Goal: Task Accomplishment & Management: Manage account settings

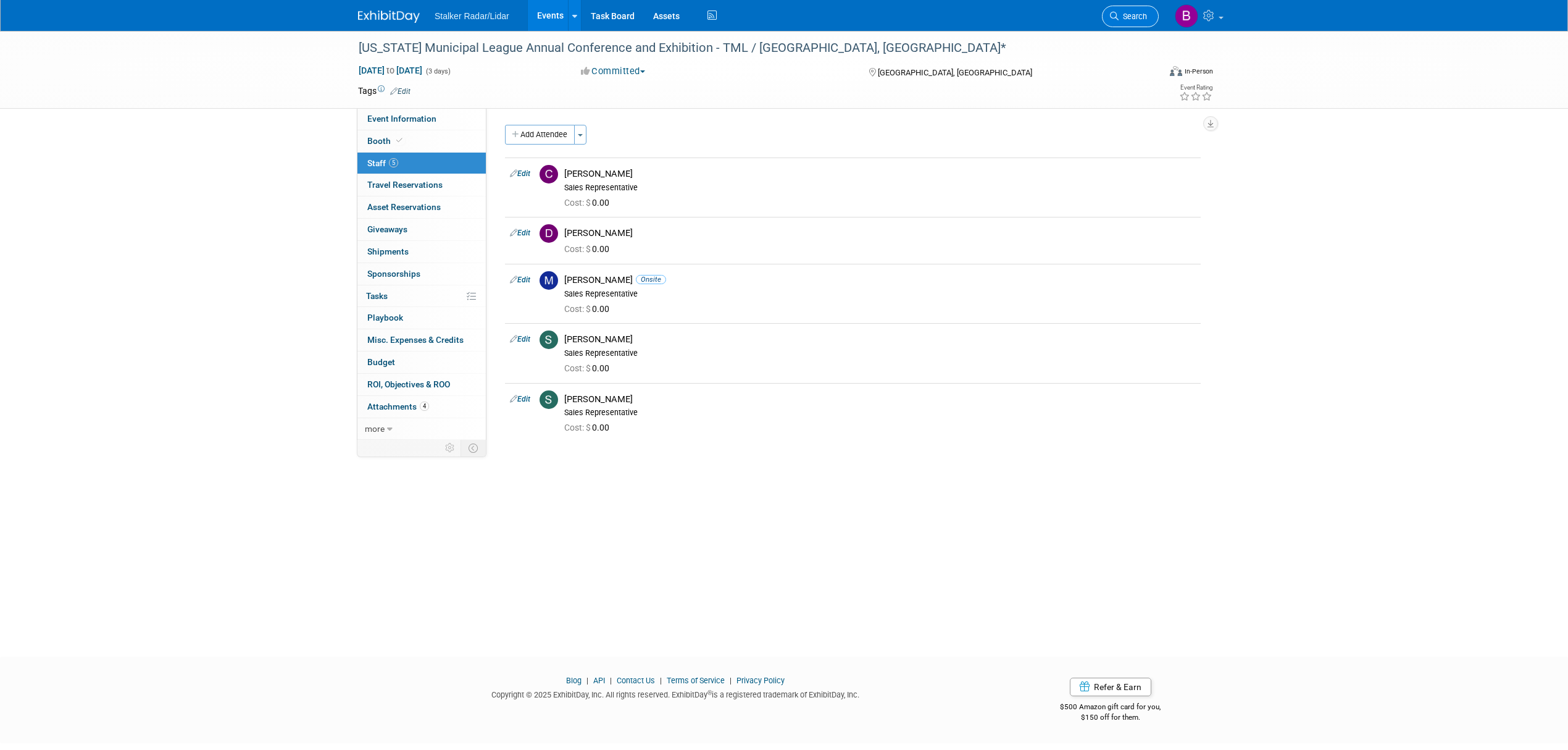
click at [1140, 22] on link "Search" at bounding box center [1130, 17] width 57 height 22
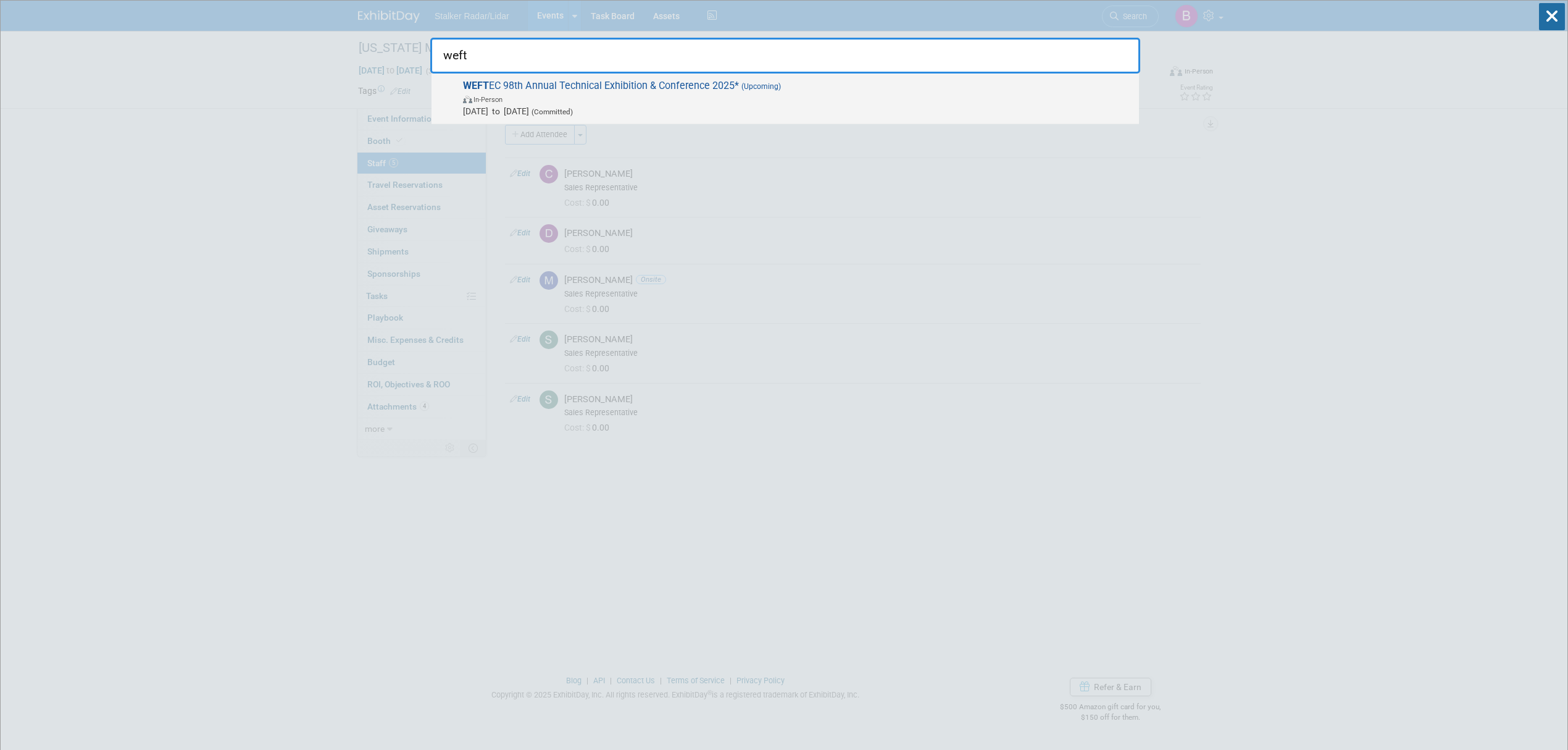
type input "weft"
click at [597, 90] on span "WEFT EC 98th Annual Technical Exhibition & Conference 2025* (Upcoming) In-Perso…" at bounding box center [795, 99] width 673 height 37
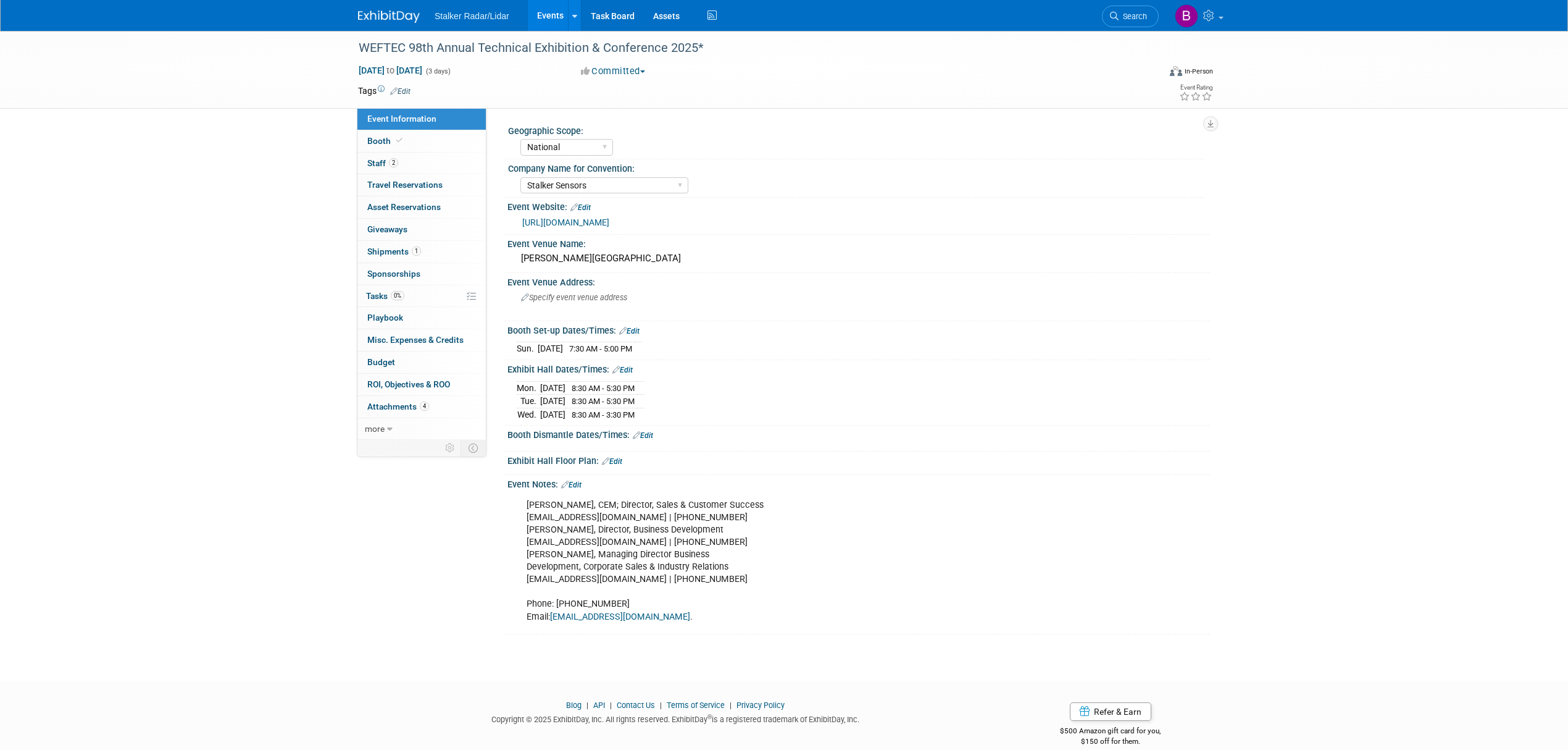
select select "National"
select select "Stalker Sensors"
click at [607, 217] on link "https://www.weftec.org/" at bounding box center [566, 222] width 87 height 10
click at [573, 483] on link "Edit" at bounding box center [571, 485] width 20 height 9
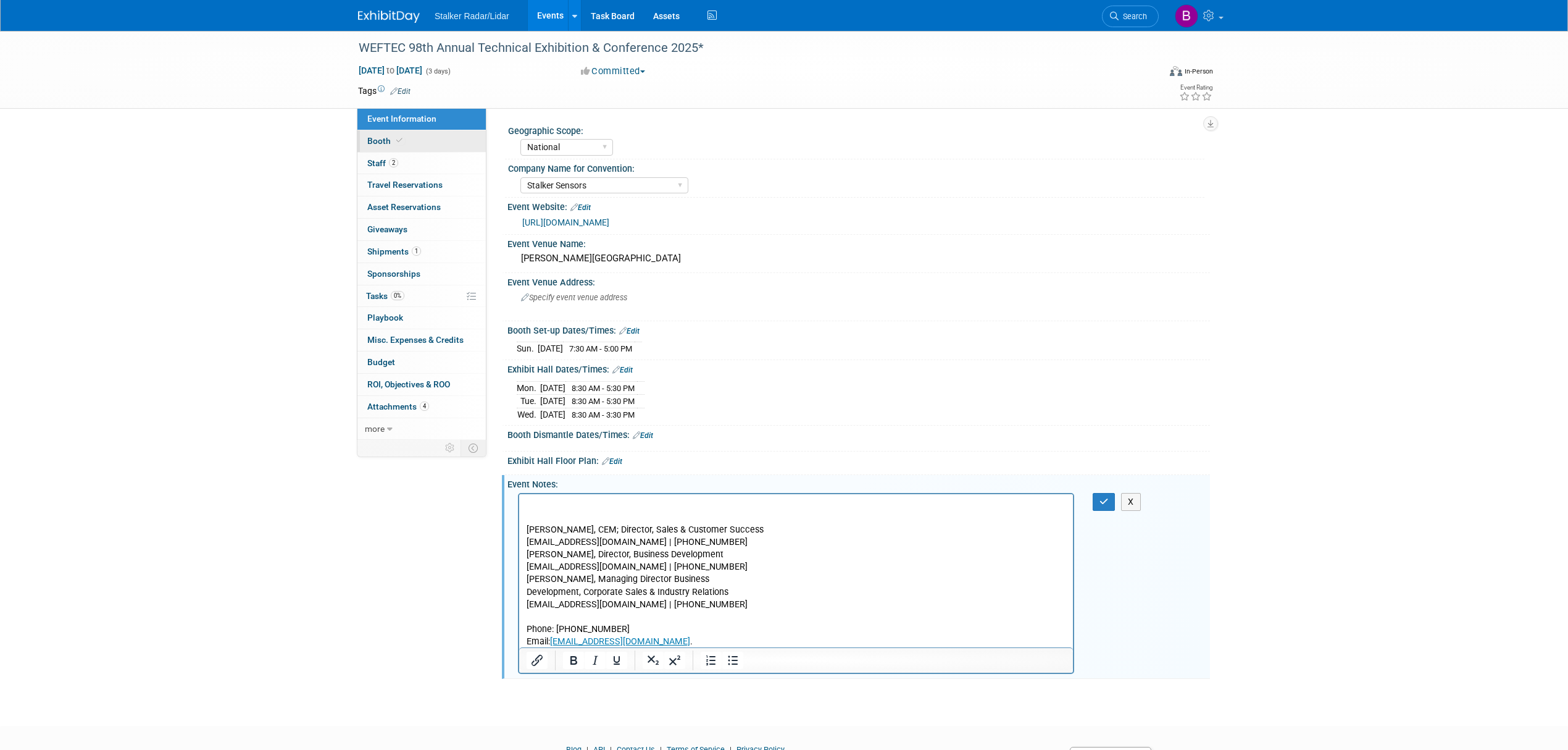
click at [387, 145] on span "Booth" at bounding box center [386, 141] width 37 height 10
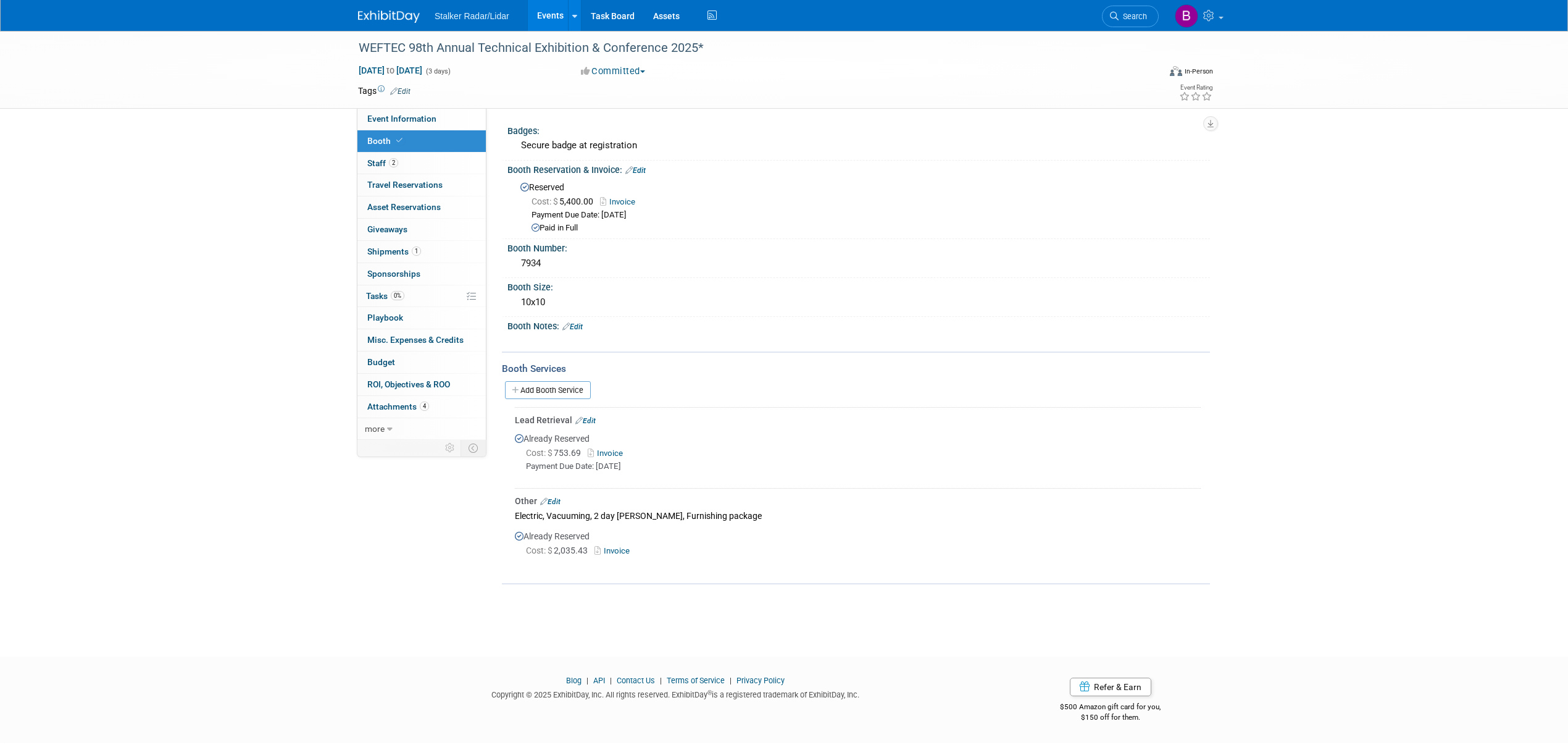
click at [589, 414] on div "Lead Retrieval Edit" at bounding box center [857, 420] width 686 height 12
click at [591, 416] on link "Edit" at bounding box center [586, 421] width 20 height 9
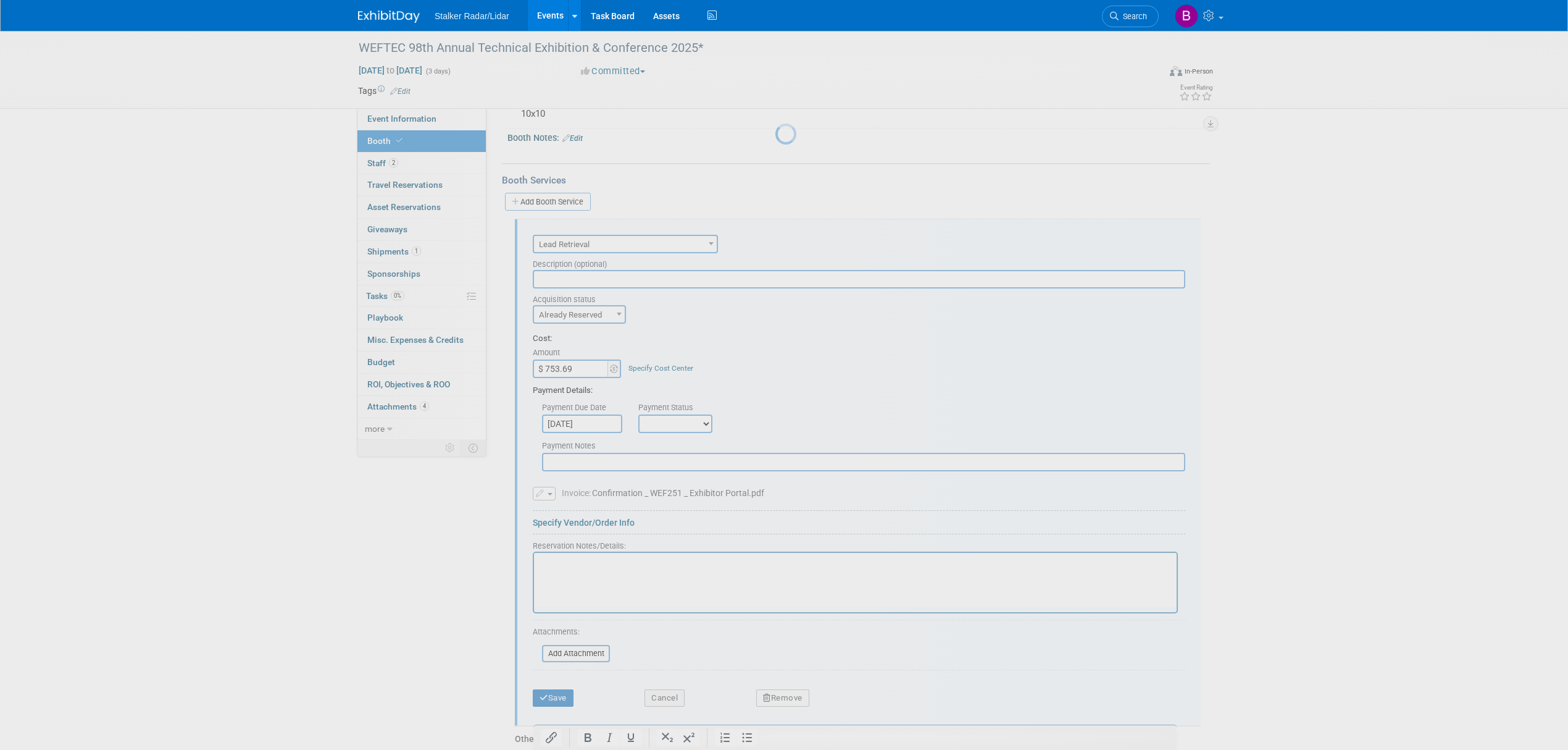
scroll to position [265, 0]
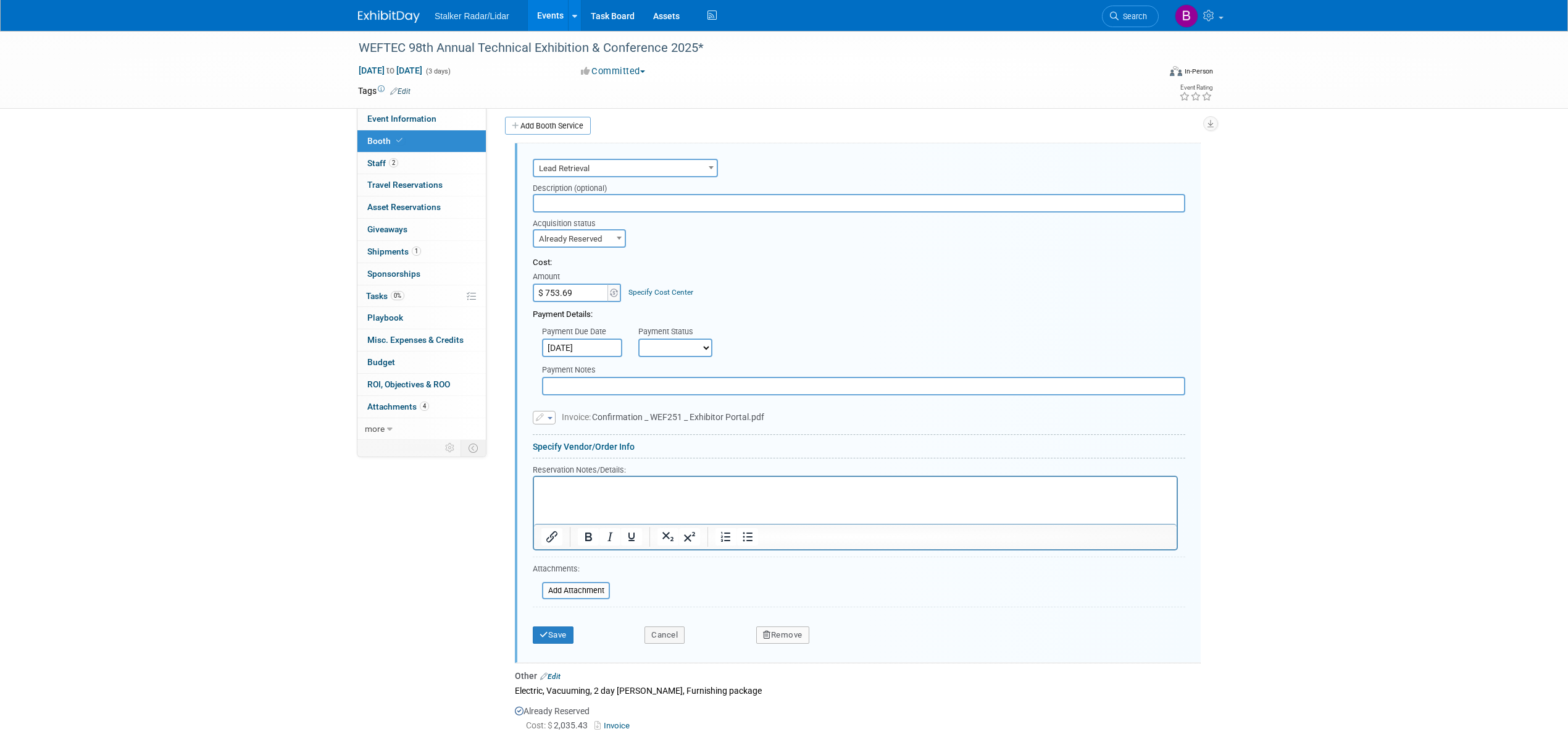
click at [554, 478] on html at bounding box center [855, 484] width 642 height 17
drag, startPoint x: 554, startPoint y: 478, endPoint x: 550, endPoint y: 492, distance: 14.6
click at [567, 576] on div "Attachments: Add Attachment" at bounding box center [571, 581] width 77 height 38
click at [549, 634] on button "Save" at bounding box center [553, 635] width 41 height 17
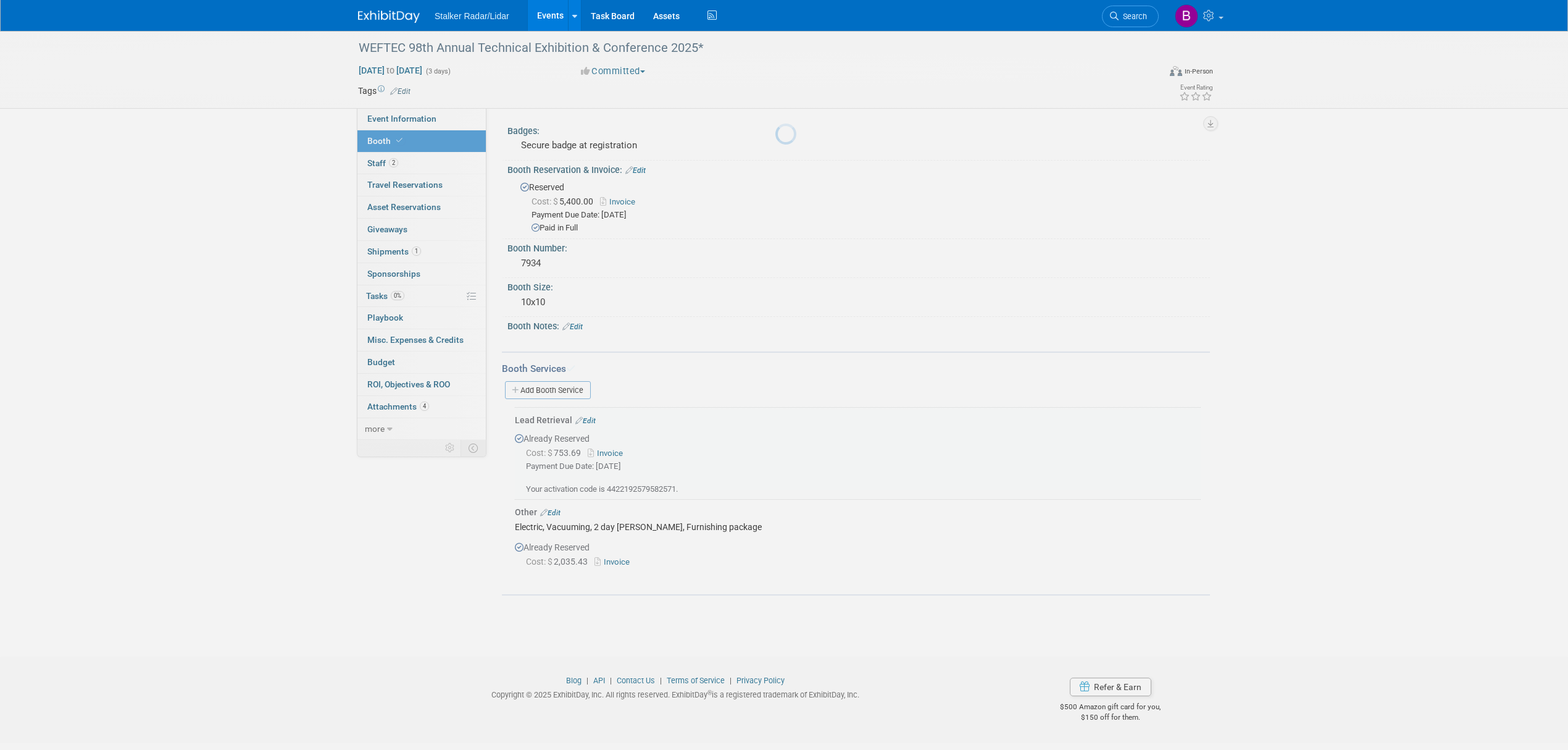
scroll to position [0, 0]
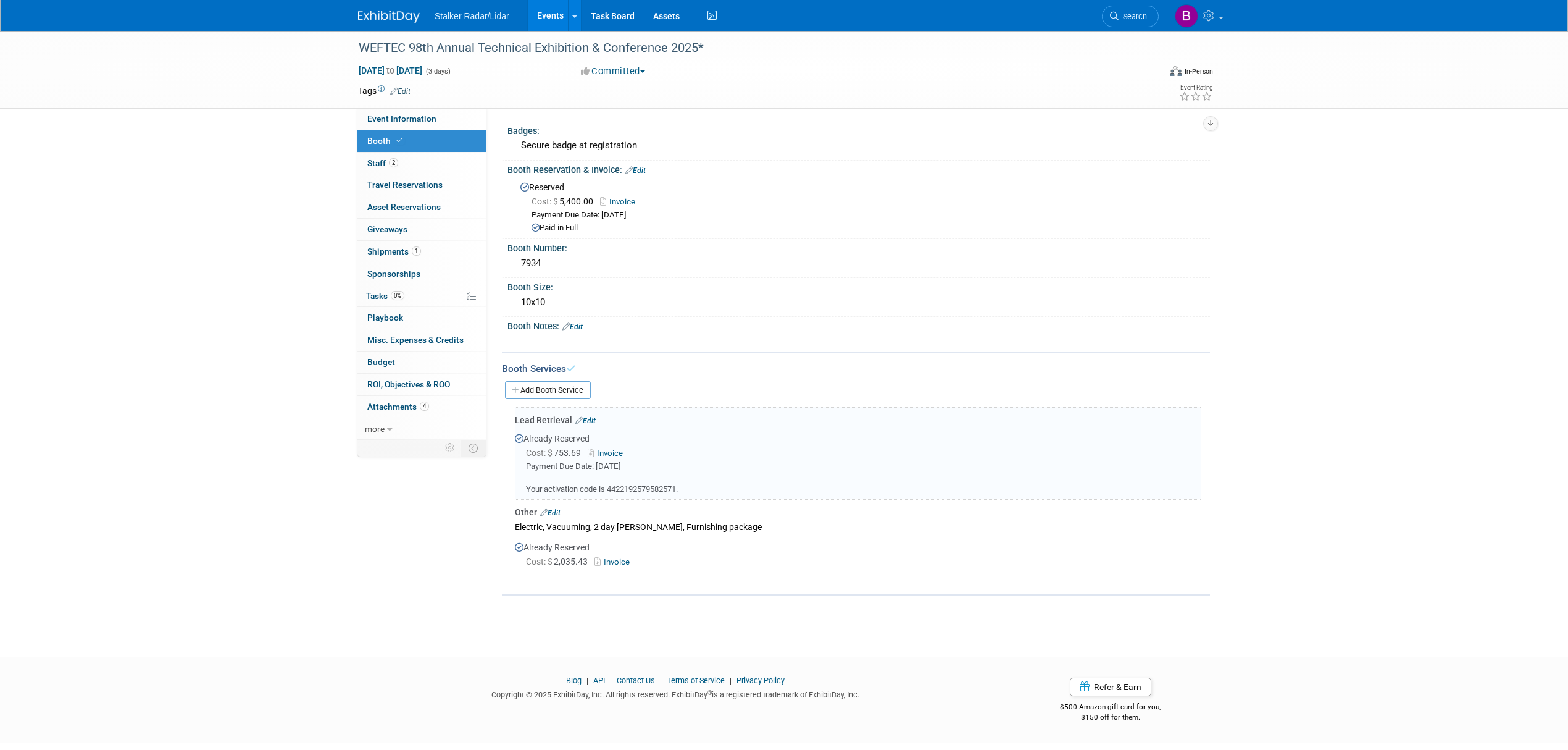
click at [387, 137] on span "Booth" at bounding box center [386, 141] width 37 height 10
click at [394, 107] on div "WEFTEC 98th Annual Technical Exhibition & Conference 2025* Sep 29, 2025 to Oct …" at bounding box center [783, 69] width 870 height 77
click at [1117, 16] on icon at bounding box center [1114, 16] width 9 height 9
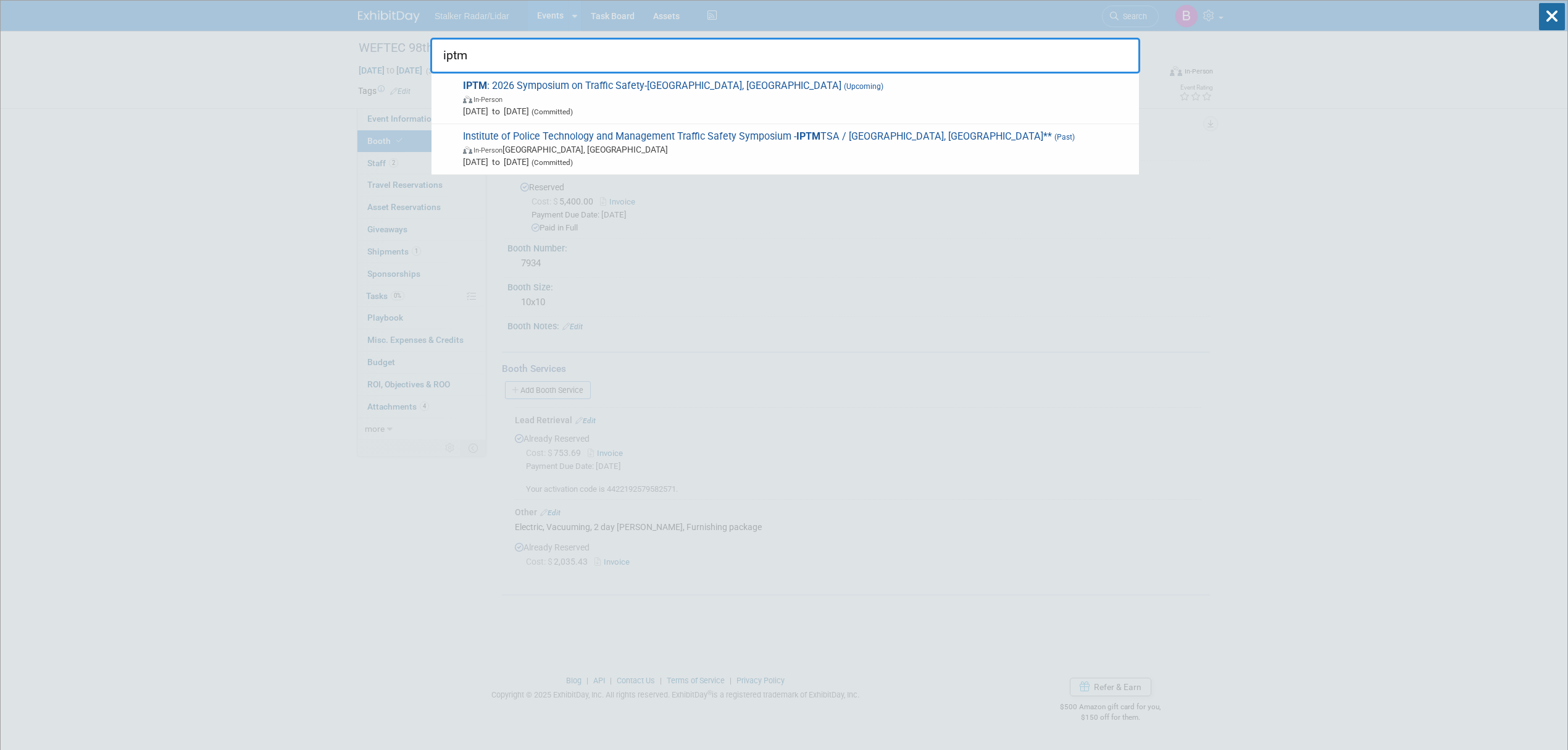
type input "iptm"
click at [663, 90] on span "IPTM : 2026 Symposium on Traffic Safety-Orlando, FL (Upcoming) In-Person May 18…" at bounding box center [795, 99] width 673 height 37
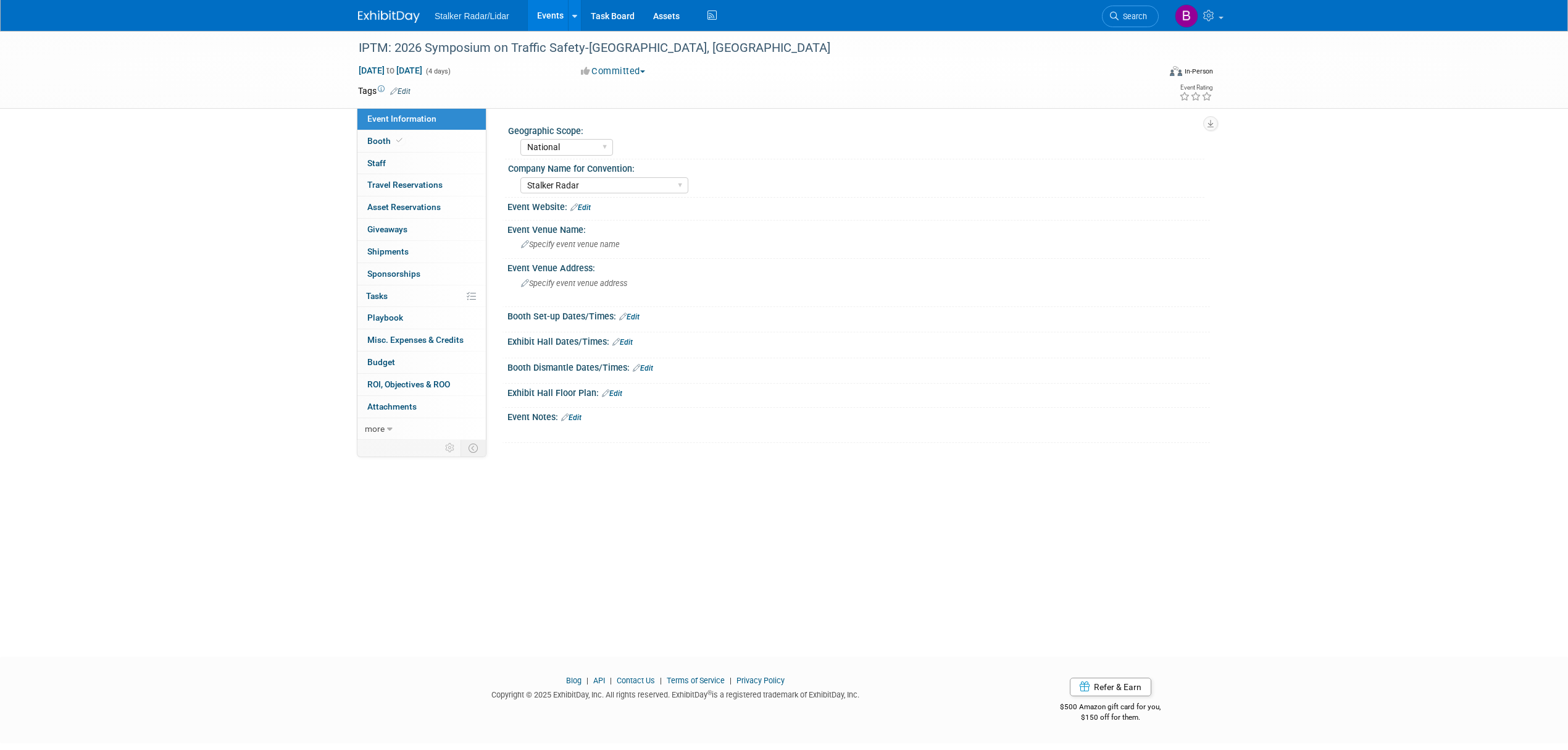
select select "National"
select select "Stalker Radar"
click at [410, 149] on link "Booth" at bounding box center [421, 141] width 129 height 22
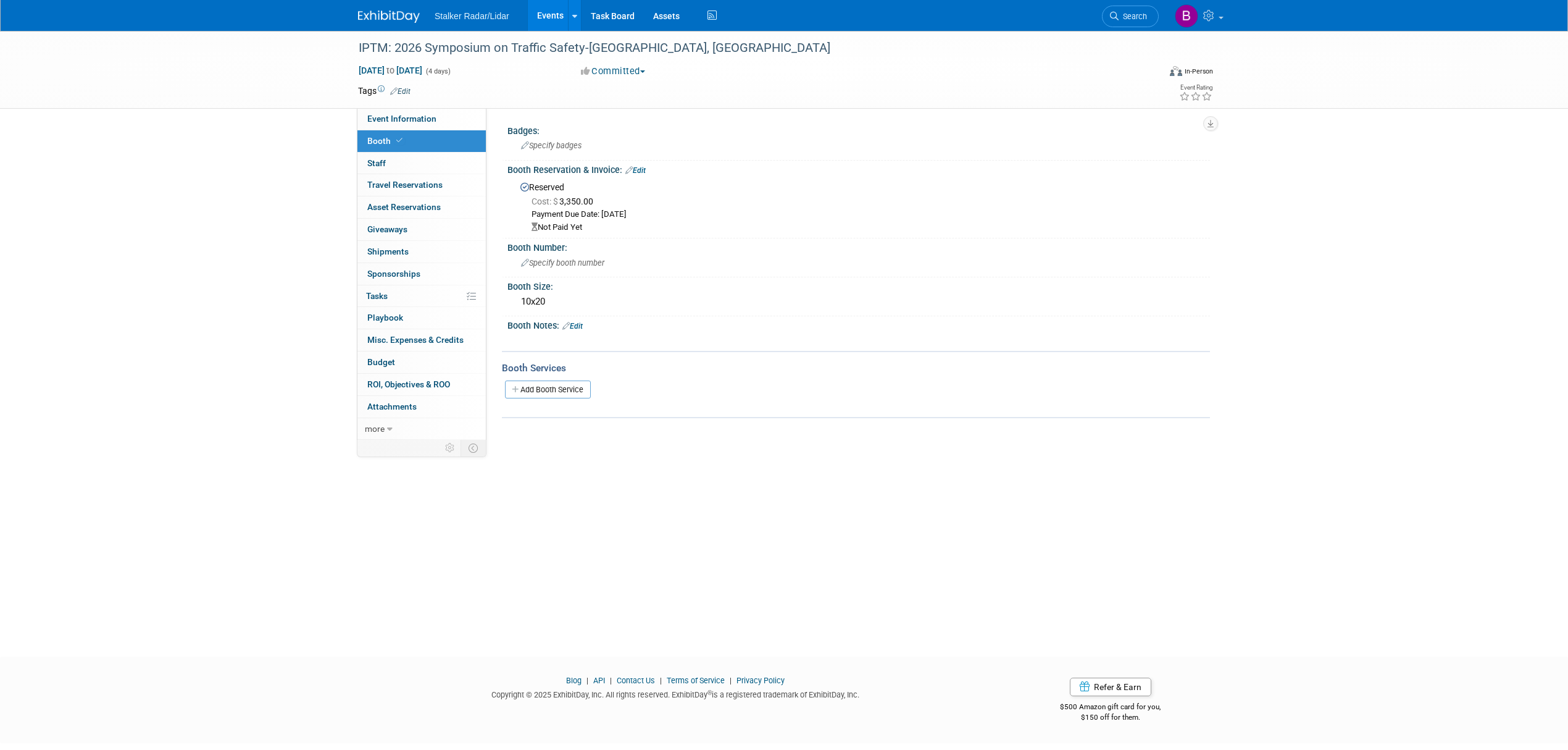
click at [643, 172] on link "Edit" at bounding box center [635, 170] width 20 height 9
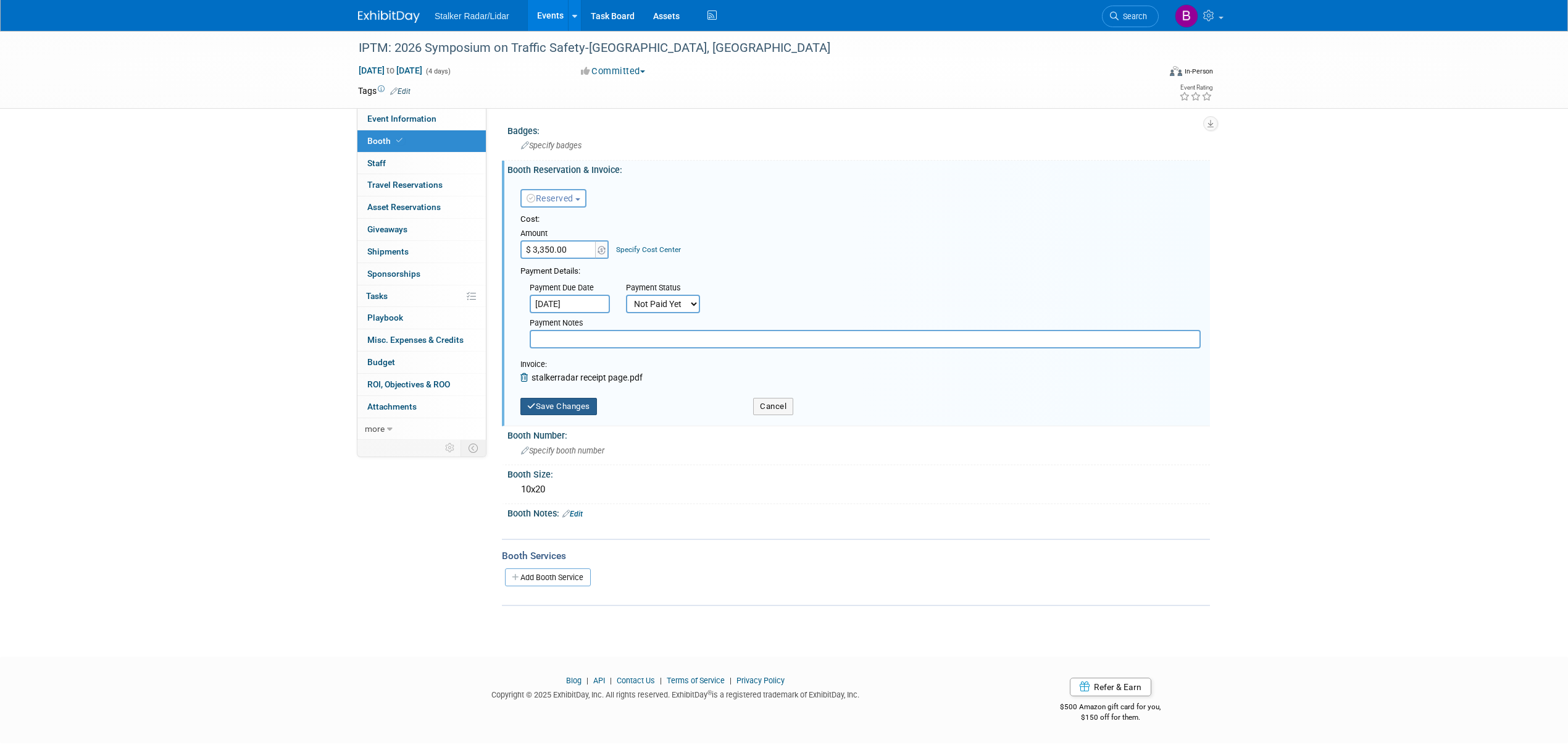
click at [558, 403] on button "Save Changes" at bounding box center [558, 406] width 77 height 17
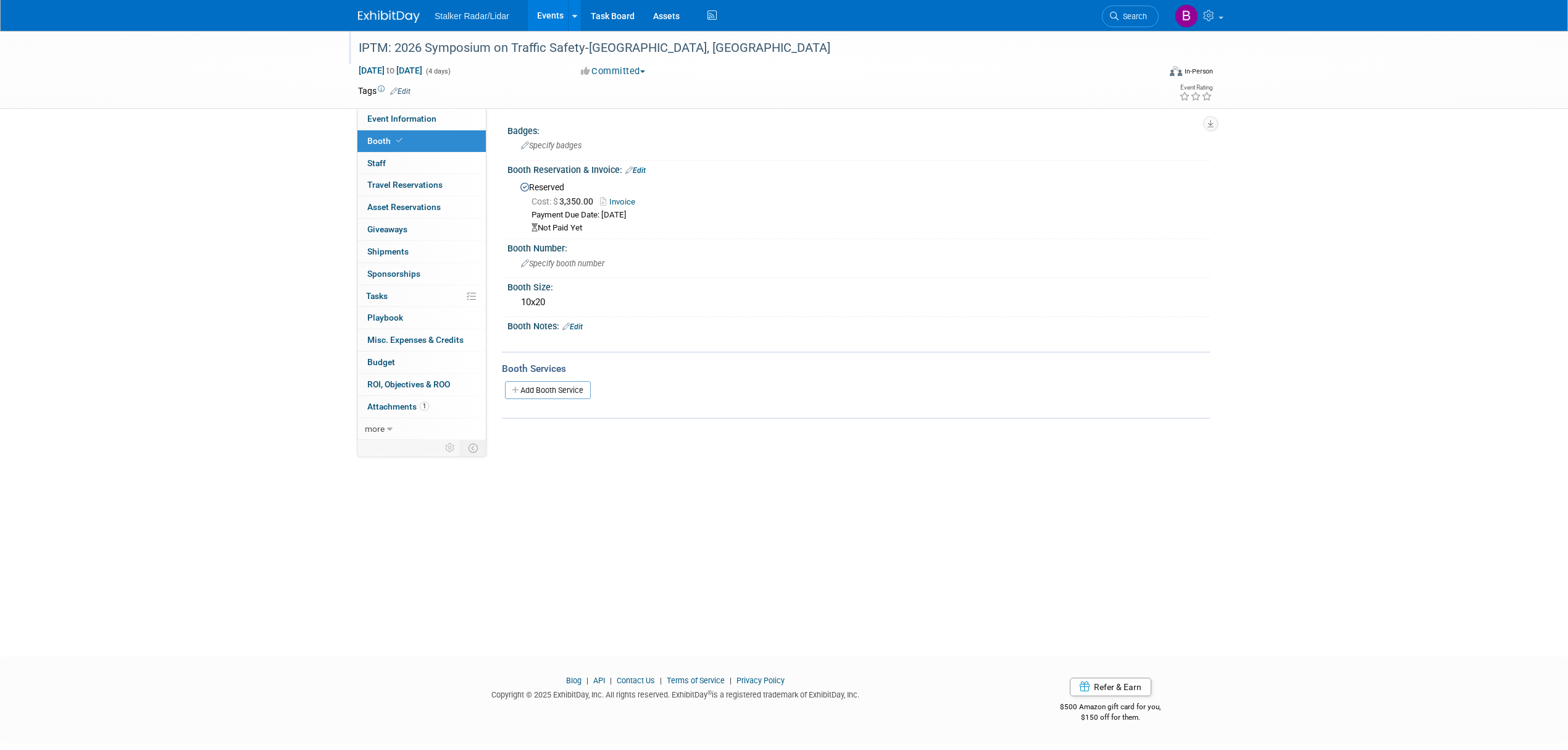
click at [647, 47] on div "IPTM: 2026 Symposium on Traffic Safety-Orlando, FL" at bounding box center [747, 48] width 785 height 22
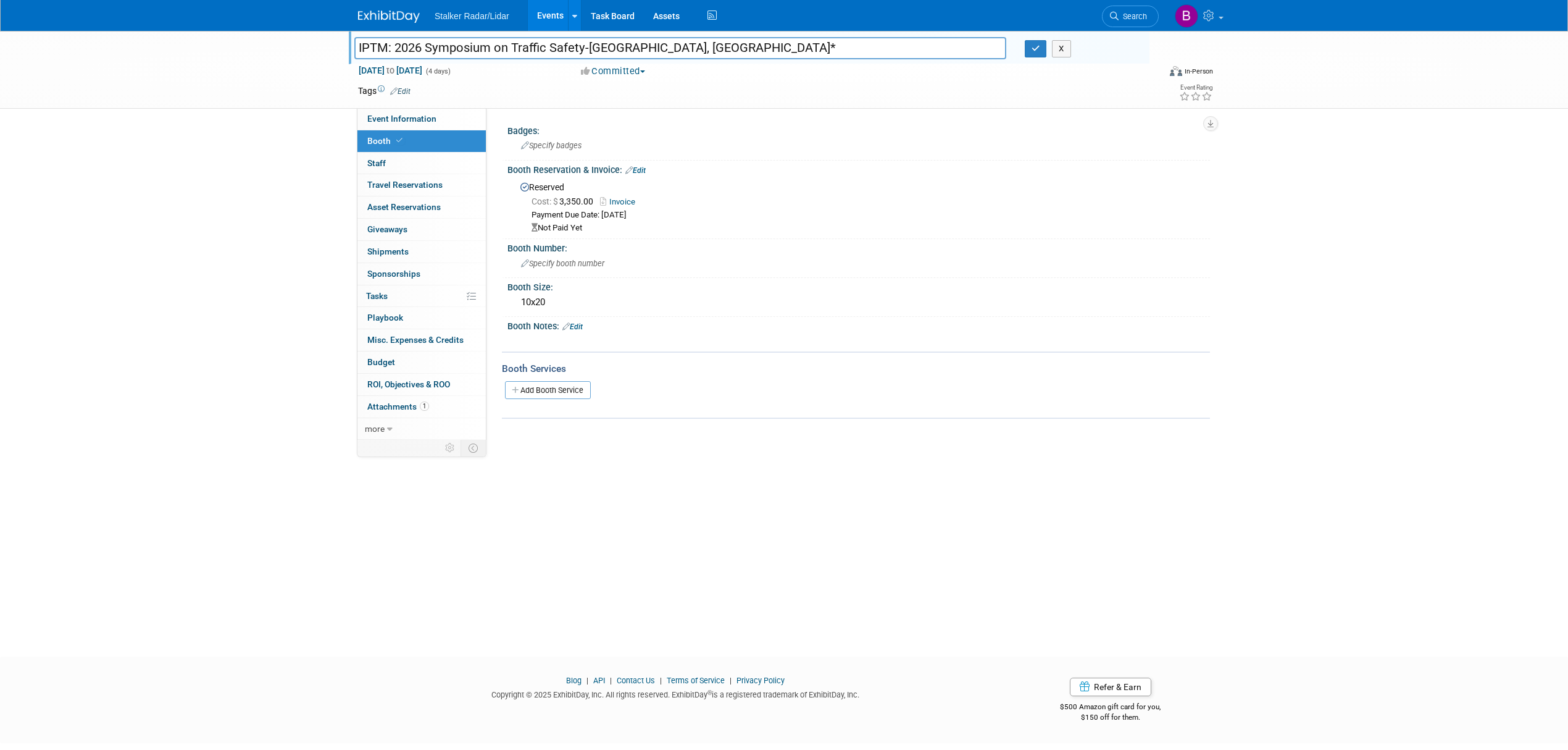
type input "IPTM: 2026 Symposium on Traffic Safety-[GEOGRAPHIC_DATA], [GEOGRAPHIC_DATA]*"
click at [788, 234] on div "Reserved Cost: $ 3,350.00 Invoice Payment Due Date: Sep 23, 2025 Not Paid Yet" at bounding box center [859, 205] width 703 height 60
click at [418, 119] on span "Event Information" at bounding box center [402, 119] width 69 height 10
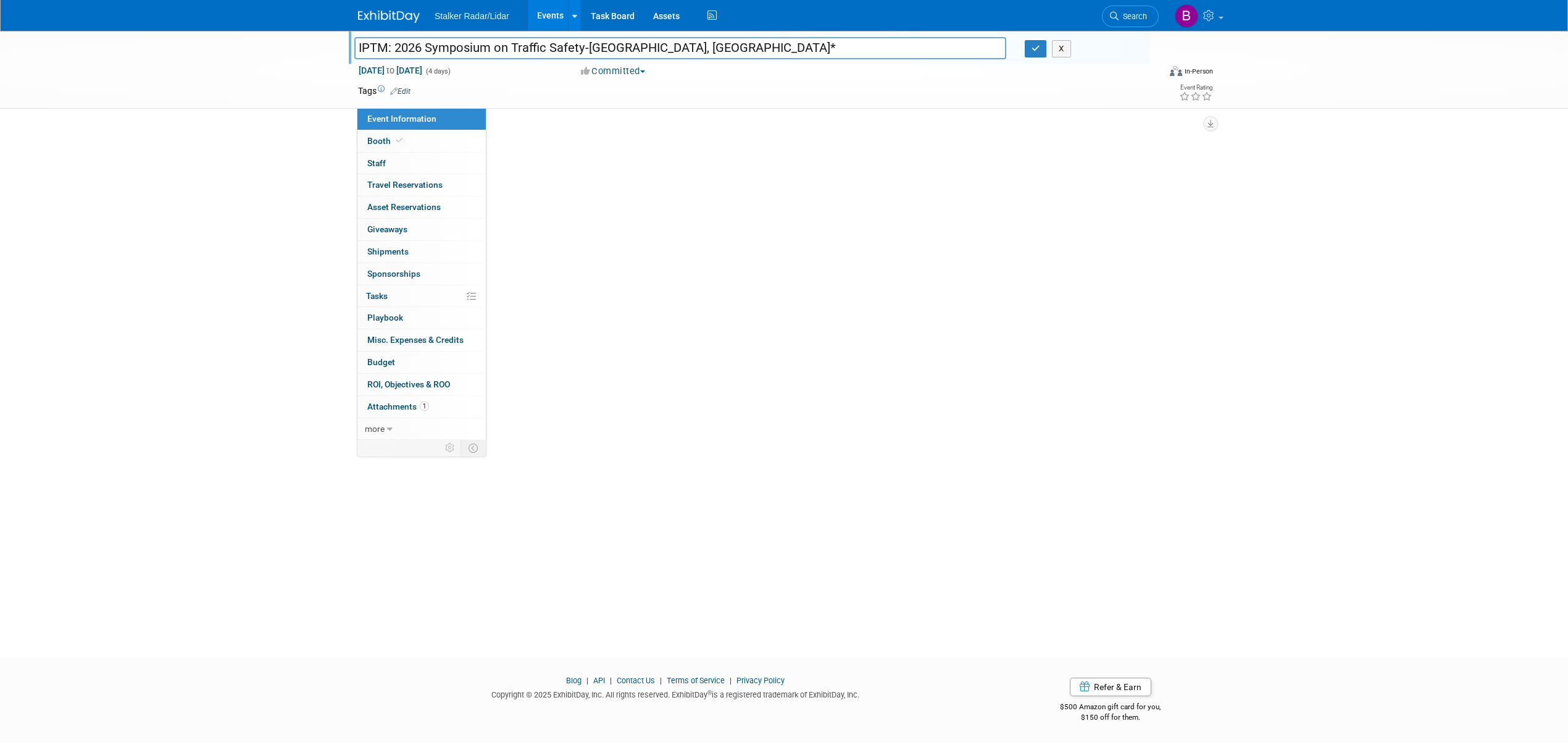
select select "National"
select select "Stalker Radar"
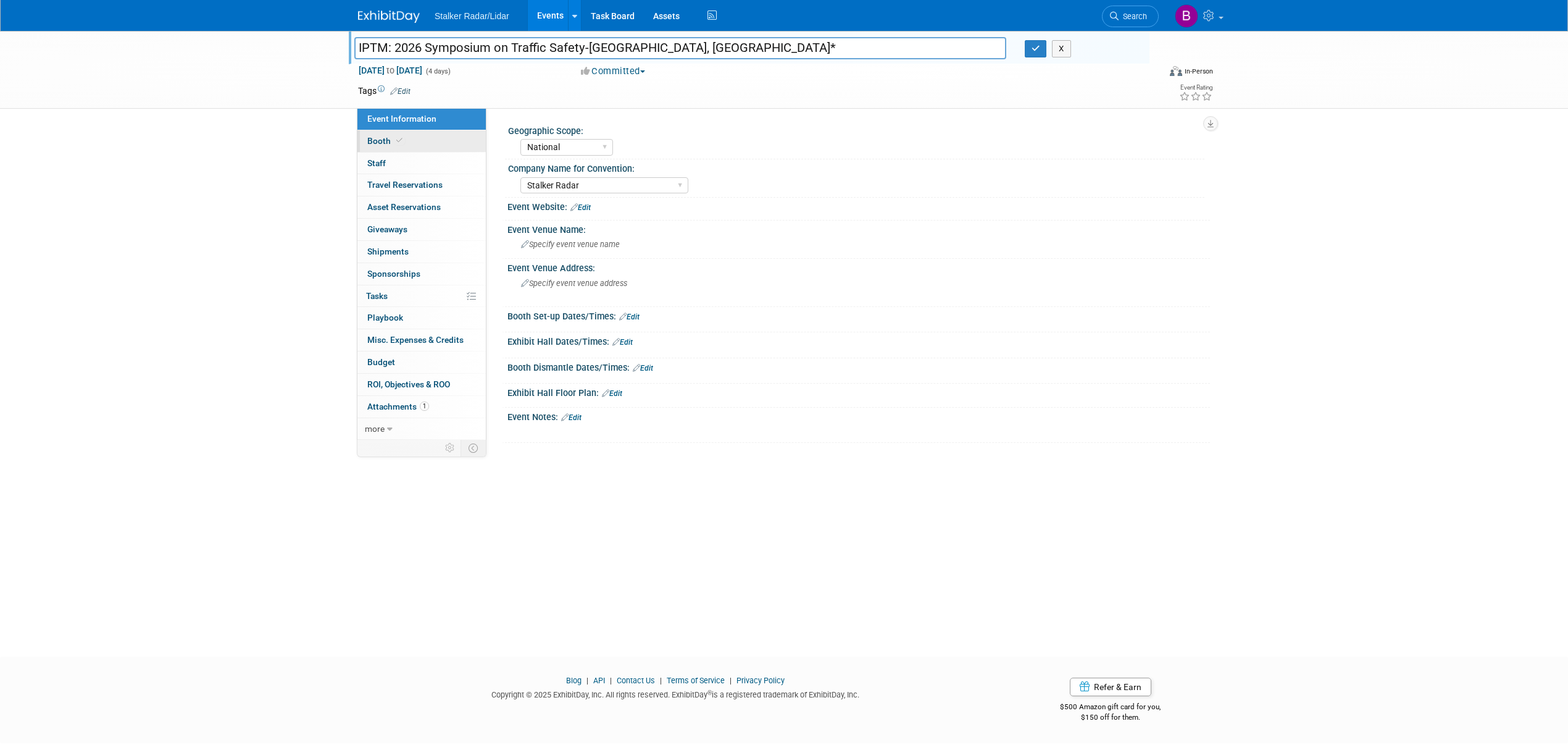
click at [387, 142] on span "Booth" at bounding box center [386, 141] width 37 height 10
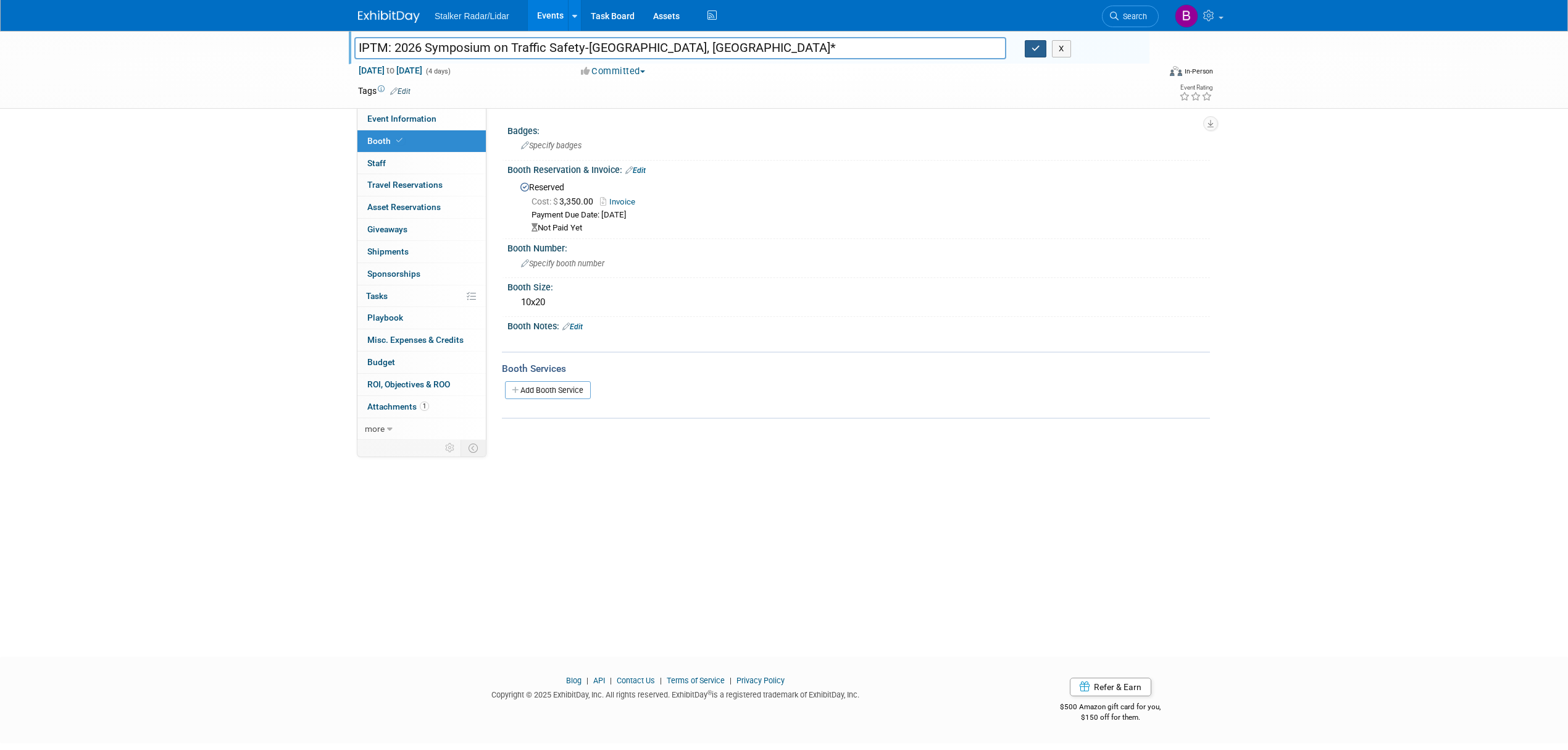
click at [1032, 47] on icon "button" at bounding box center [1036, 48] width 9 height 8
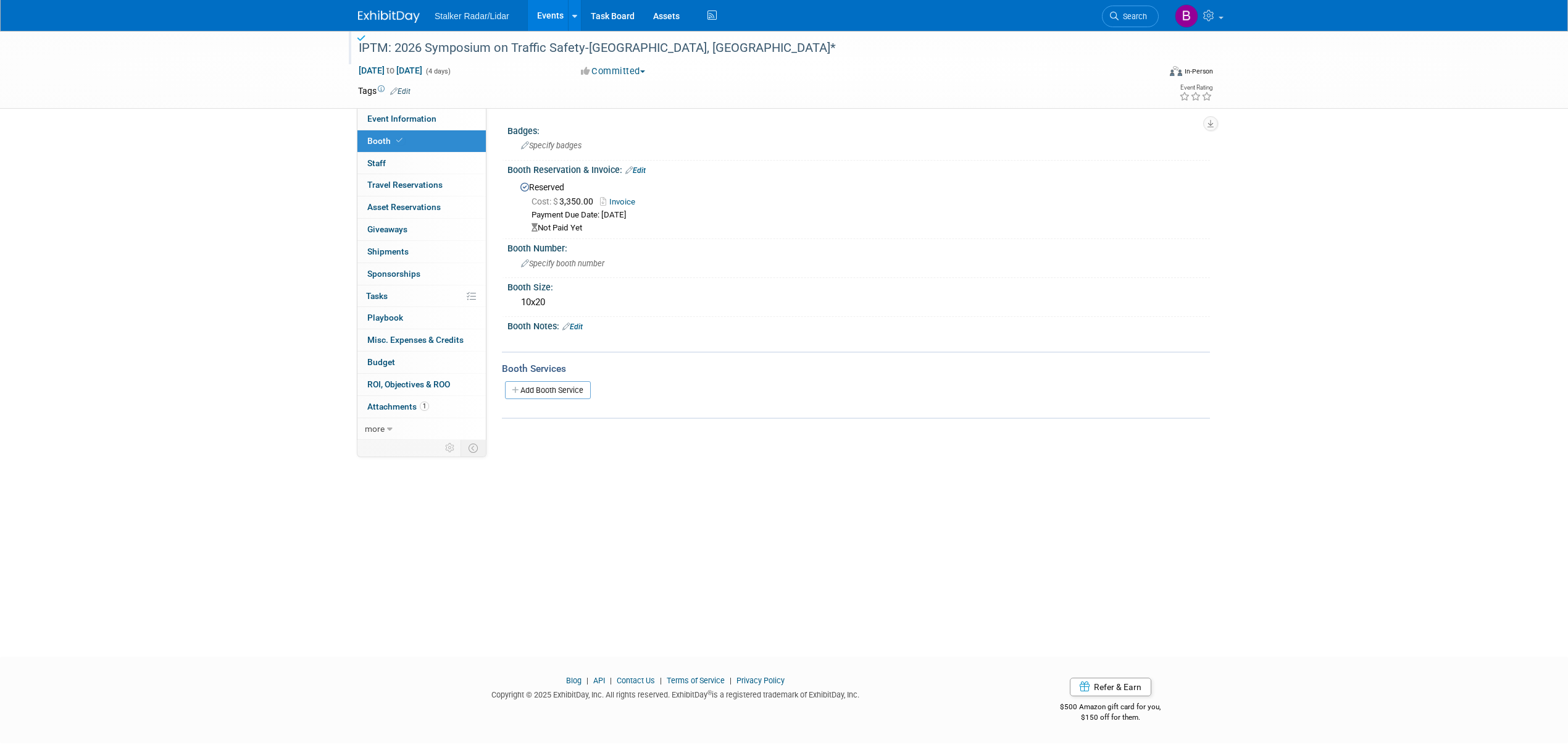
click at [536, 18] on link "Events" at bounding box center [550, 15] width 45 height 31
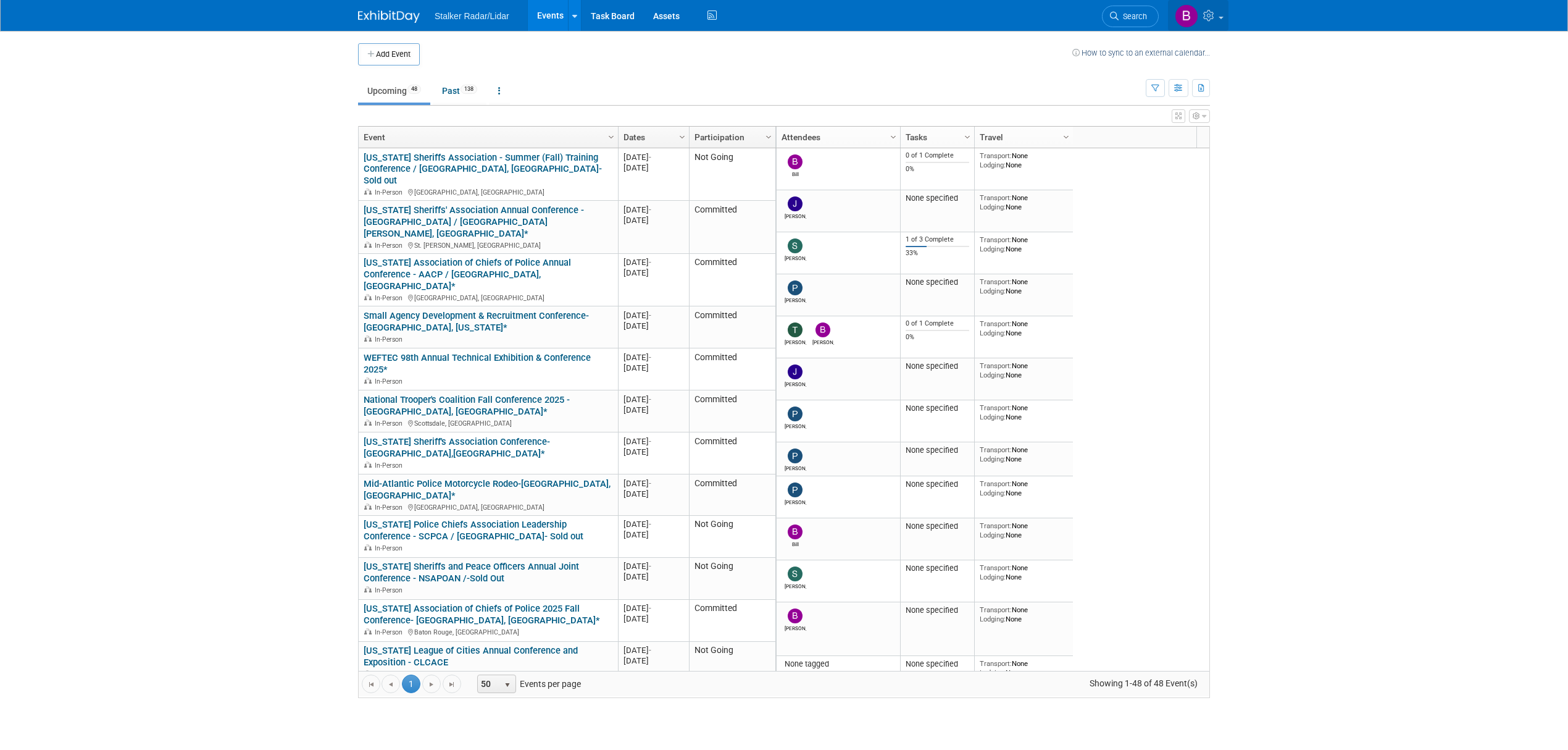
click at [1218, 13] on link at bounding box center [1198, 15] width 60 height 31
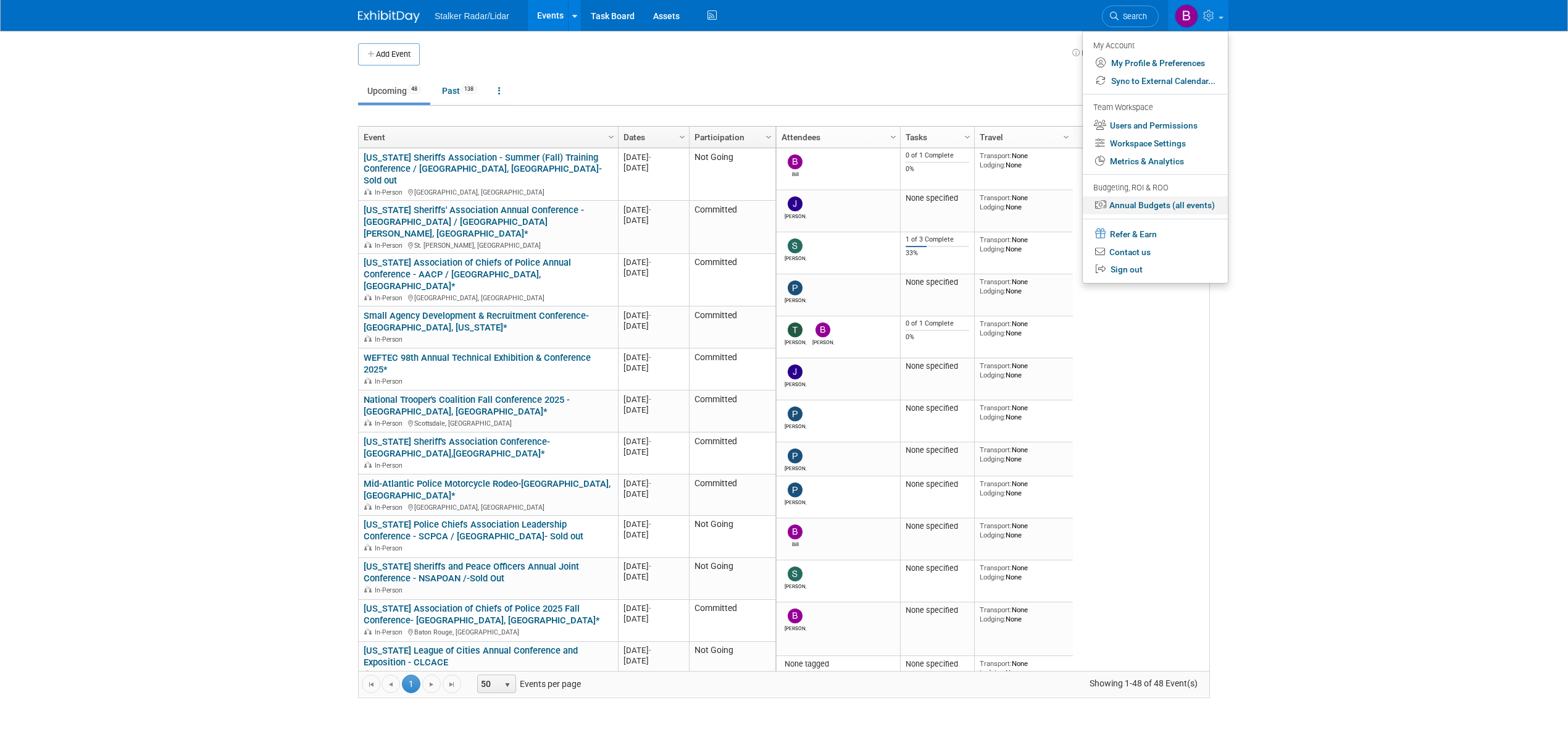
click at [1180, 206] on link "Annual Budgets (all events)" at bounding box center [1156, 205] width 145 height 18
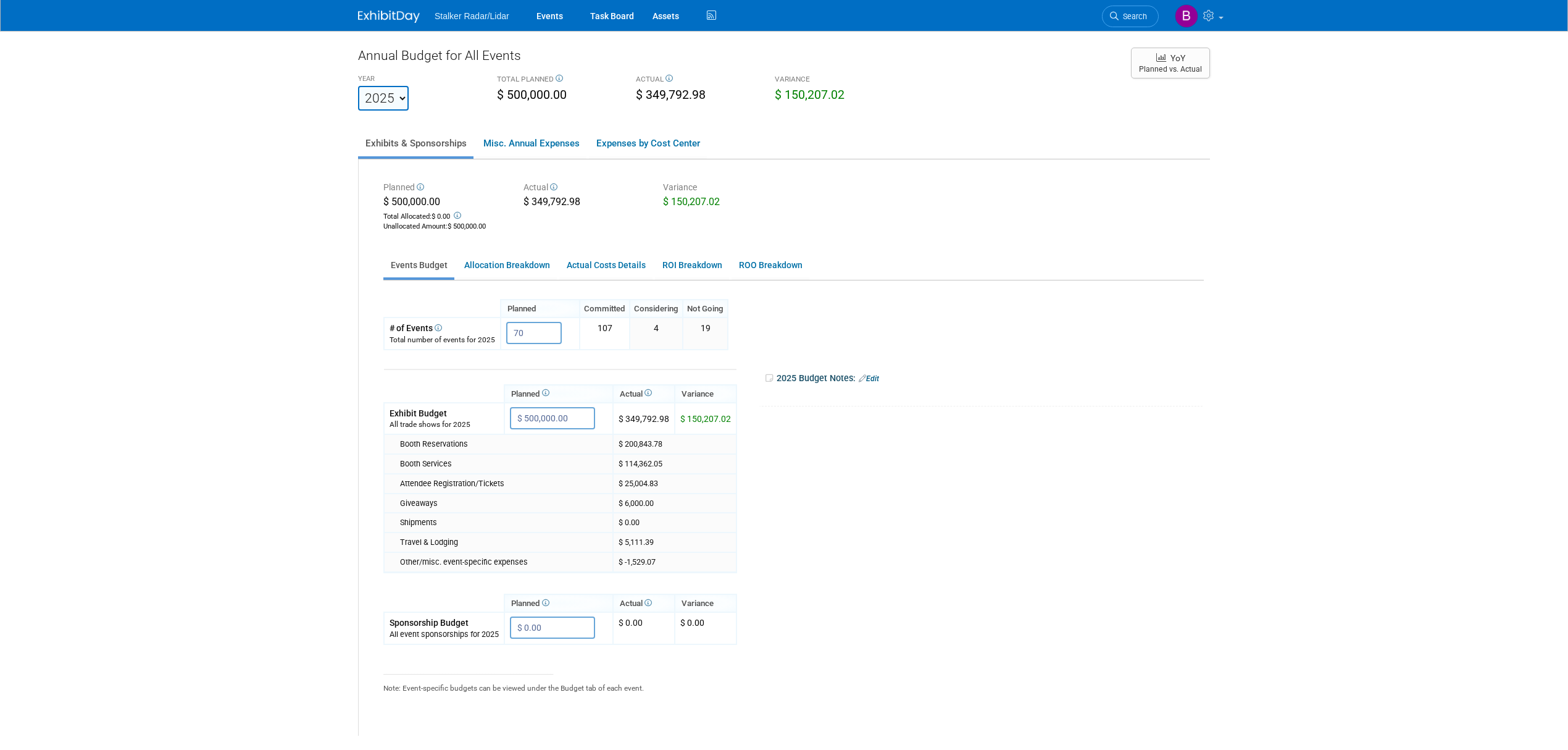
click at [825, 377] on div "2025 Budget Notes: Edit" at bounding box center [983, 378] width 438 height 19
click at [869, 375] on link "Edit" at bounding box center [869, 379] width 20 height 9
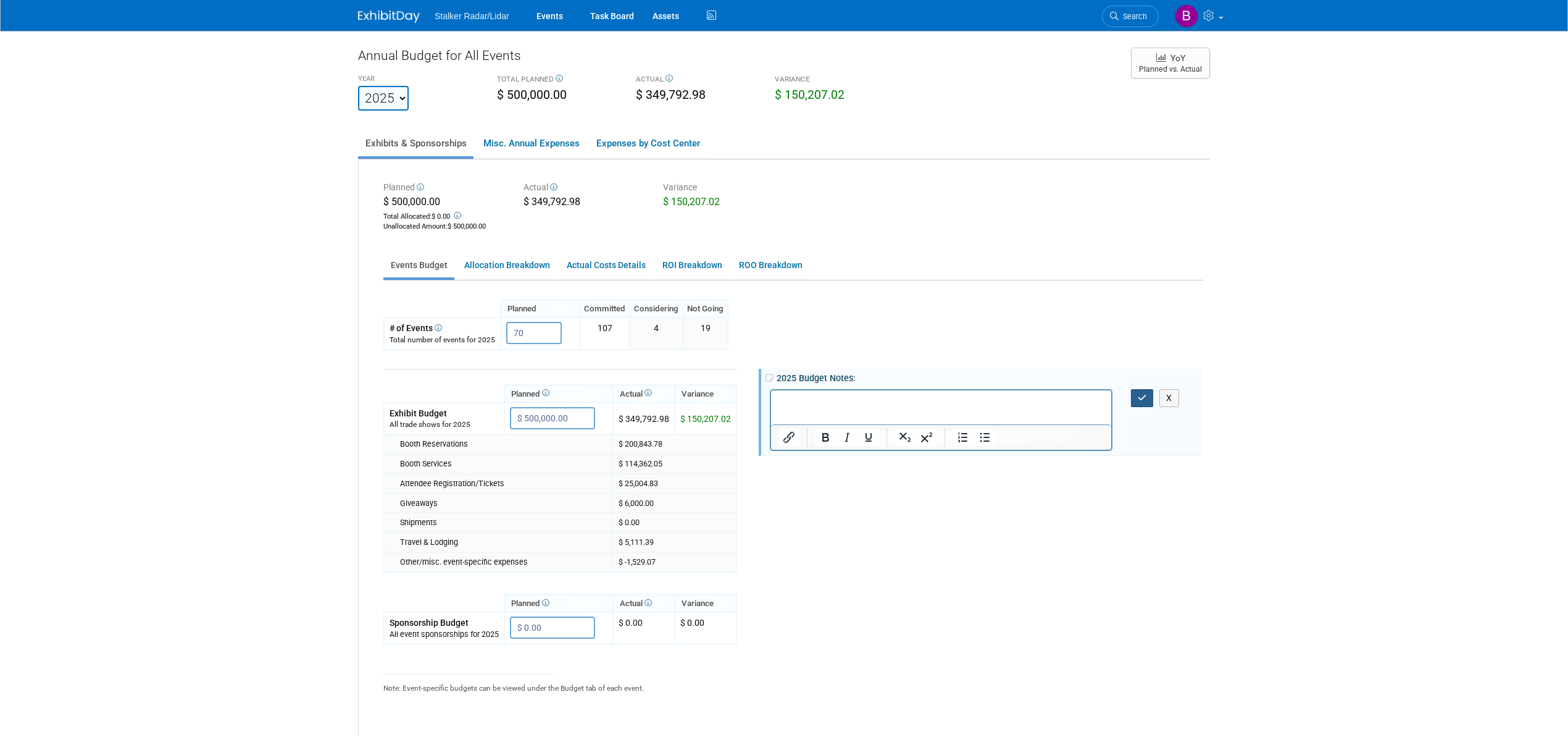
click at [1132, 389] on button "button" at bounding box center [1143, 398] width 23 height 18
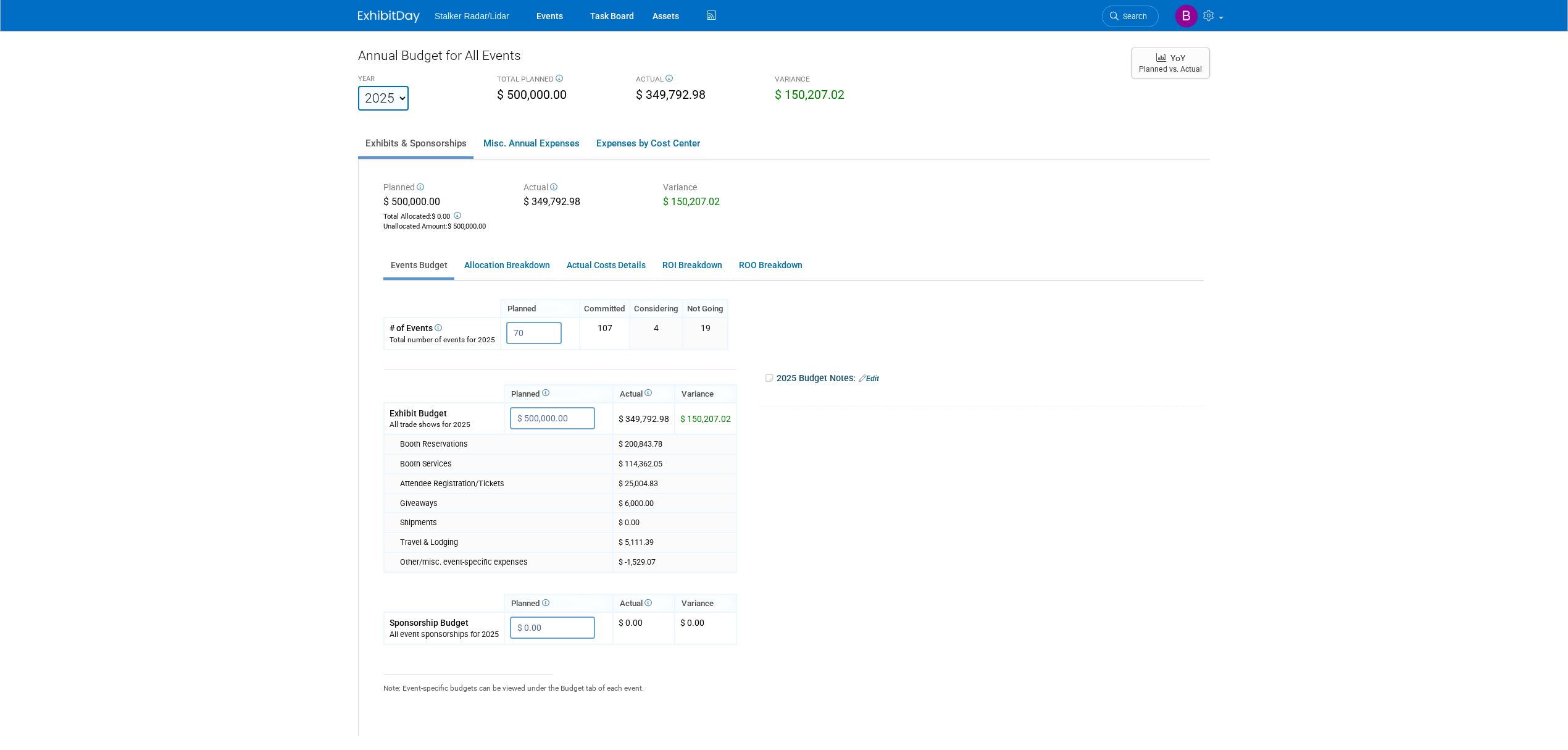
click at [374, 93] on select "2022 2023 2024 2025 2026 2027 2028 2029 2030 2031" at bounding box center [383, 98] width 50 height 24
select select "2024"
click at [358, 86] on select "2022 2023 2024 2025 2026 2027 2028 2029 2030 2031" at bounding box center [383, 98] width 50 height 24
click at [383, 98] on select "2022 2023 2024 2025 2026 2027 2028 2029 2030 2031" at bounding box center [383, 98] width 50 height 24
select select "2023"
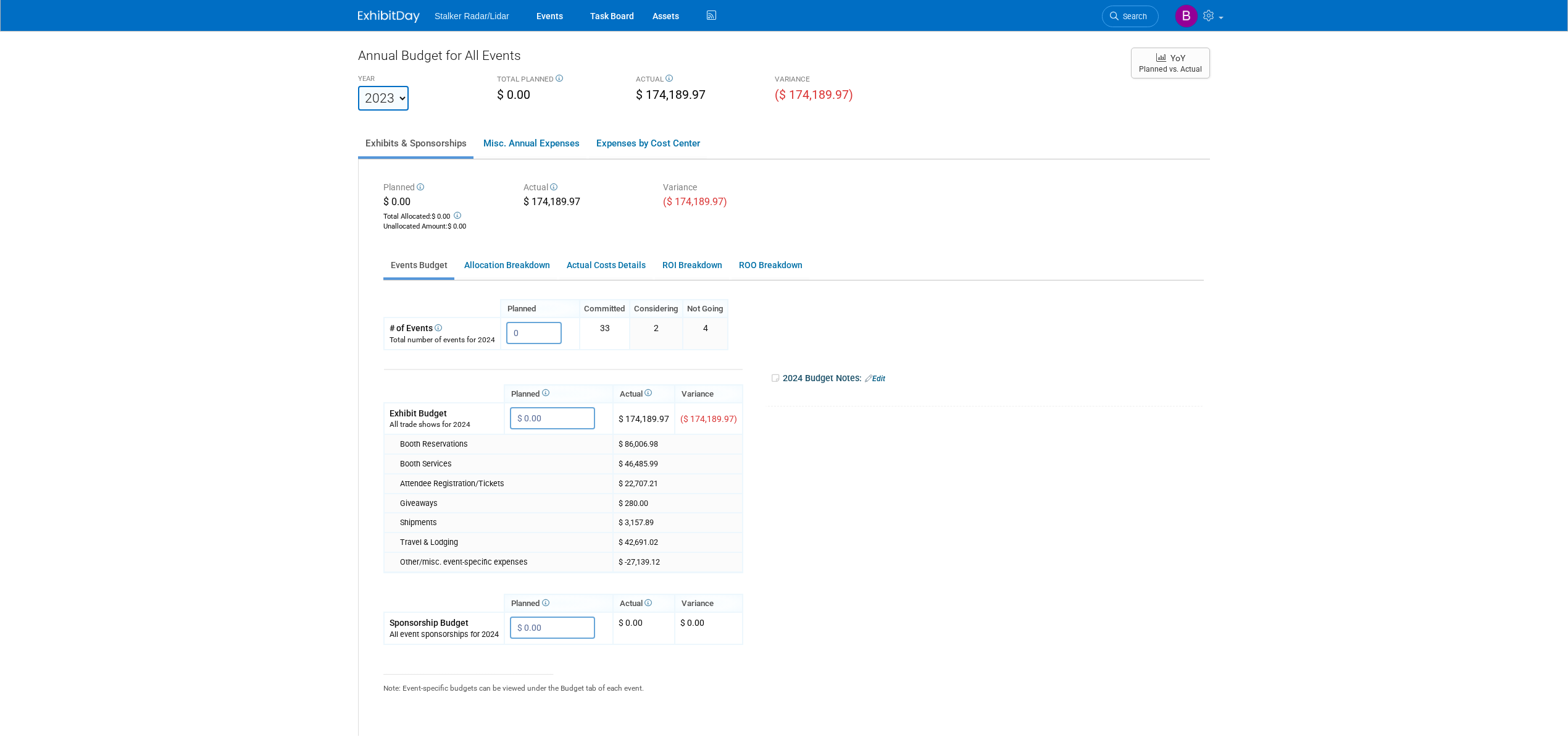
click at [358, 86] on select "2022 2023 2024 2025 2026 2027 2028 2029 2030 2031" at bounding box center [383, 98] width 50 height 24
click at [387, 97] on select "2022 2023 2024 2025 2026 2027 2028 2029 2030 2031" at bounding box center [383, 98] width 50 height 24
select select "2025"
click at [358, 86] on select "2022 2023 2024 2025 2026 2027 2028 2029 2030 2031" at bounding box center [383, 98] width 50 height 24
click at [388, 99] on select "2022 2023 2024 2025 2026 2027 2028 2029 2030 2031" at bounding box center [383, 98] width 50 height 24
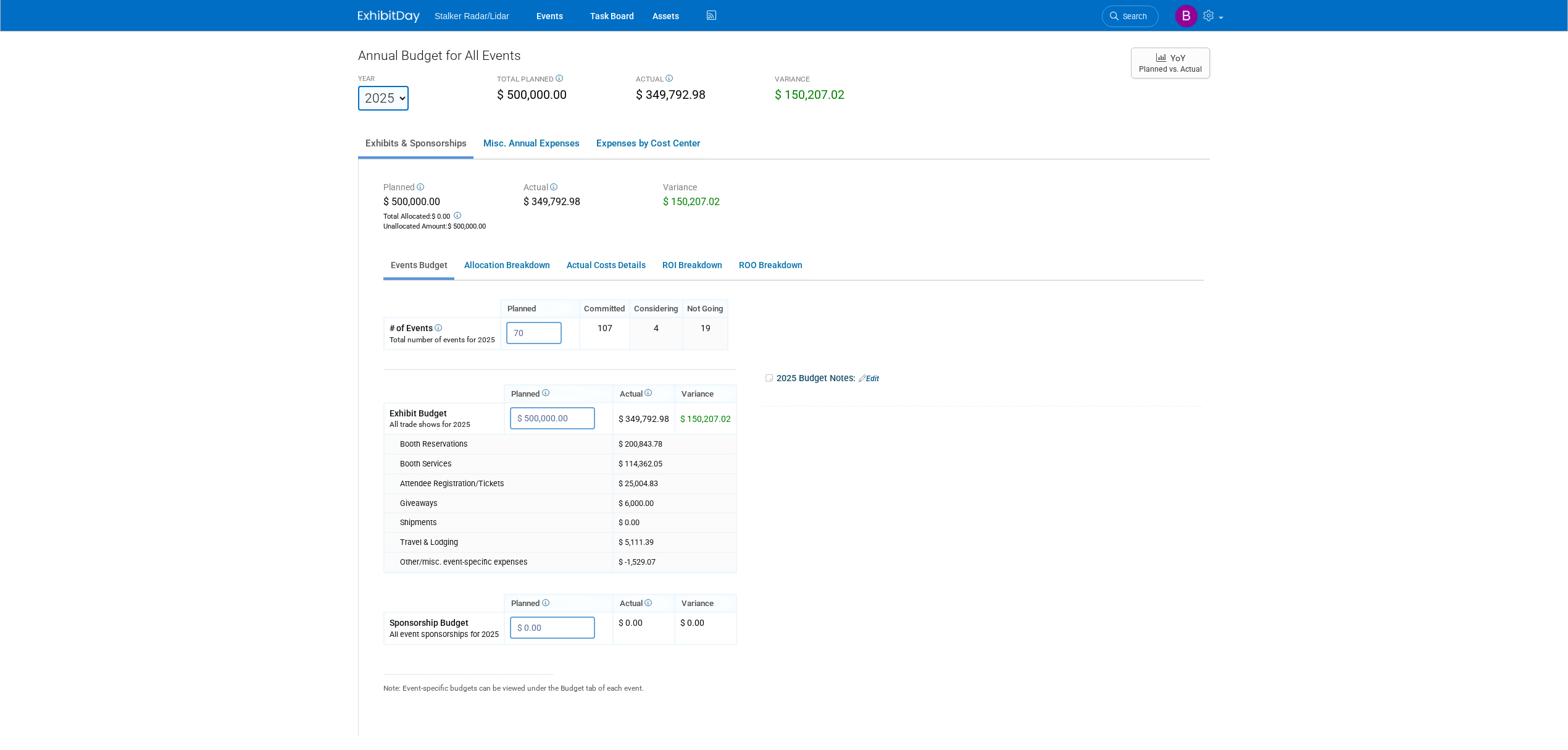
select select "2026"
click at [358, 86] on select "2022 2023 2024 2025 2026 2027 2028 2029 2030 2031" at bounding box center [383, 98] width 50 height 24
click at [407, 95] on select "2022 2023 2024 2025 2026 2027 2028 2029 2030 2031" at bounding box center [383, 98] width 50 height 24
select select "2025"
click at [358, 86] on select "2022 2023 2024 2025 2026 2027 2028 2029 2030 2031" at bounding box center [383, 98] width 50 height 24
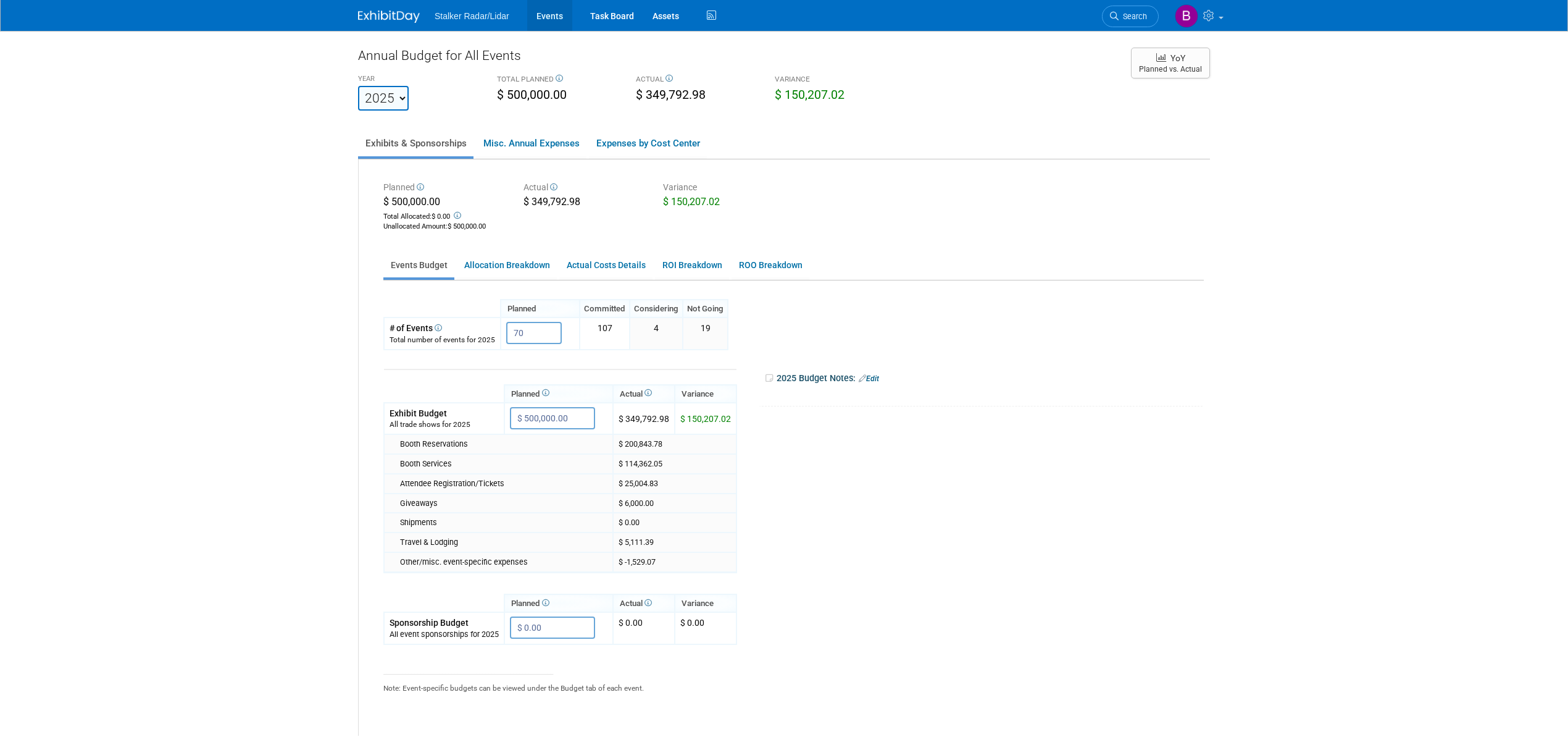
click at [545, 16] on link "Events" at bounding box center [550, 15] width 45 height 31
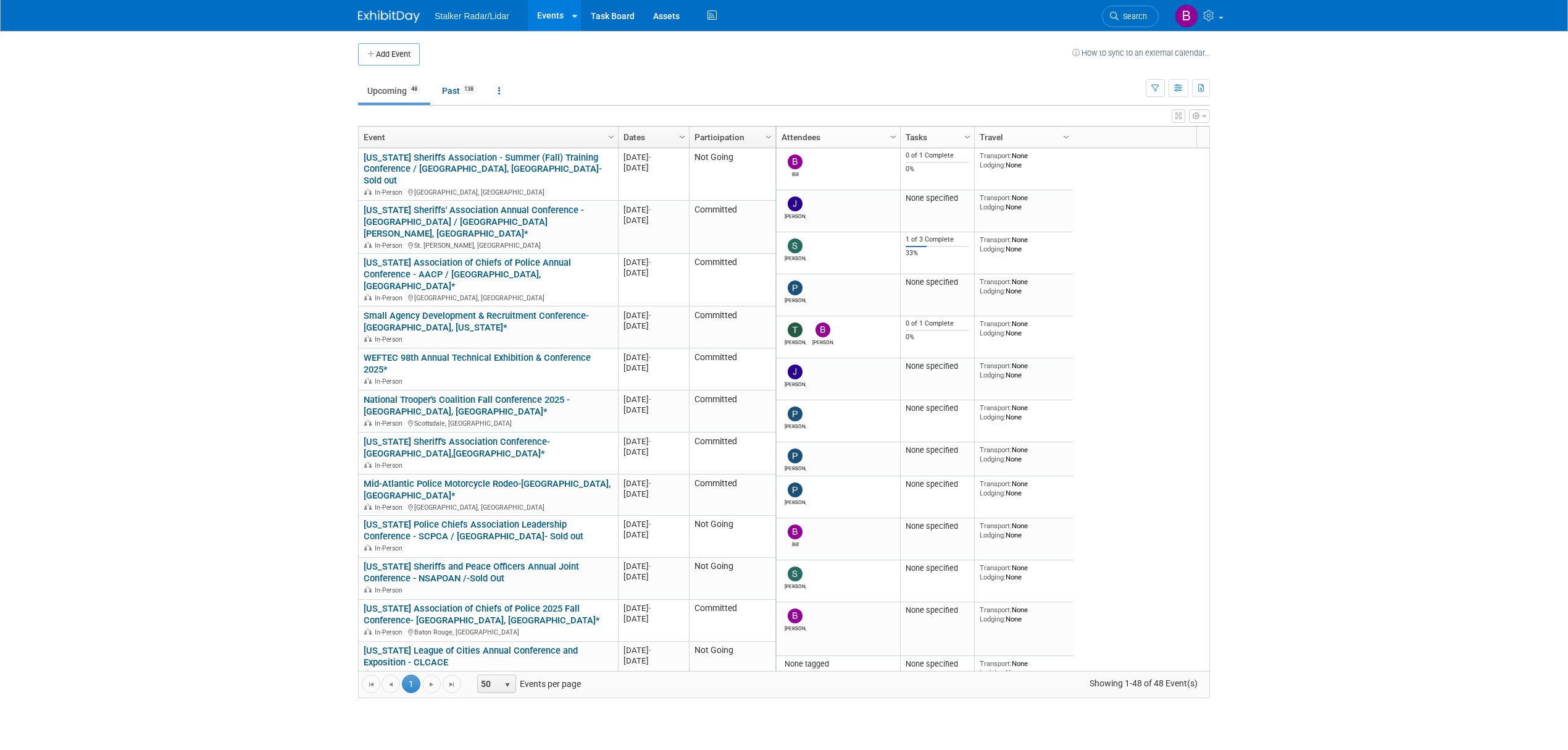
scroll to position [29, 0]
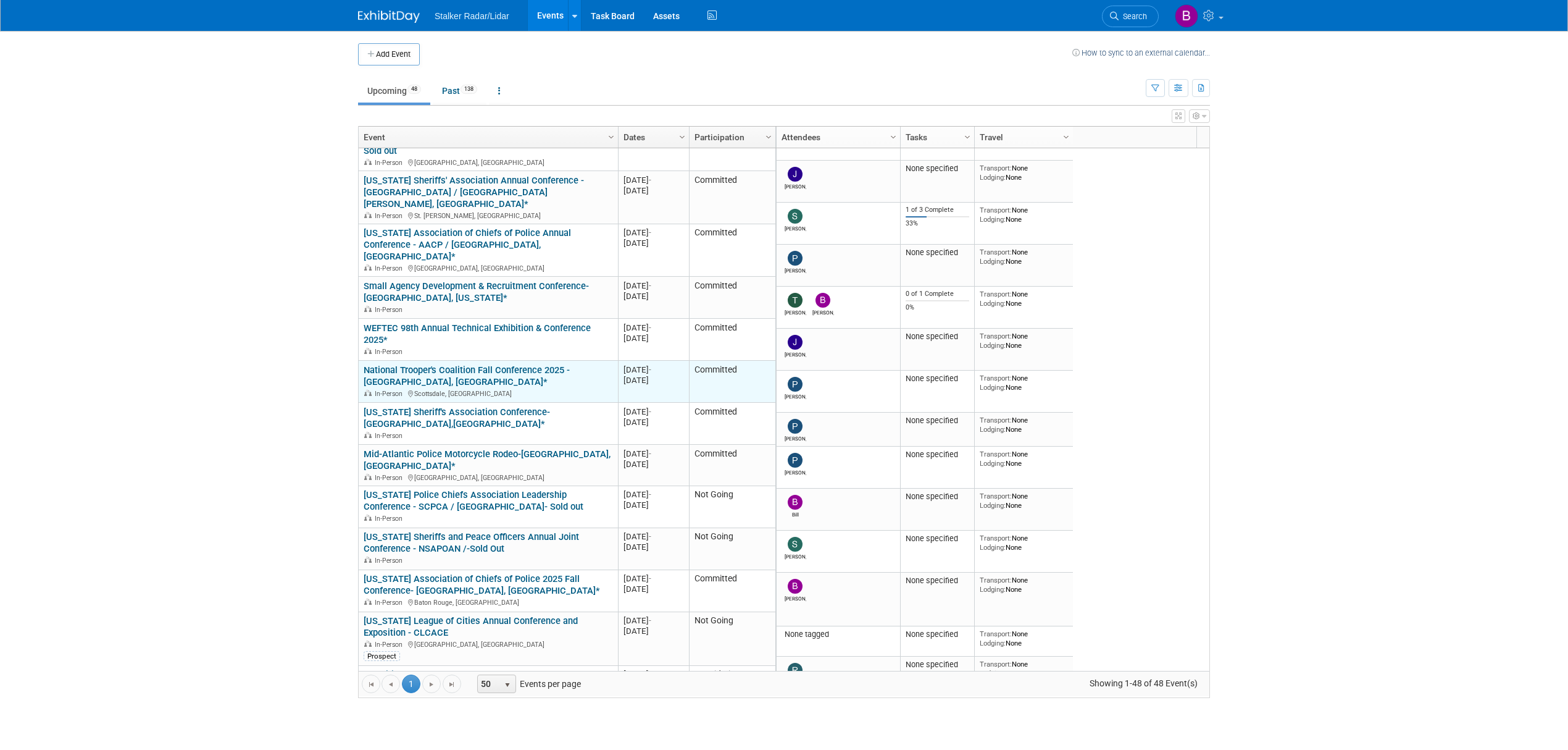
click at [511, 365] on link "National Trooper's Coalition Fall Conference 2025 - [GEOGRAPHIC_DATA], [GEOGRAP…" at bounding box center [466, 376] width 206 height 23
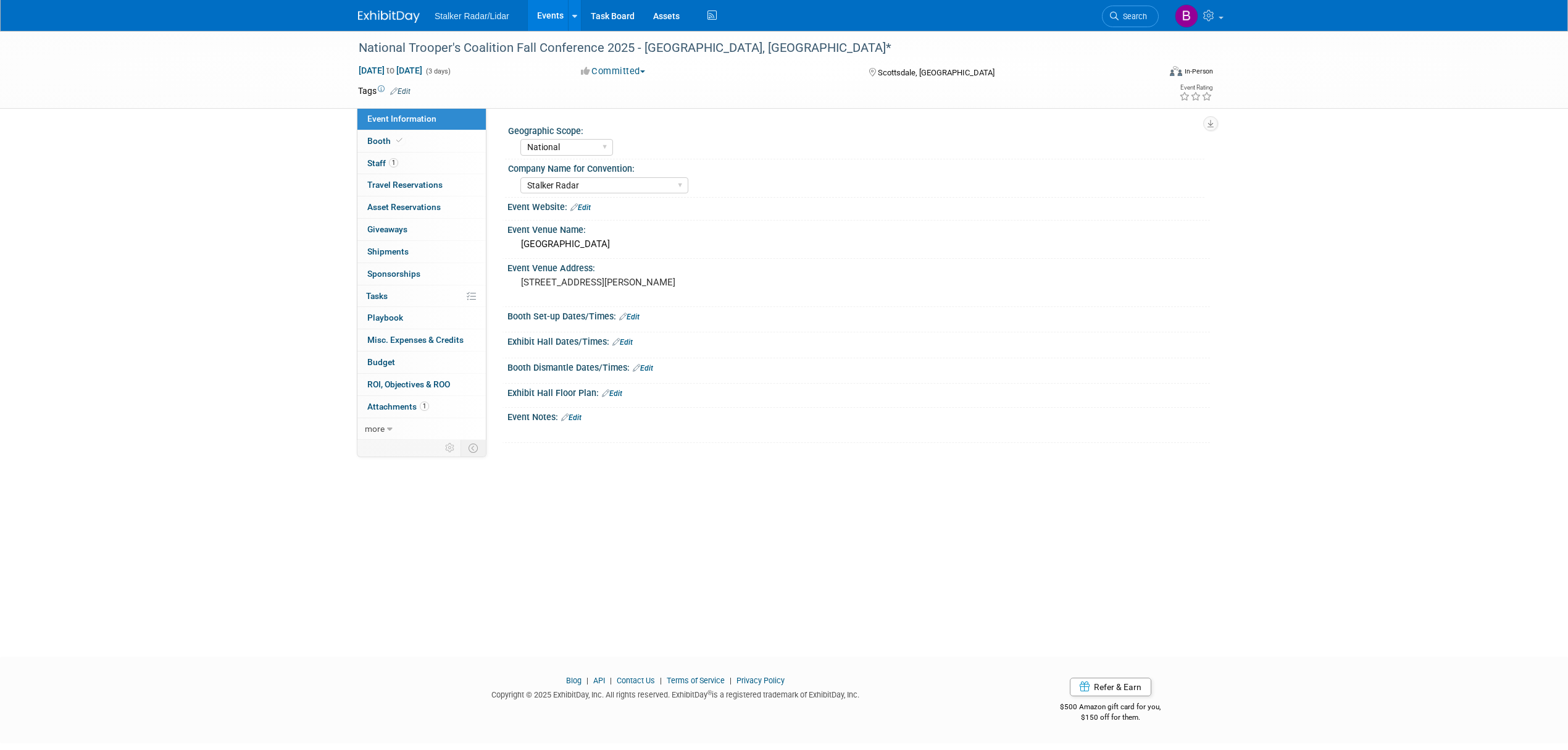
select select "National"
select select "Stalker Radar"
click at [411, 137] on link "Booth" at bounding box center [421, 141] width 129 height 22
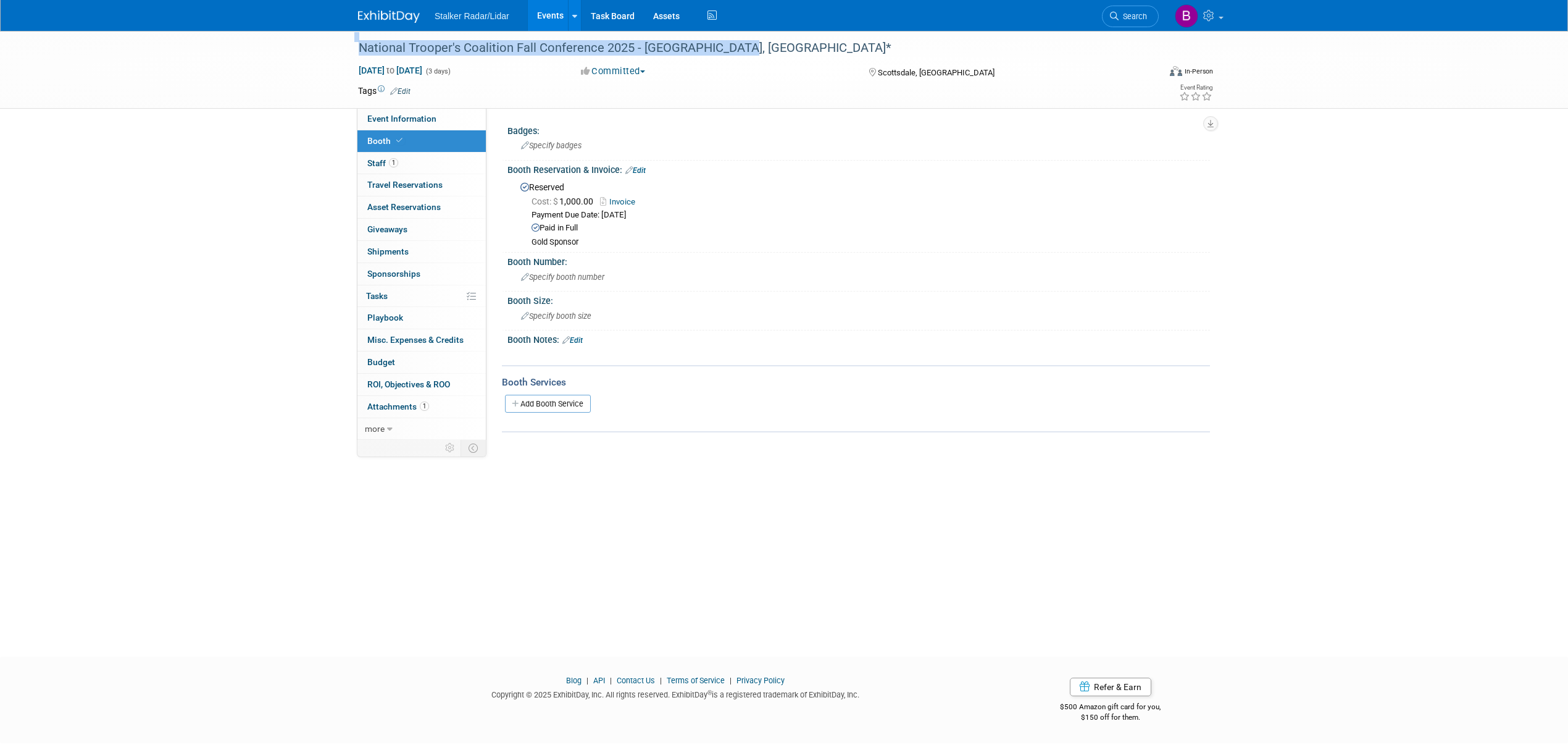
drag, startPoint x: 732, startPoint y: 47, endPoint x: 323, endPoint y: 41, distance: 409.0
click at [323, 41] on div "National Trooper's Coalition Fall Conference 2025 - Scottsdale, AZ* Sep 30, 202…" at bounding box center [784, 70] width 1568 height 78
copy div "National Trooper's Coalition Fall Conference 2025 - [GEOGRAPHIC_DATA], [GEOGRAP…"
click at [405, 160] on link "1 Staff 1" at bounding box center [421, 163] width 129 height 22
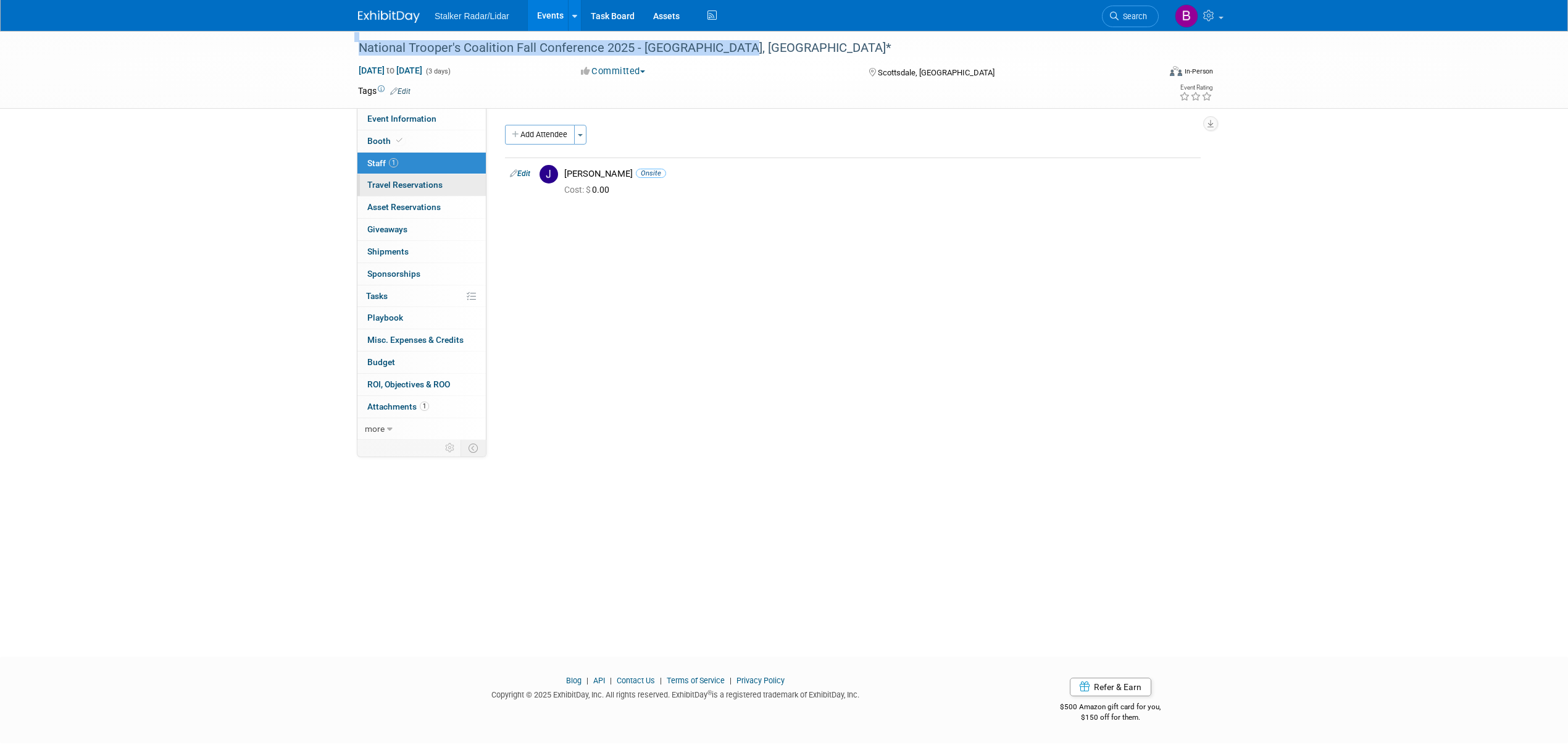
click at [410, 188] on span "Travel Reservations 0" at bounding box center [405, 185] width 75 height 10
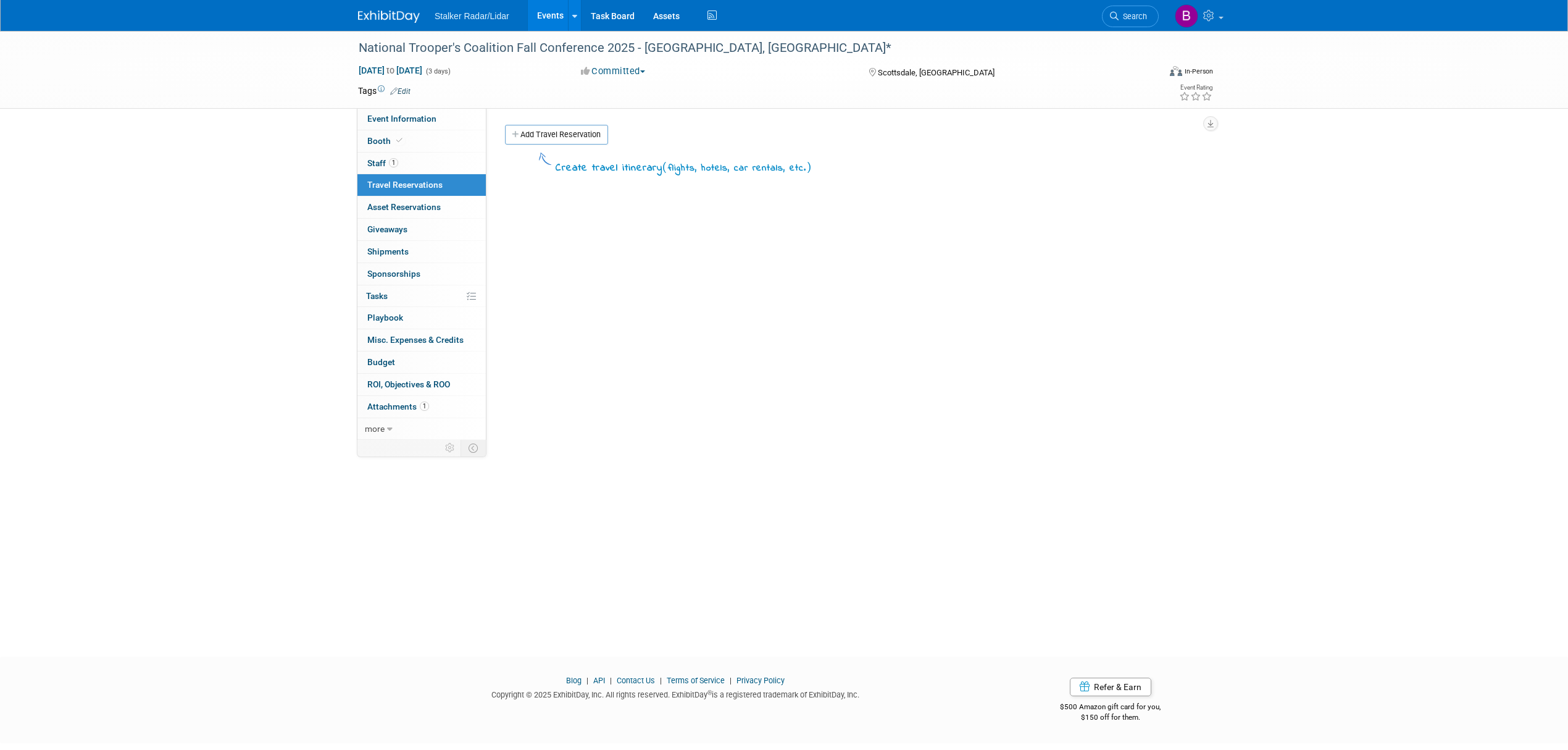
click at [777, 77] on div "Sep 30, 2025 to Oct 2, 2025 (3 days) Sep 30, 2025 to Oct 2, 2025 Committed Comm…" at bounding box center [785, 73] width 873 height 19
click at [387, 162] on span "Staff 1" at bounding box center [382, 163] width 31 height 10
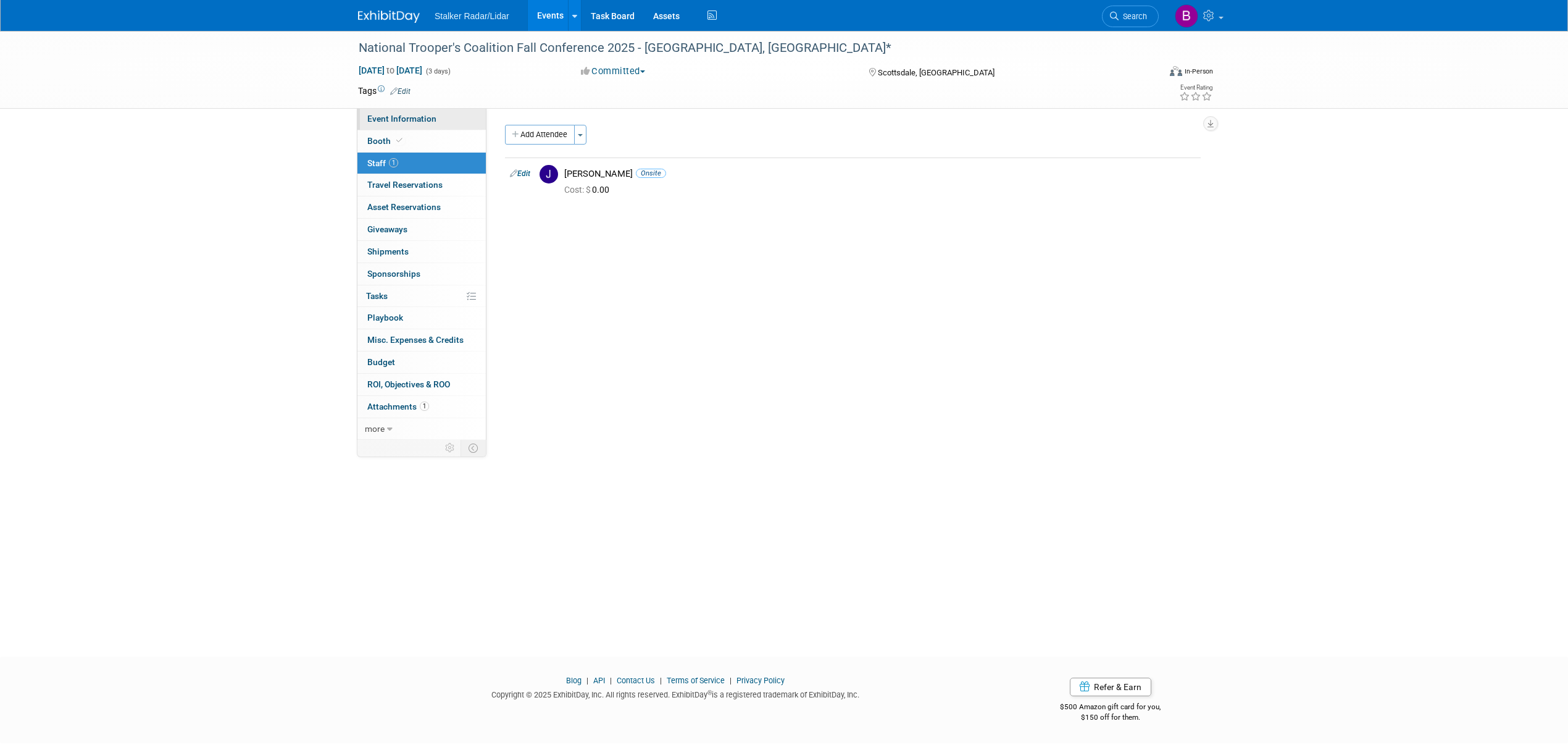
click at [387, 121] on span "Event Information" at bounding box center [402, 119] width 69 height 10
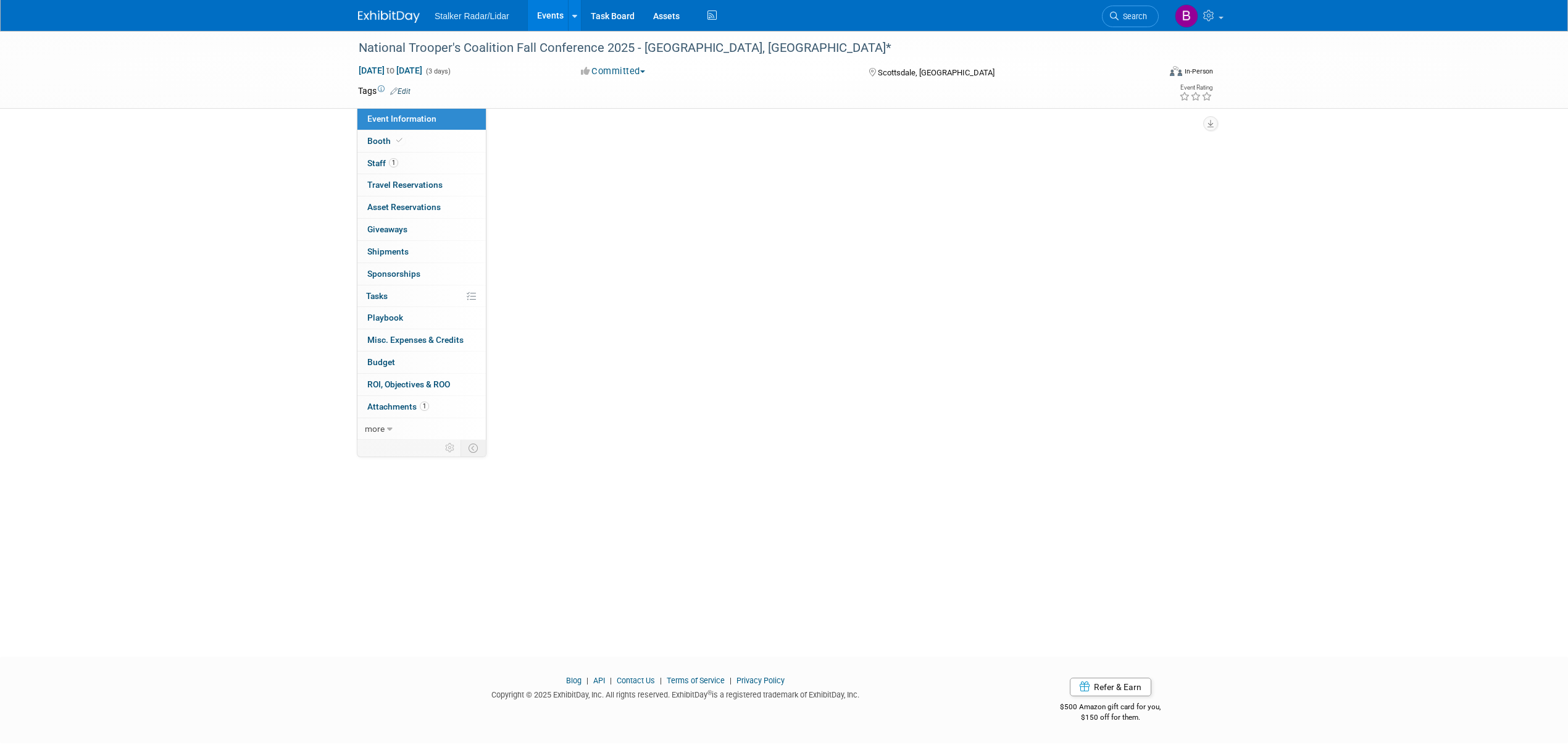
select select "National"
select select "Stalker Radar"
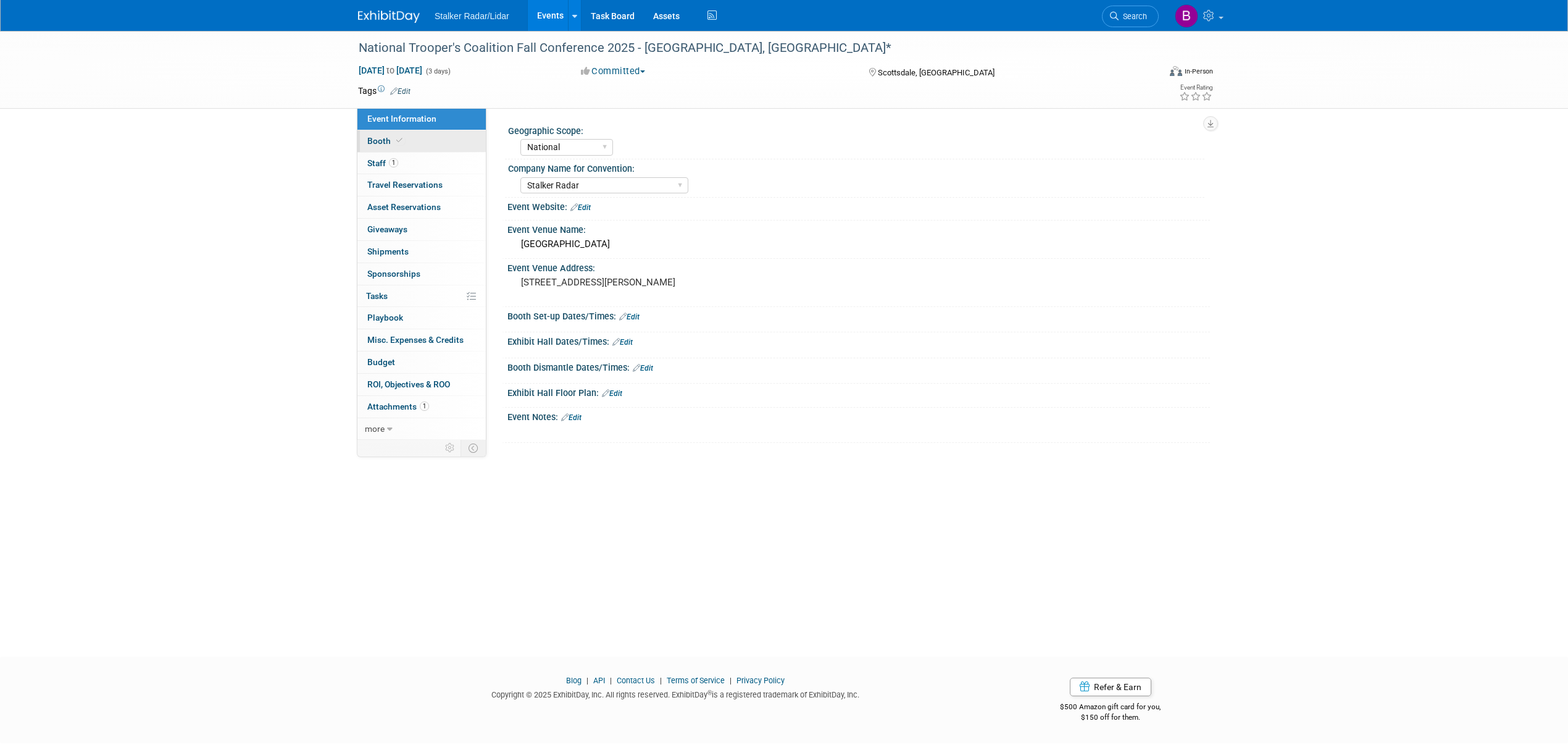
click at [381, 147] on link "Booth" at bounding box center [421, 141] width 129 height 22
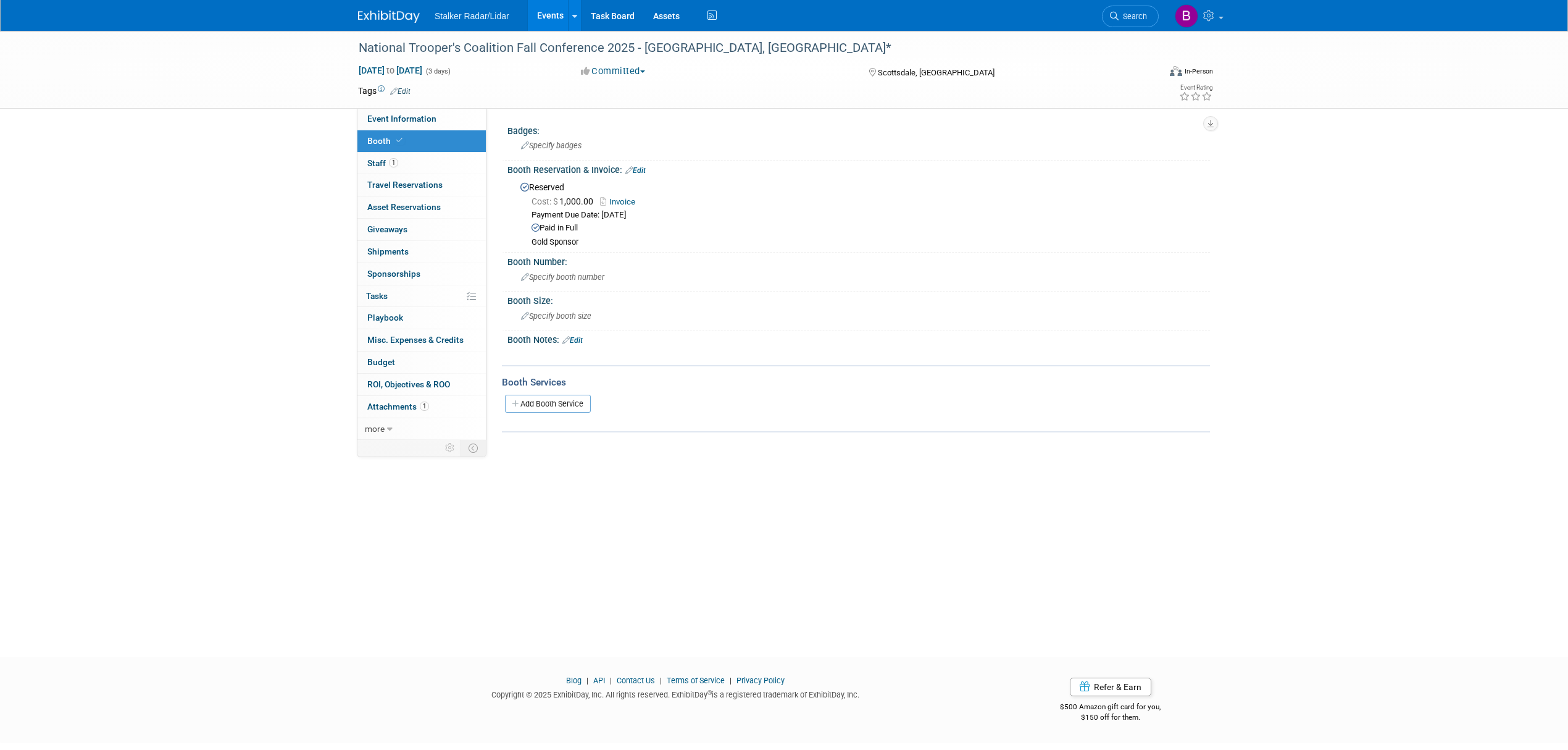
click at [629, 196] on span "Invoice" at bounding box center [621, 201] width 42 height 10
click at [628, 198] on link "Invoice" at bounding box center [621, 201] width 42 height 9
click at [583, 337] on link "Edit" at bounding box center [573, 340] width 20 height 9
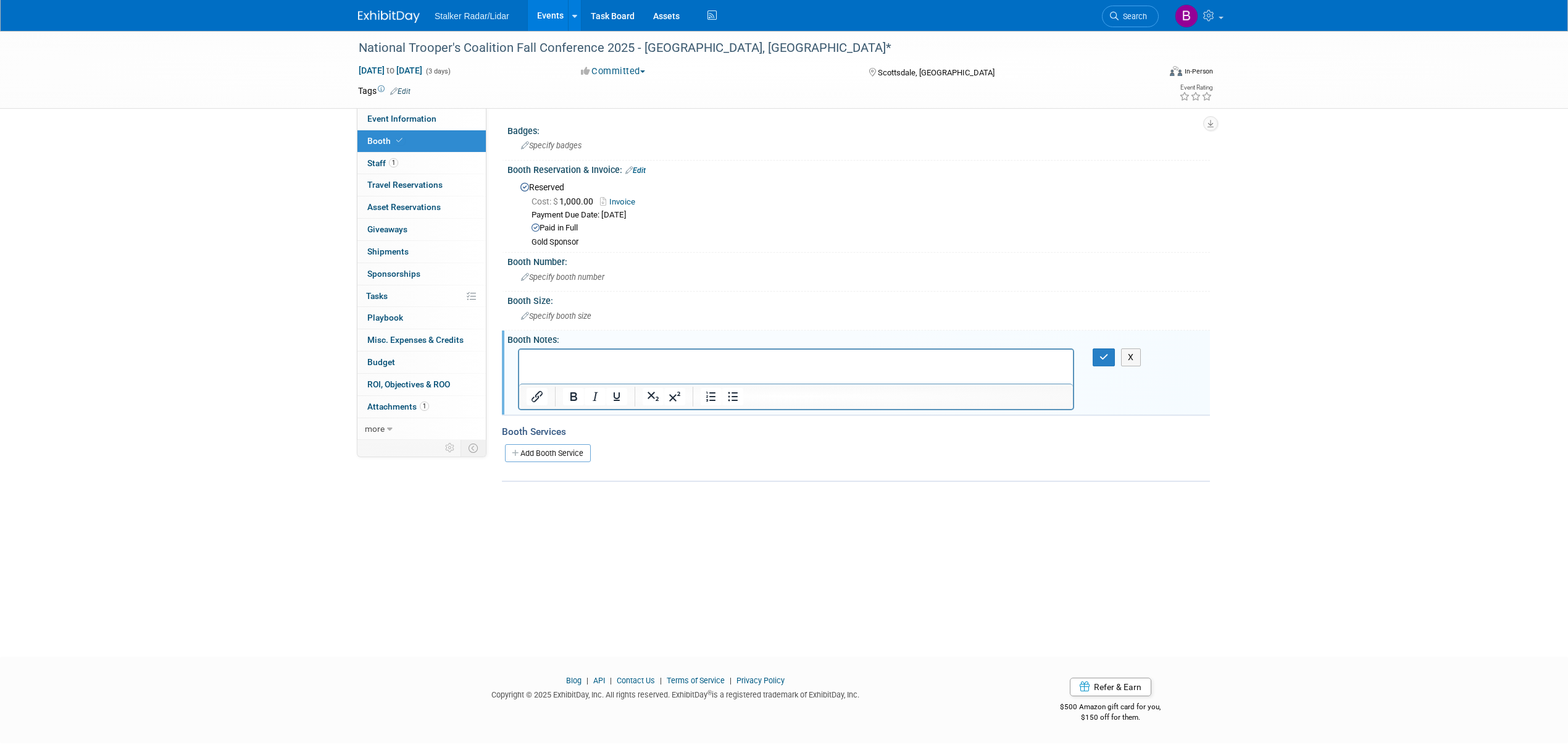
click at [568, 362] on p "Rich Text Area. Press ALT-0 for help." at bounding box center [796, 360] width 540 height 12
click at [772, 357] on p "Qty 2 – Meal Pkg (Breakfast Buffet Wed/Thur) Lunch on Wed" at bounding box center [796, 360] width 540 height 12
click at [549, 368] on ul "Thursday morning general session – 5 minutes to introduce your organization" at bounding box center [796, 372] width 540 height 12
click at [1095, 358] on button "button" at bounding box center [1104, 357] width 23 height 18
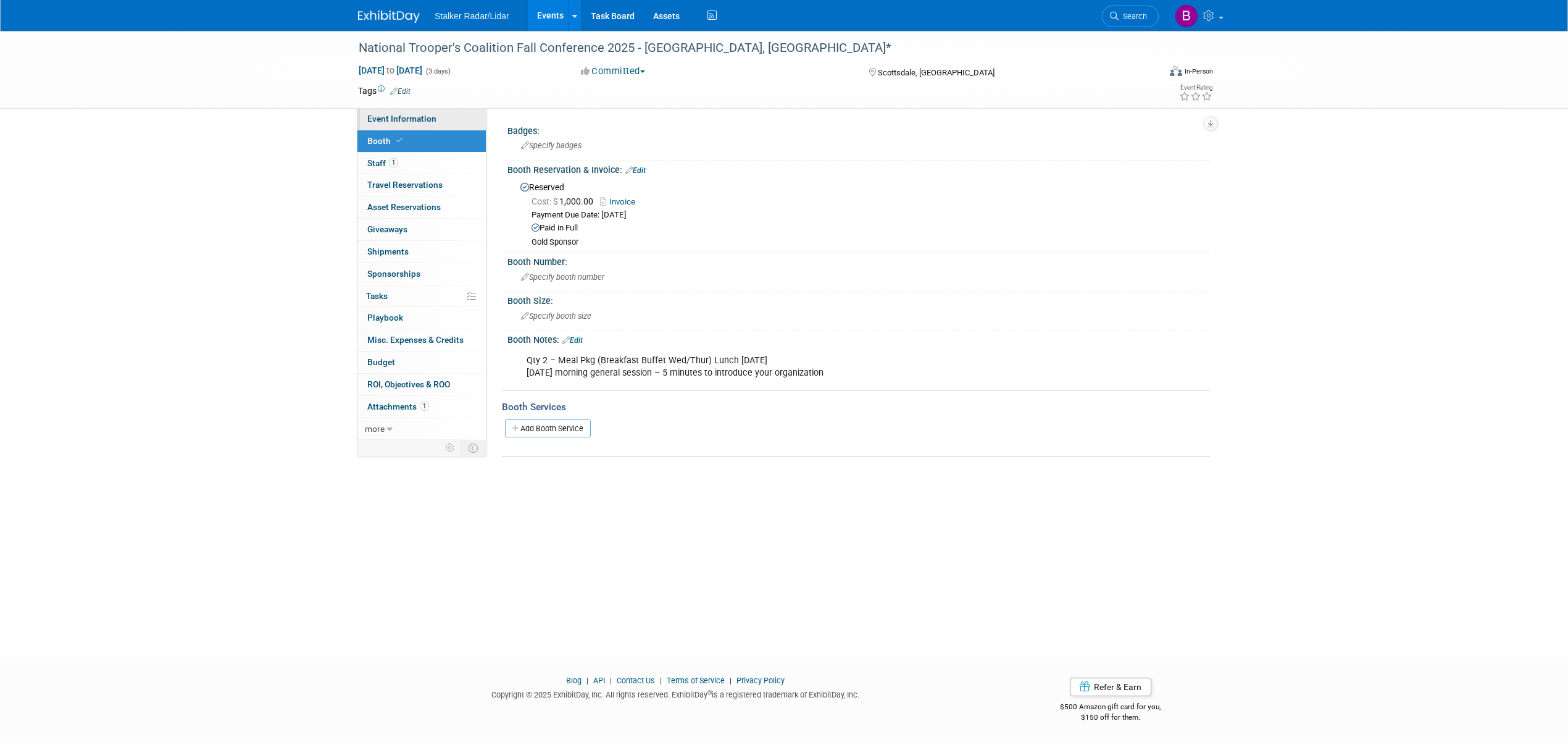
click at [407, 120] on span "Event Information" at bounding box center [402, 119] width 69 height 10
select select "National"
select select "Stalker Radar"
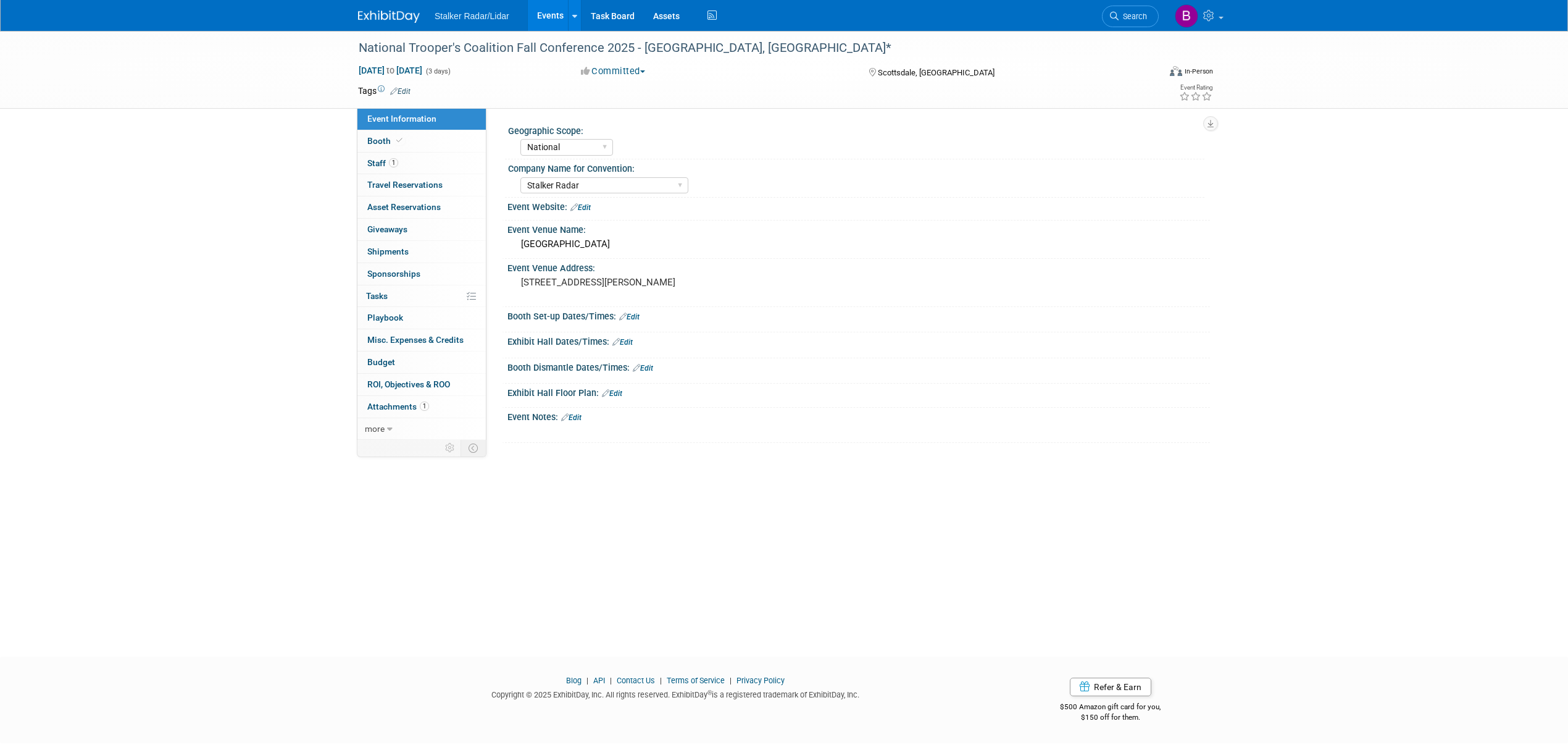
click at [633, 316] on link "Edit" at bounding box center [629, 317] width 20 height 9
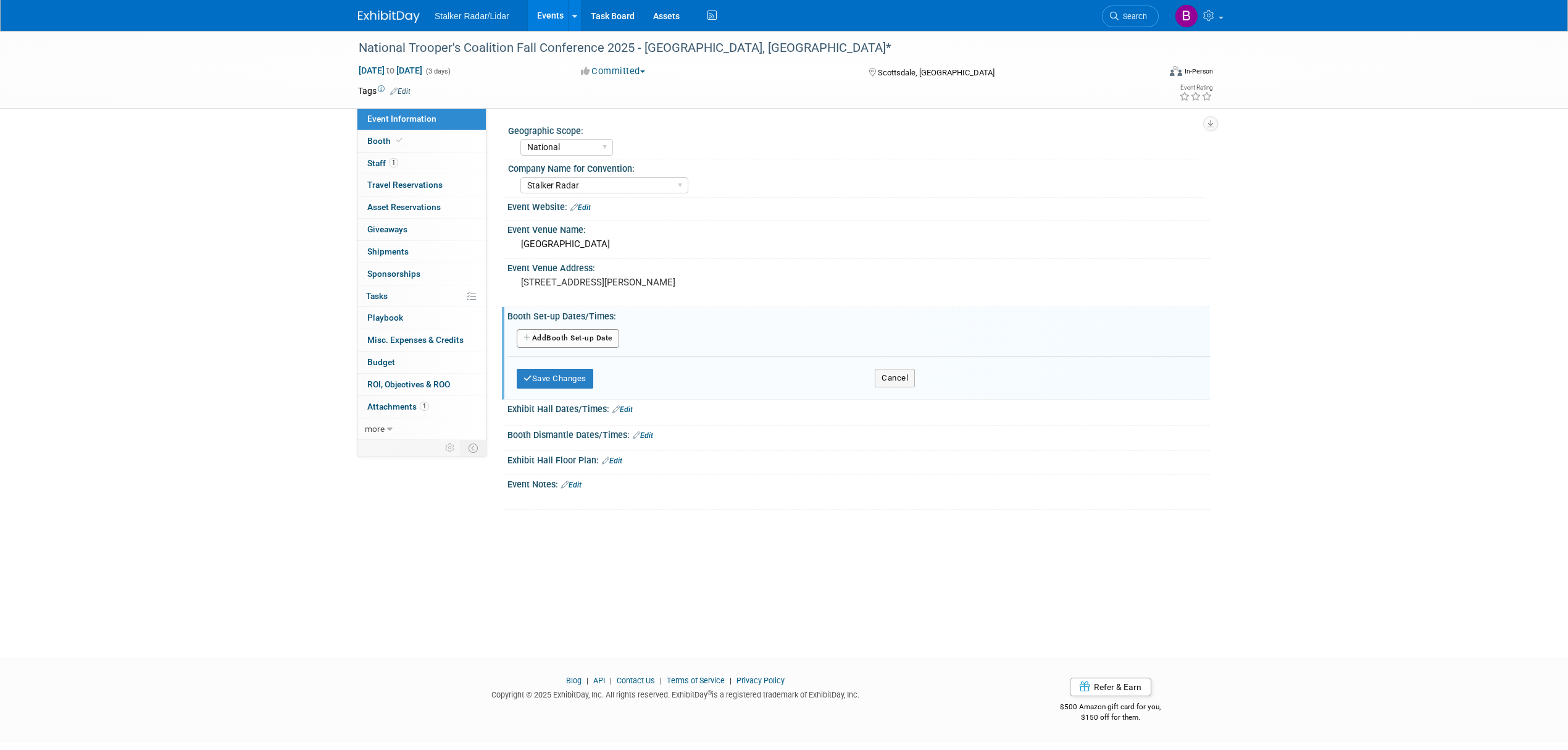
click at [568, 337] on button "Add Another Booth Set-up Date" at bounding box center [568, 339] width 103 height 19
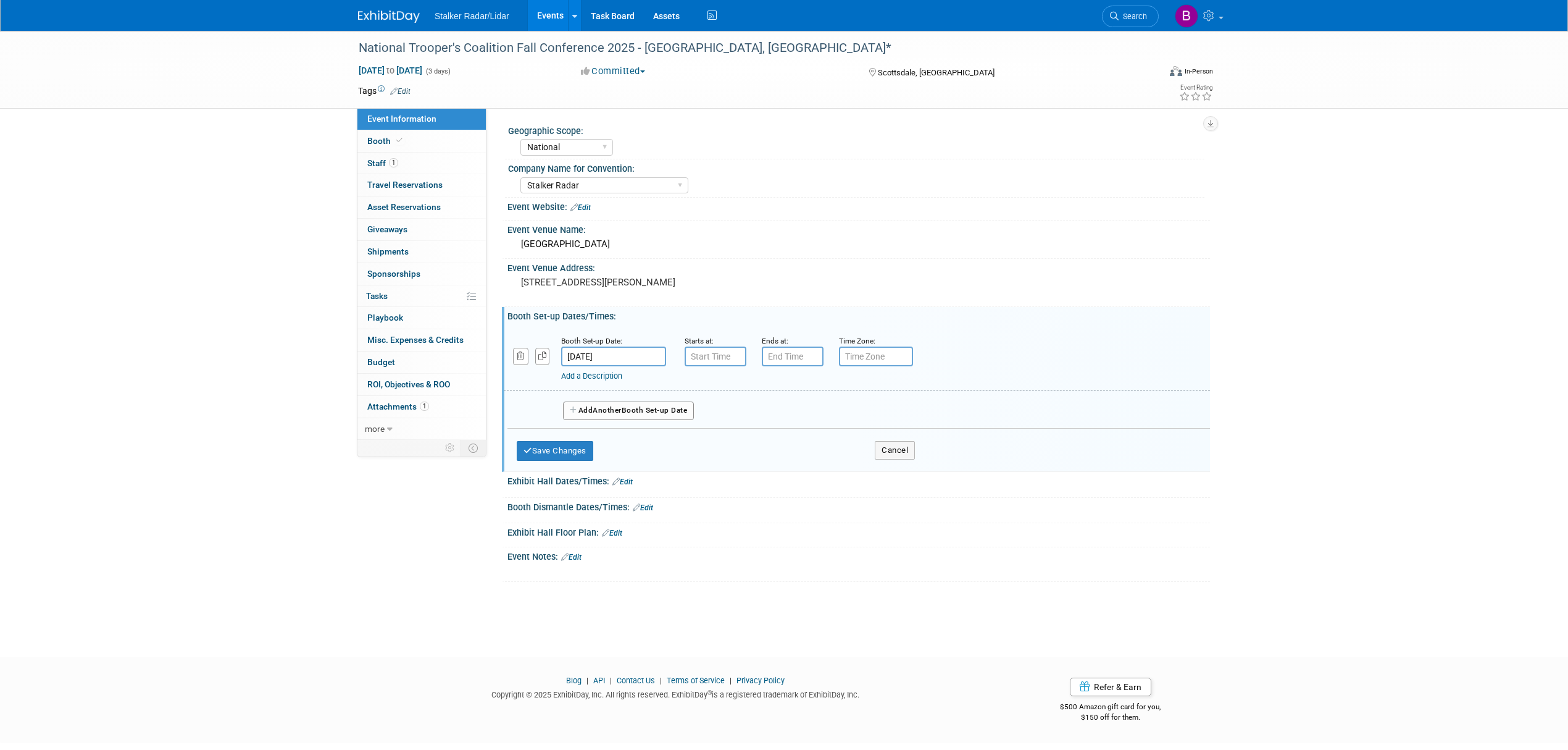
click at [630, 482] on link "Edit" at bounding box center [622, 482] width 20 height 9
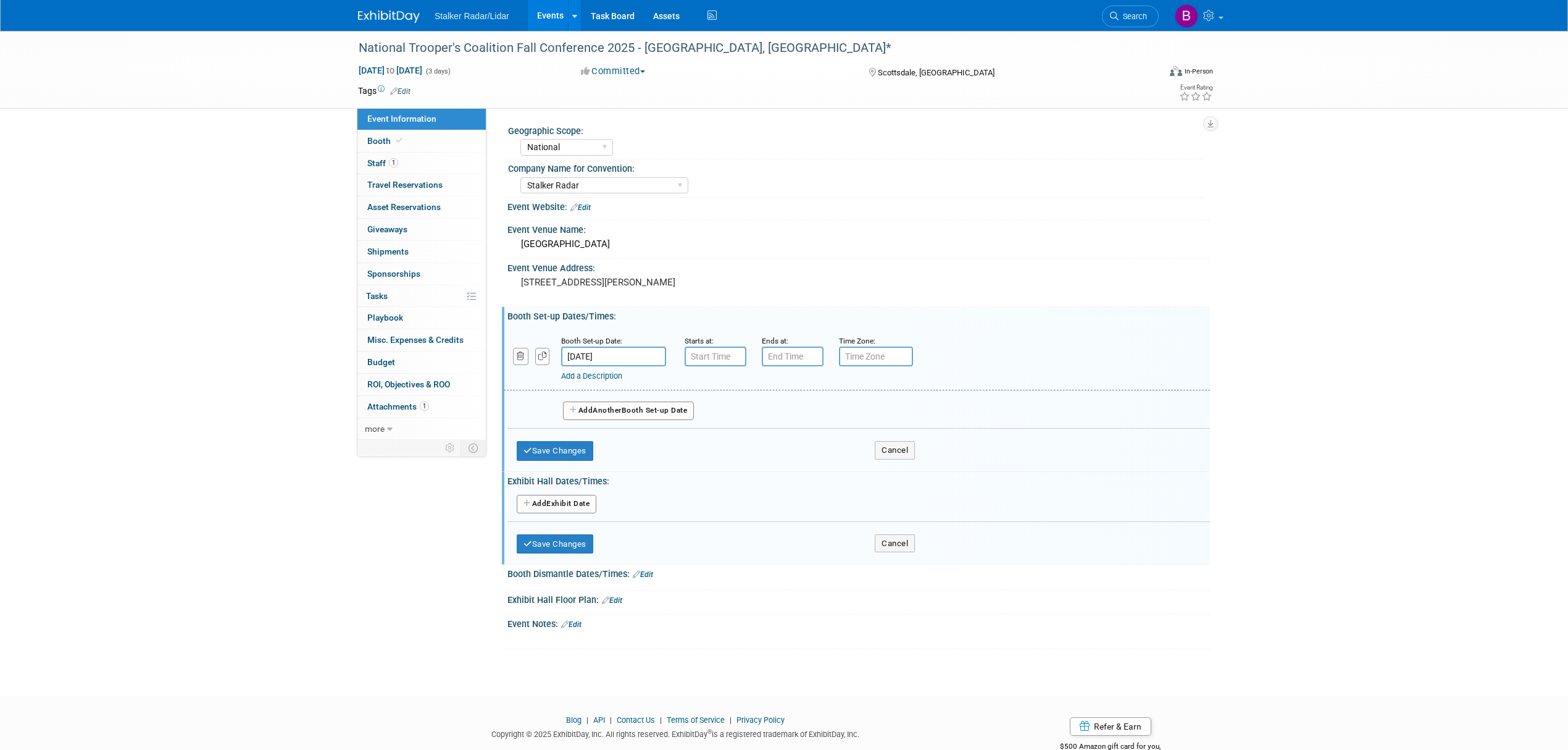
click at [554, 504] on button "Add Another Exhibit Date" at bounding box center [556, 504] width 80 height 19
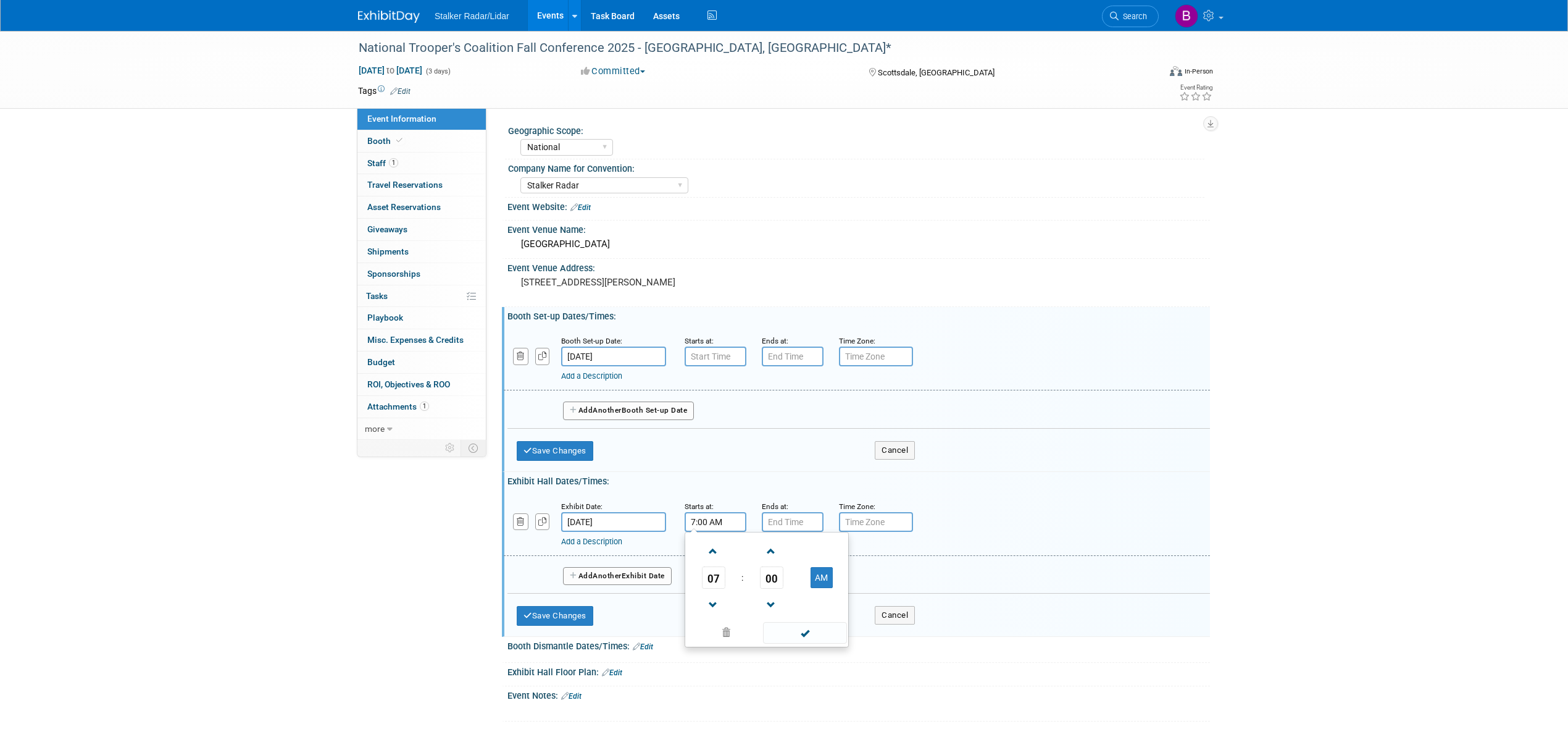
click at [716, 527] on input "7:00 AM" at bounding box center [716, 521] width 62 height 19
click at [716, 583] on span "07" at bounding box center [714, 577] width 24 height 22
click at [704, 557] on td "12" at bounding box center [707, 552] width 40 height 33
click at [818, 584] on button "AM" at bounding box center [821, 577] width 22 height 21
type input "12:00 PM"
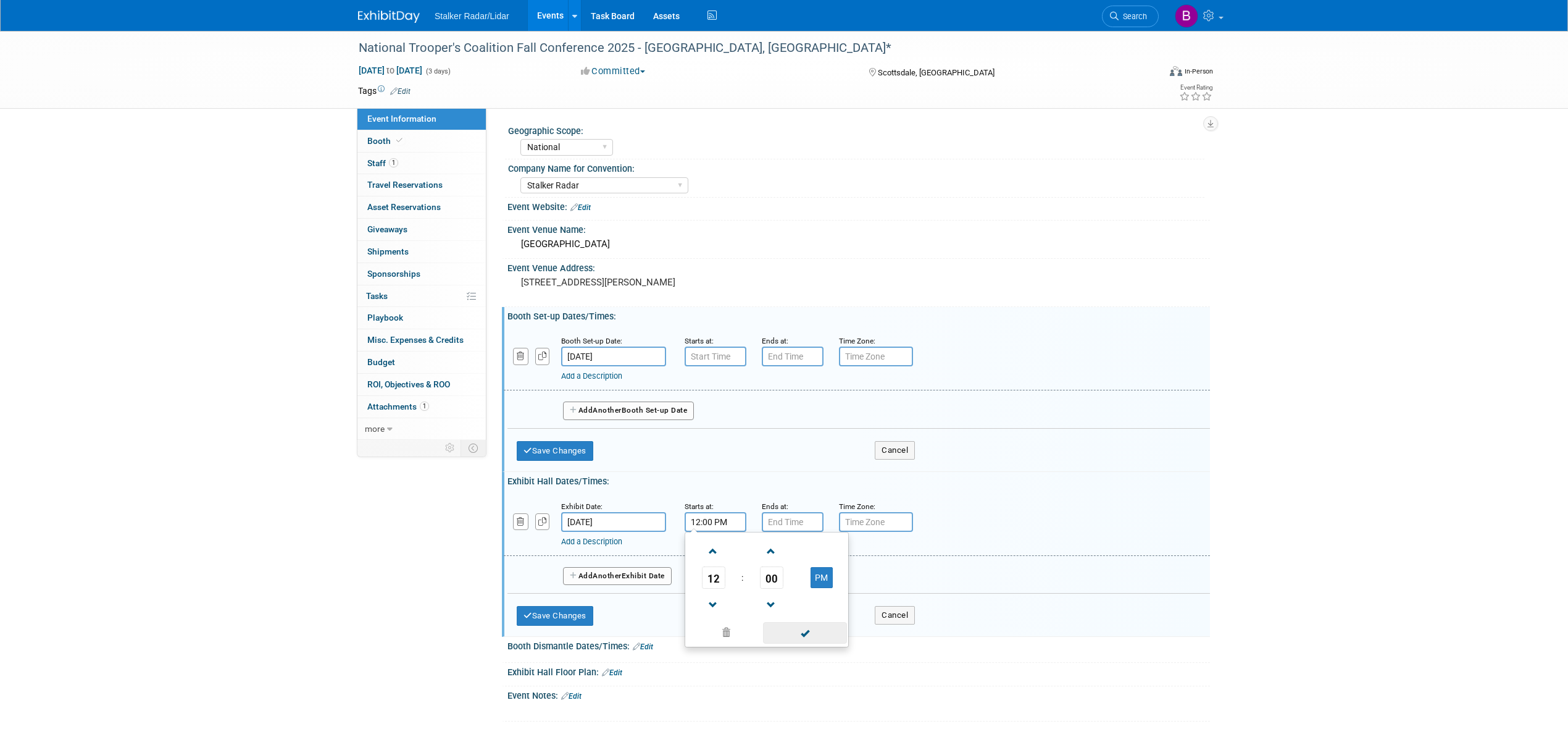
click at [798, 635] on span at bounding box center [805, 633] width 83 height 22
click at [794, 525] on input "7:00 PM" at bounding box center [793, 521] width 62 height 19
click at [790, 584] on span "07" at bounding box center [790, 577] width 24 height 22
click at [785, 586] on td "04" at bounding box center [784, 585] width 40 height 33
type input "4:00 PM"
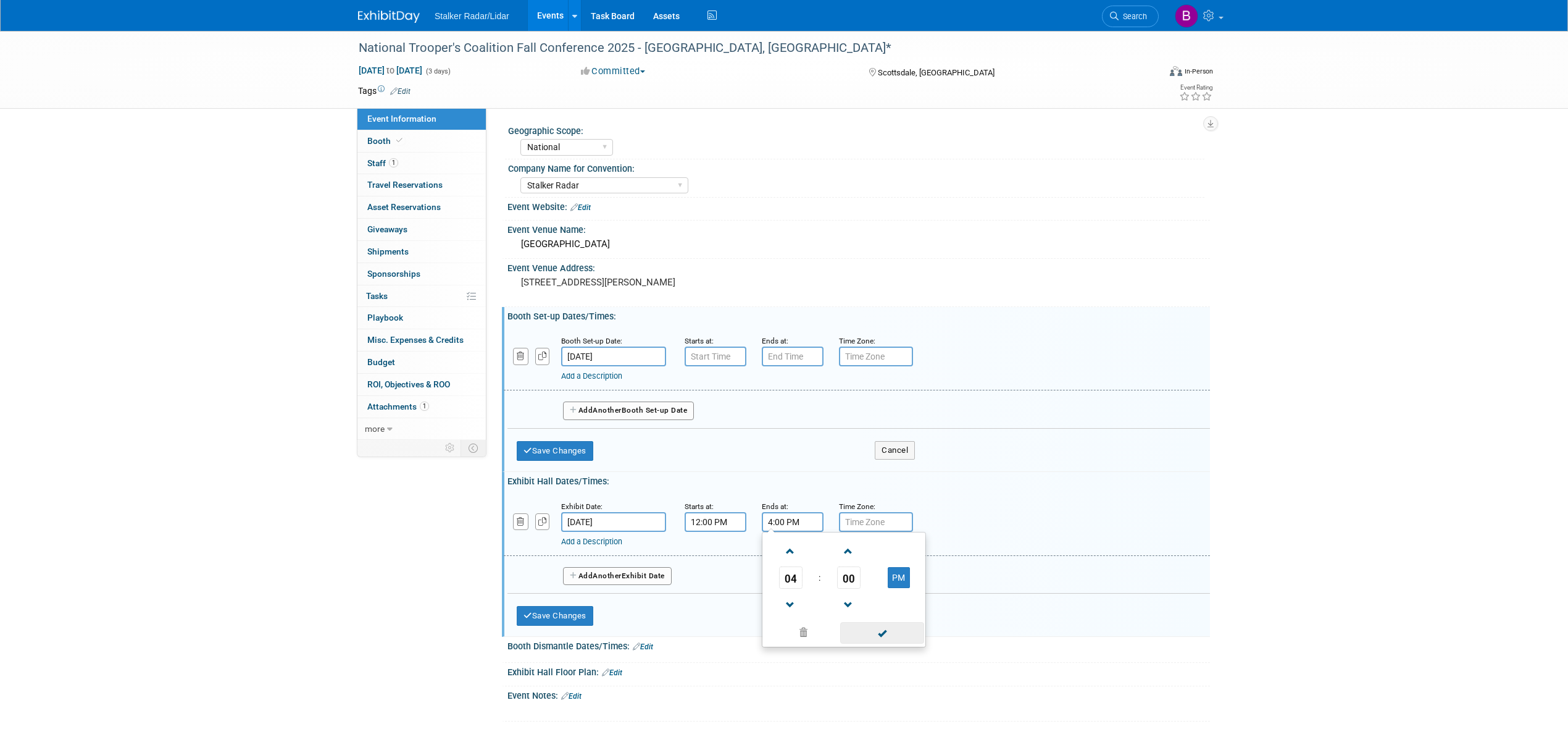
click at [877, 634] on span at bounding box center [882, 633] width 83 height 22
click at [642, 579] on button "Add Another Exhibit Date" at bounding box center [617, 577] width 109 height 19
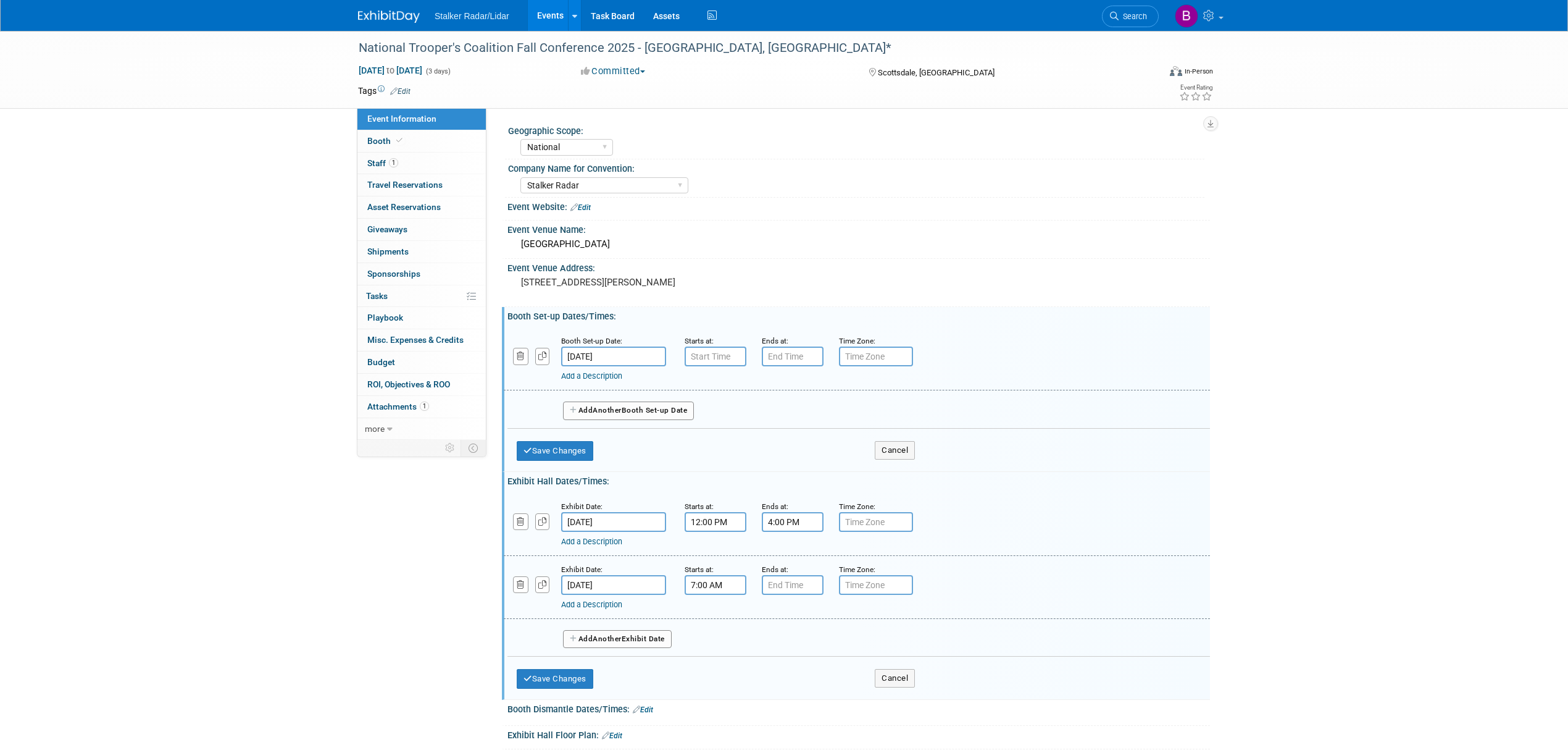
click at [688, 580] on input "7:00 AM" at bounding box center [716, 585] width 62 height 19
click at [716, 616] on span at bounding box center [714, 614] width 22 height 22
type input "8:00 AM"
click at [790, 697] on span at bounding box center [805, 696] width 83 height 22
click at [800, 589] on input "7:00 PM" at bounding box center [793, 585] width 62 height 19
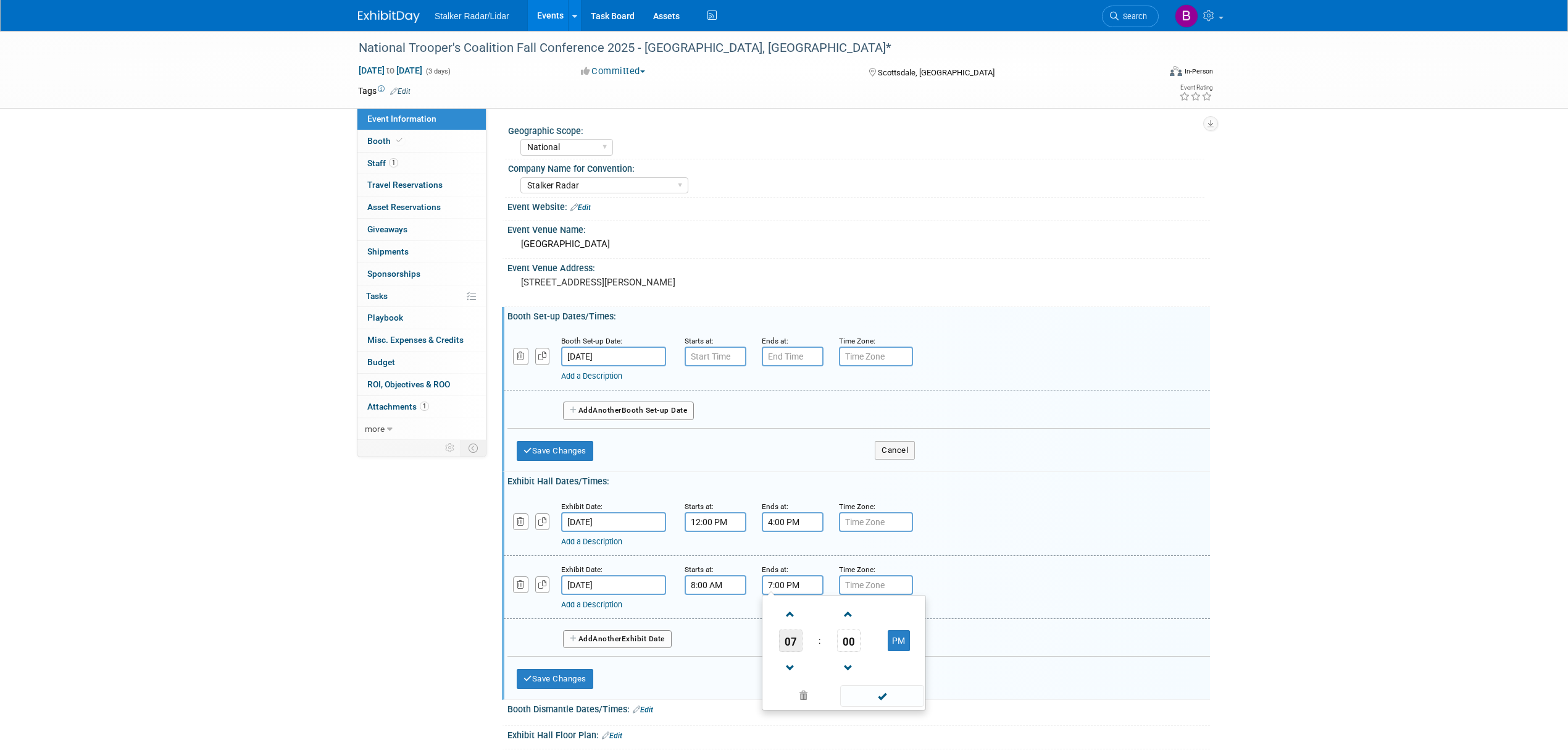
click at [795, 641] on span "07" at bounding box center [790, 640] width 24 height 22
click at [793, 652] on td "04" at bounding box center [784, 648] width 40 height 33
type input "4:00 PM"
click at [882, 703] on span at bounding box center [882, 696] width 83 height 22
click at [550, 682] on button "Save Changes" at bounding box center [555, 678] width 77 height 19
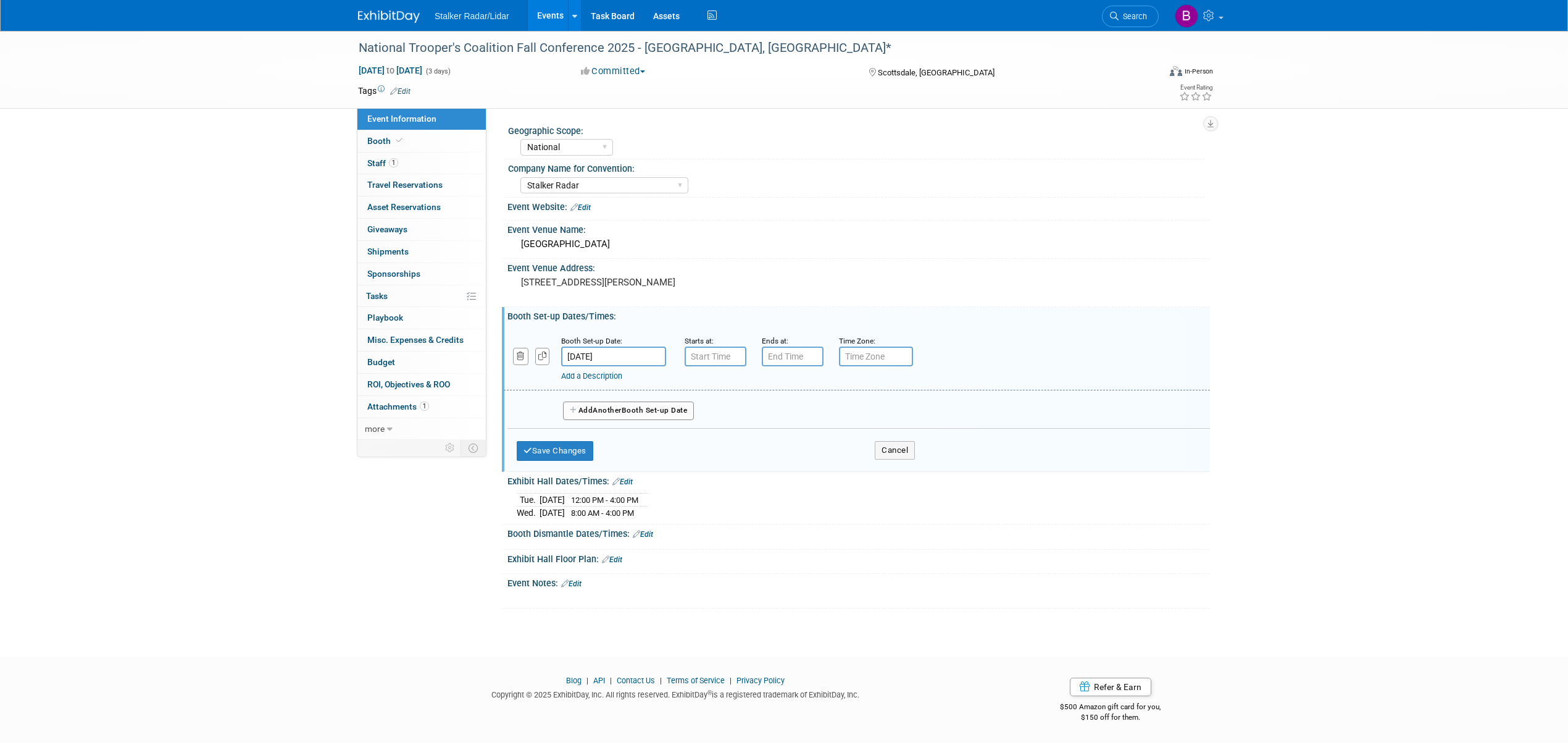
click at [734, 344] on div "Starts at:" at bounding box center [714, 340] width 59 height 12
click at [721, 355] on input "7:00 AM" at bounding box center [716, 356] width 62 height 19
click at [711, 416] on span "07" at bounding box center [714, 412] width 24 height 22
click at [709, 457] on td "08" at bounding box center [707, 453] width 40 height 33
type input "8:00 AM"
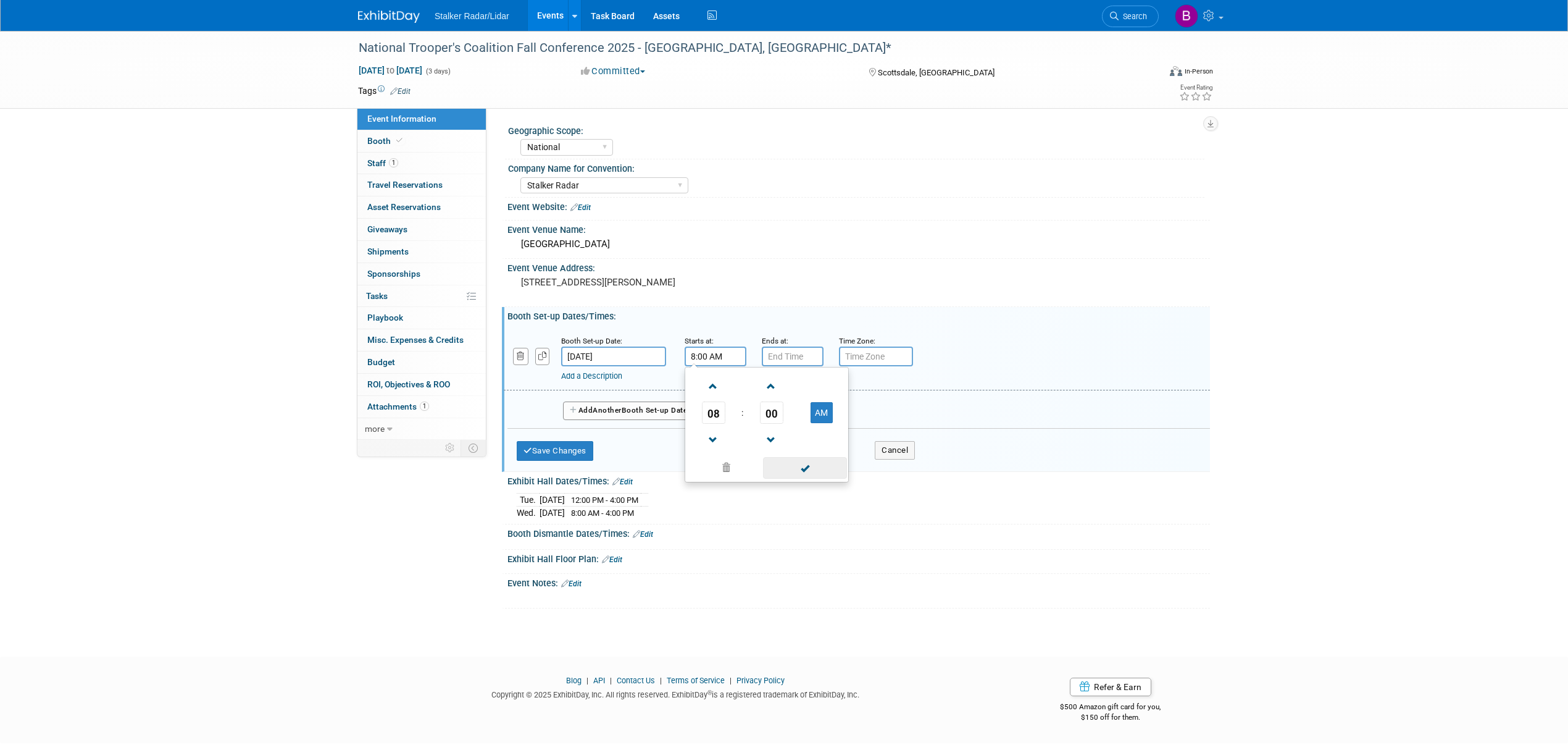
click at [805, 475] on span at bounding box center [805, 468] width 83 height 22
click at [779, 356] on input "7:00 PM" at bounding box center [793, 356] width 62 height 19
click at [786, 416] on span "07" at bounding box center [790, 412] width 24 height 22
click at [779, 383] on td "12" at bounding box center [784, 387] width 40 height 33
type input "12:00 PM"
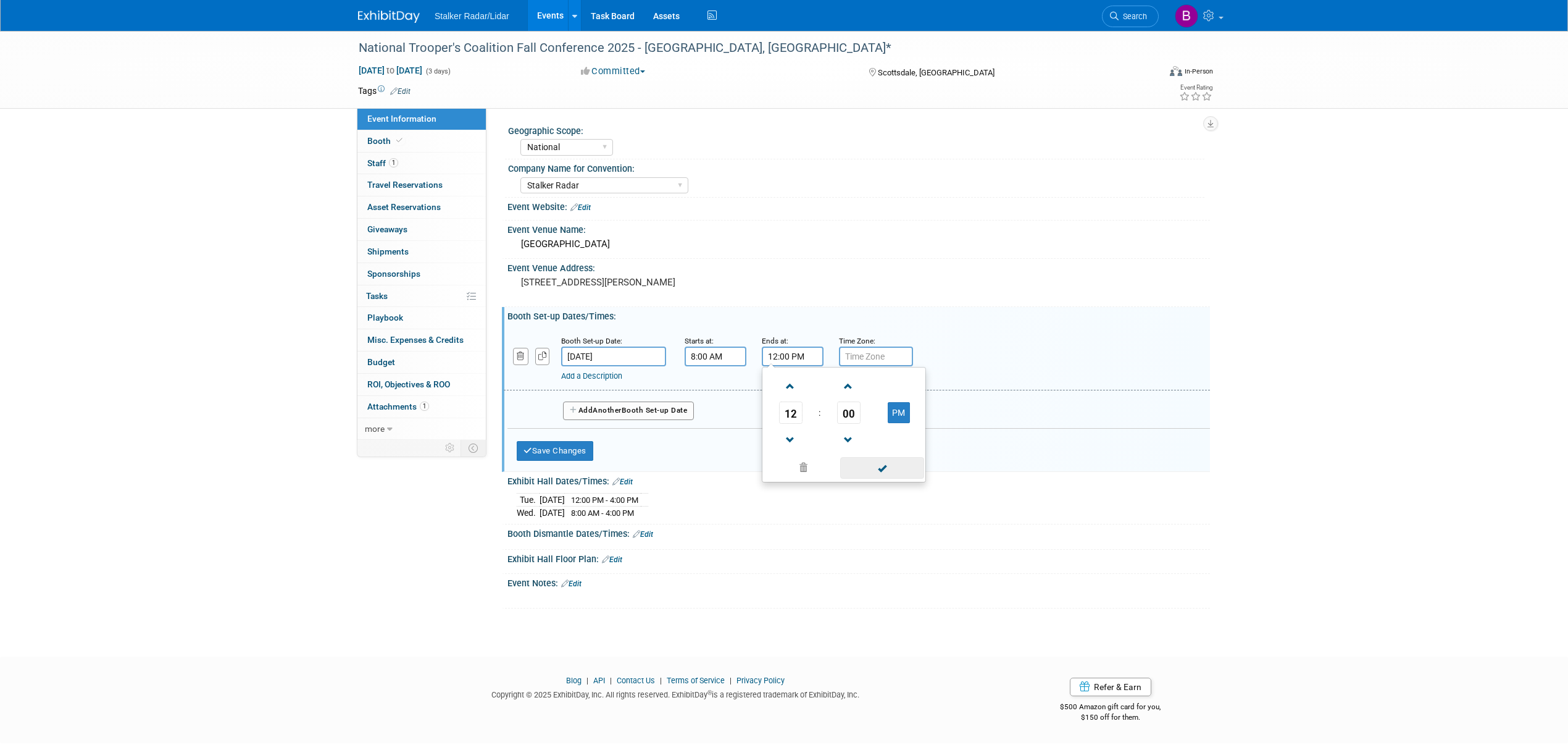
click at [880, 465] on span at bounding box center [882, 468] width 83 height 22
click at [550, 453] on button "Save Changes" at bounding box center [555, 450] width 77 height 19
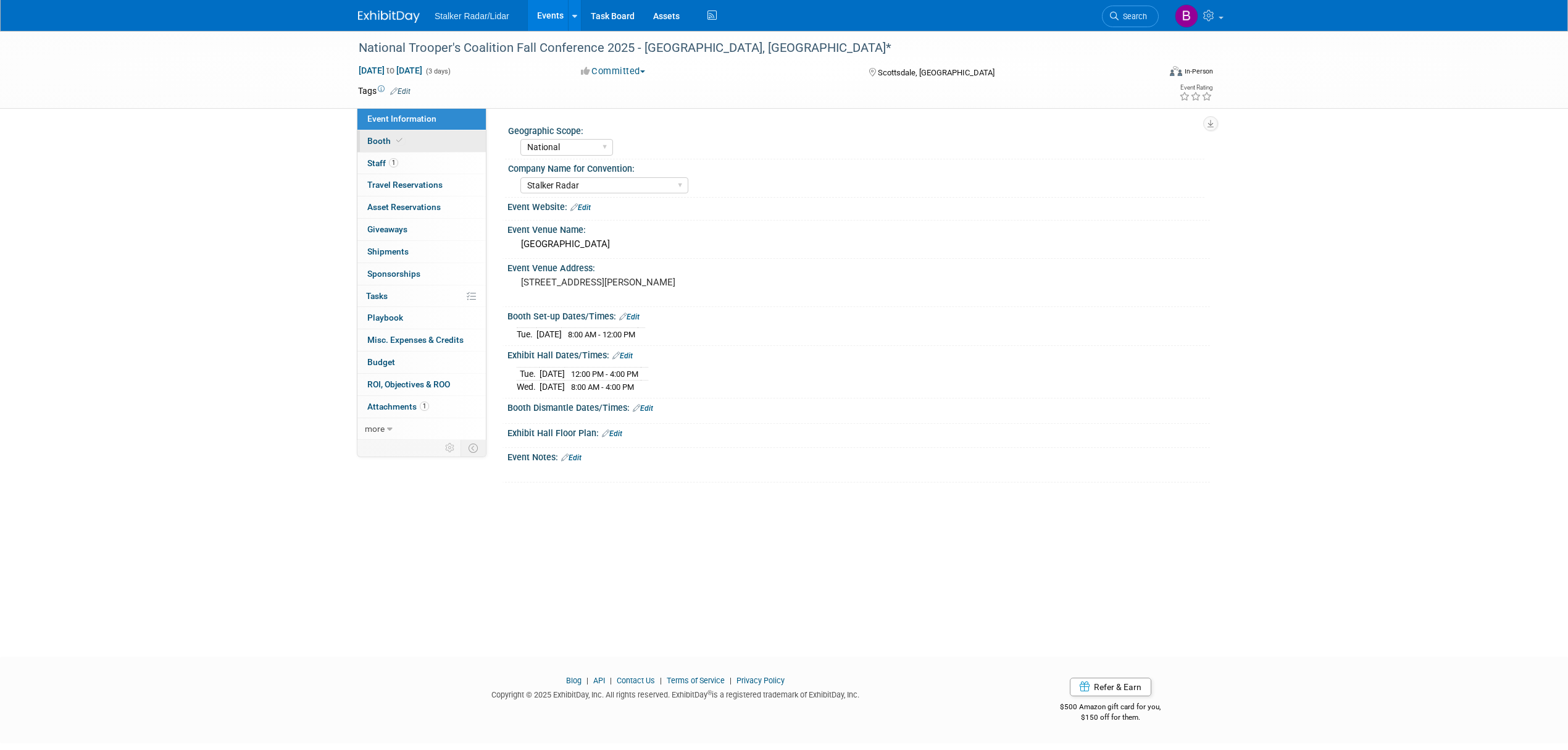
click at [391, 138] on span "Booth" at bounding box center [386, 141] width 37 height 10
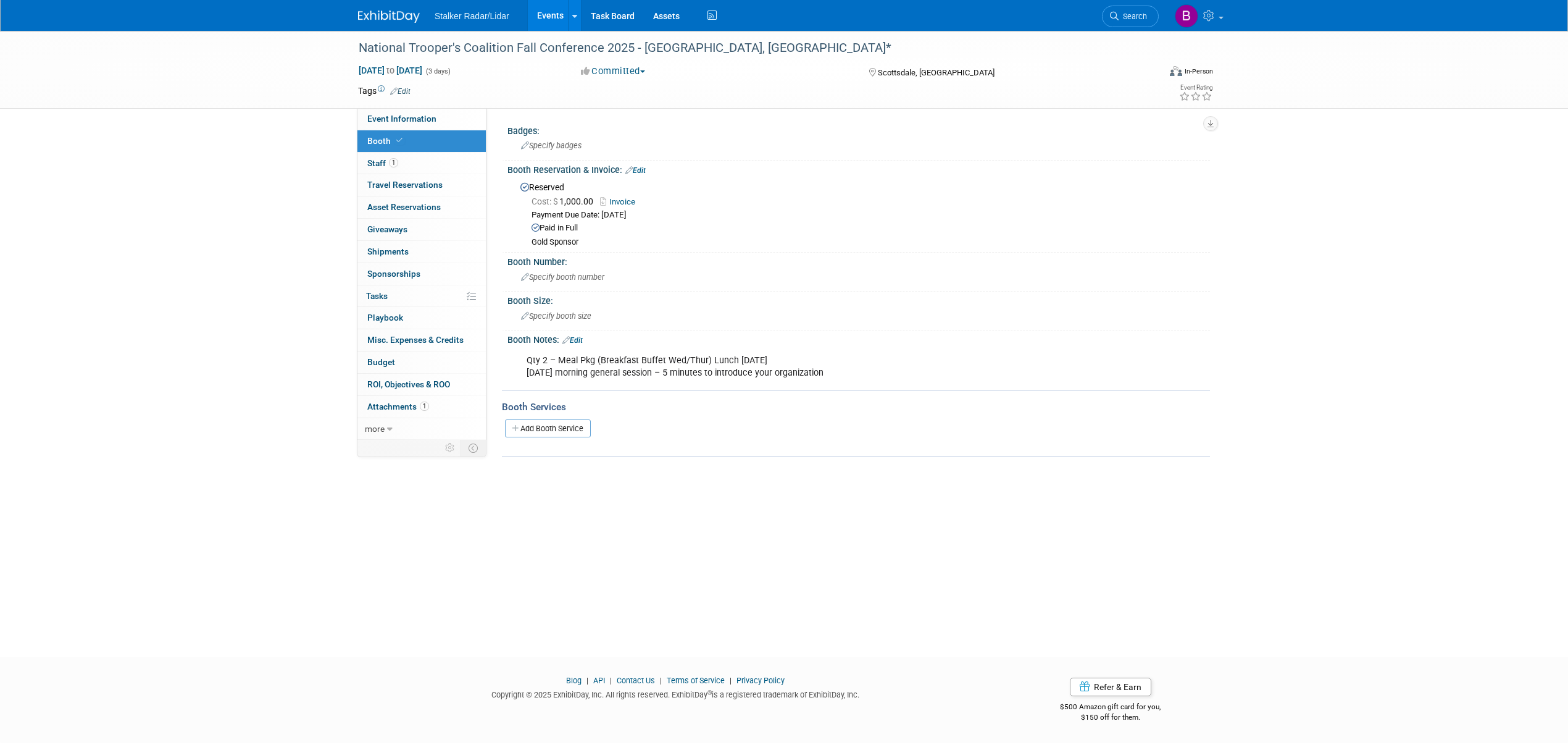
drag, startPoint x: 860, startPoint y: 372, endPoint x: 523, endPoint y: 362, distance: 337.1
click at [523, 362] on div "Qty 2 – Meal Pkg (Breakfast Buffet Wed/Thur) Lunch on Wed Thursday morning gene…" at bounding box center [796, 367] width 556 height 37
copy div "Qty 2 – Meal Pkg (Breakfast Buffet Wed/Thur) Lunch on Wed Thursday morning gene…"
click at [583, 339] on link "Edit" at bounding box center [573, 340] width 20 height 9
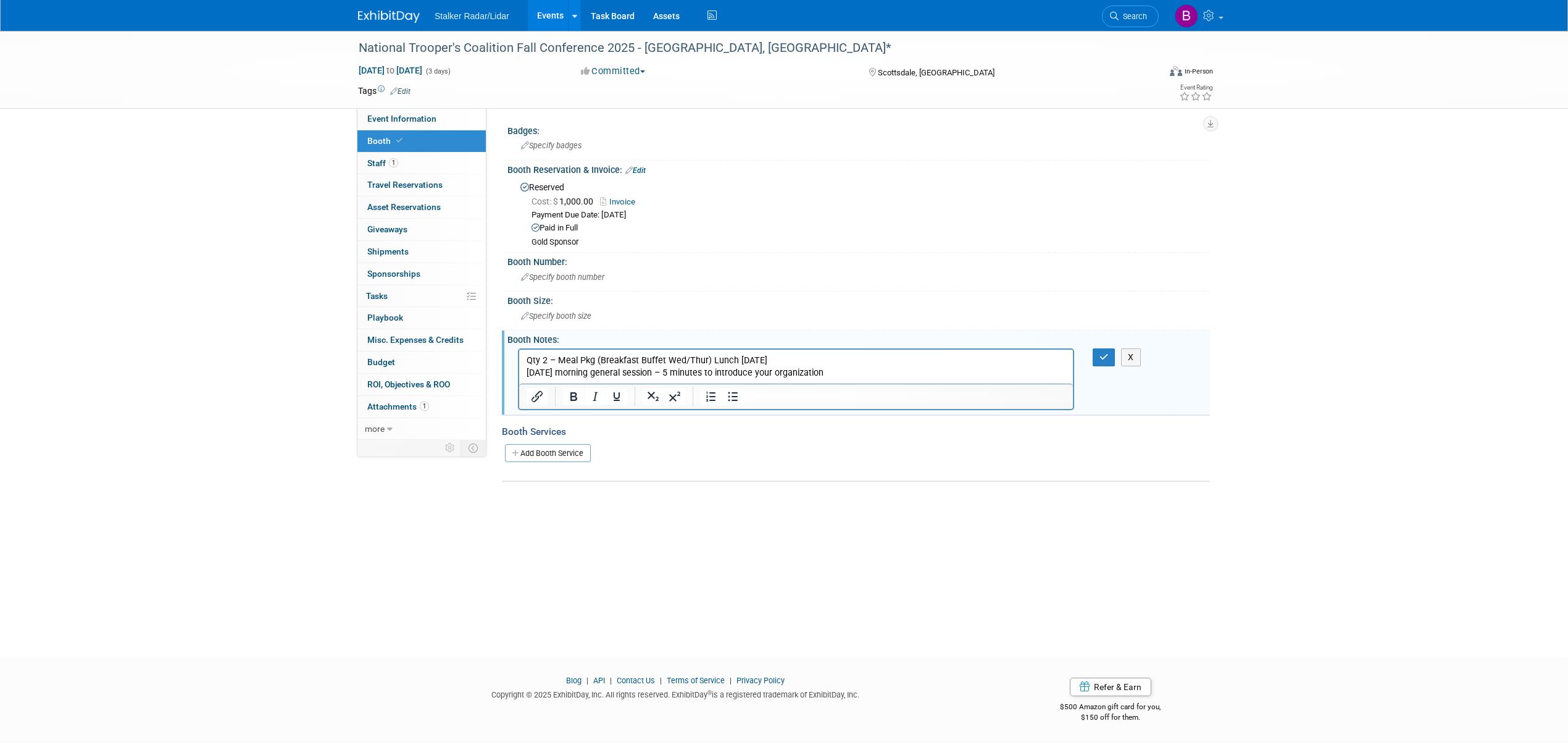
drag, startPoint x: 877, startPoint y: 372, endPoint x: 497, endPoint y: 361, distance: 380.2
click at [519, 361] on html "Qty 2 – Meal Pkg (Breakfast Buffet Wed/Thur) Lunch on Wed Thursday morning gene…" at bounding box center [795, 363] width 554 height 29
click at [1095, 353] on button "button" at bounding box center [1104, 357] width 23 height 18
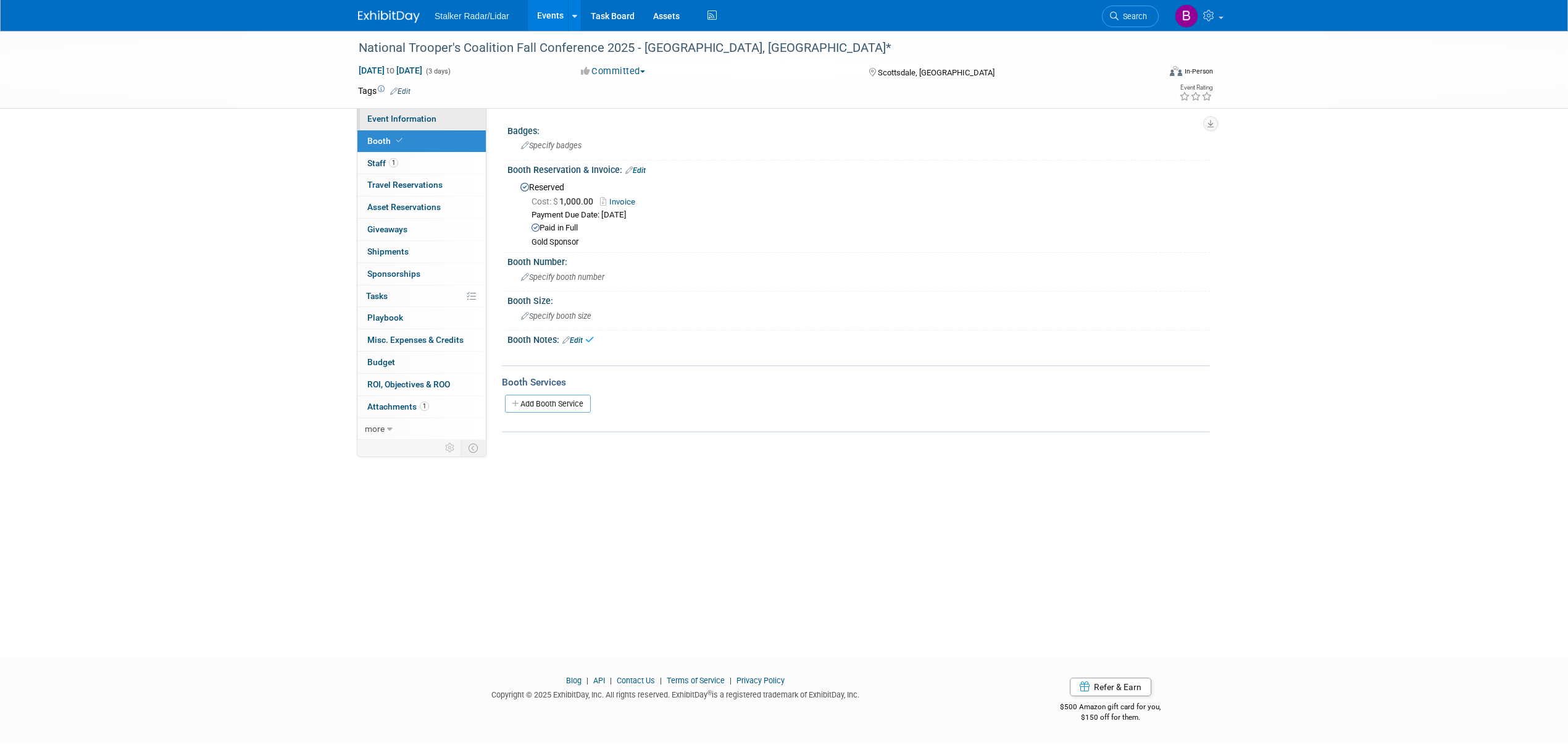
click at [386, 114] on span "Event Information" at bounding box center [402, 119] width 69 height 10
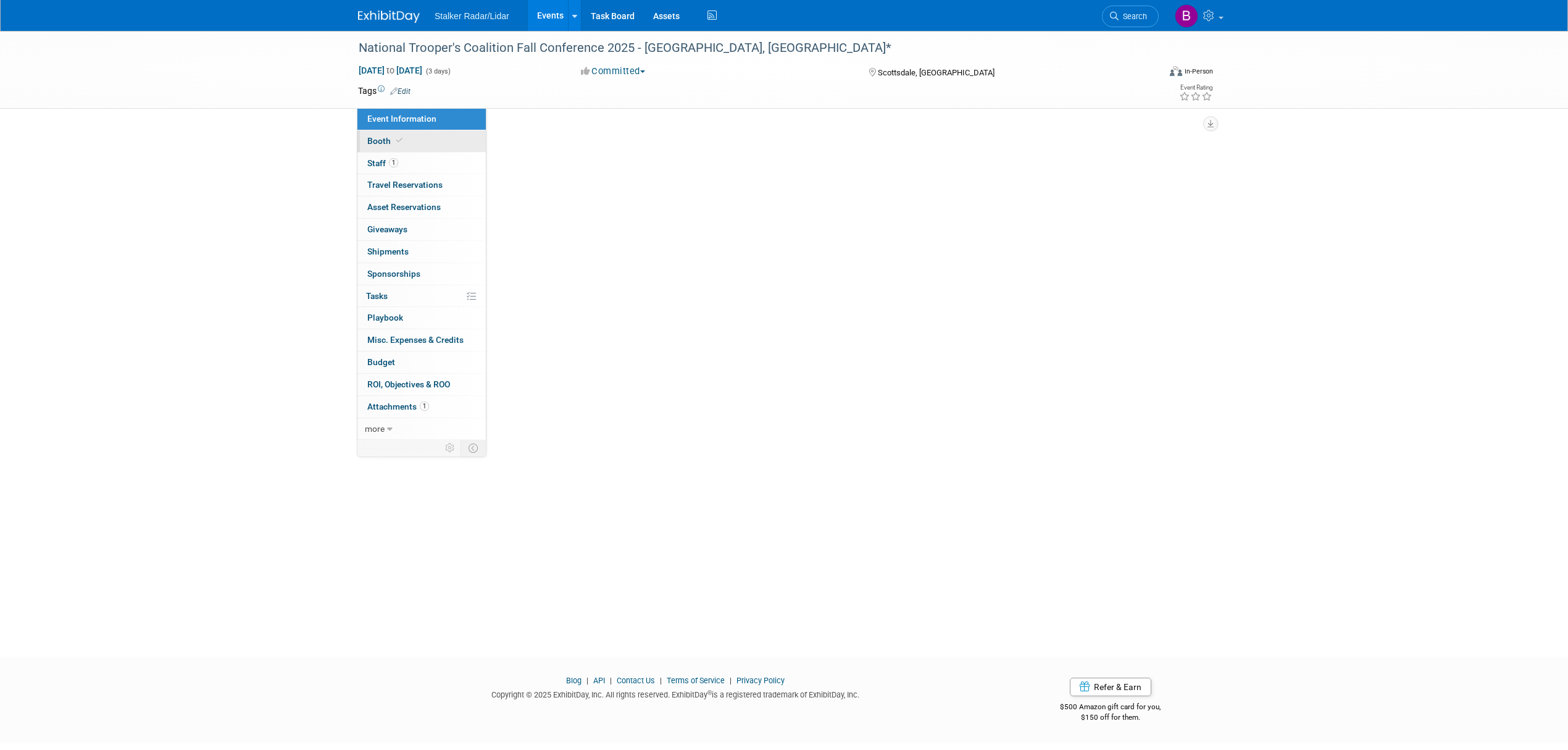
select select "National"
select select "Stalker Radar"
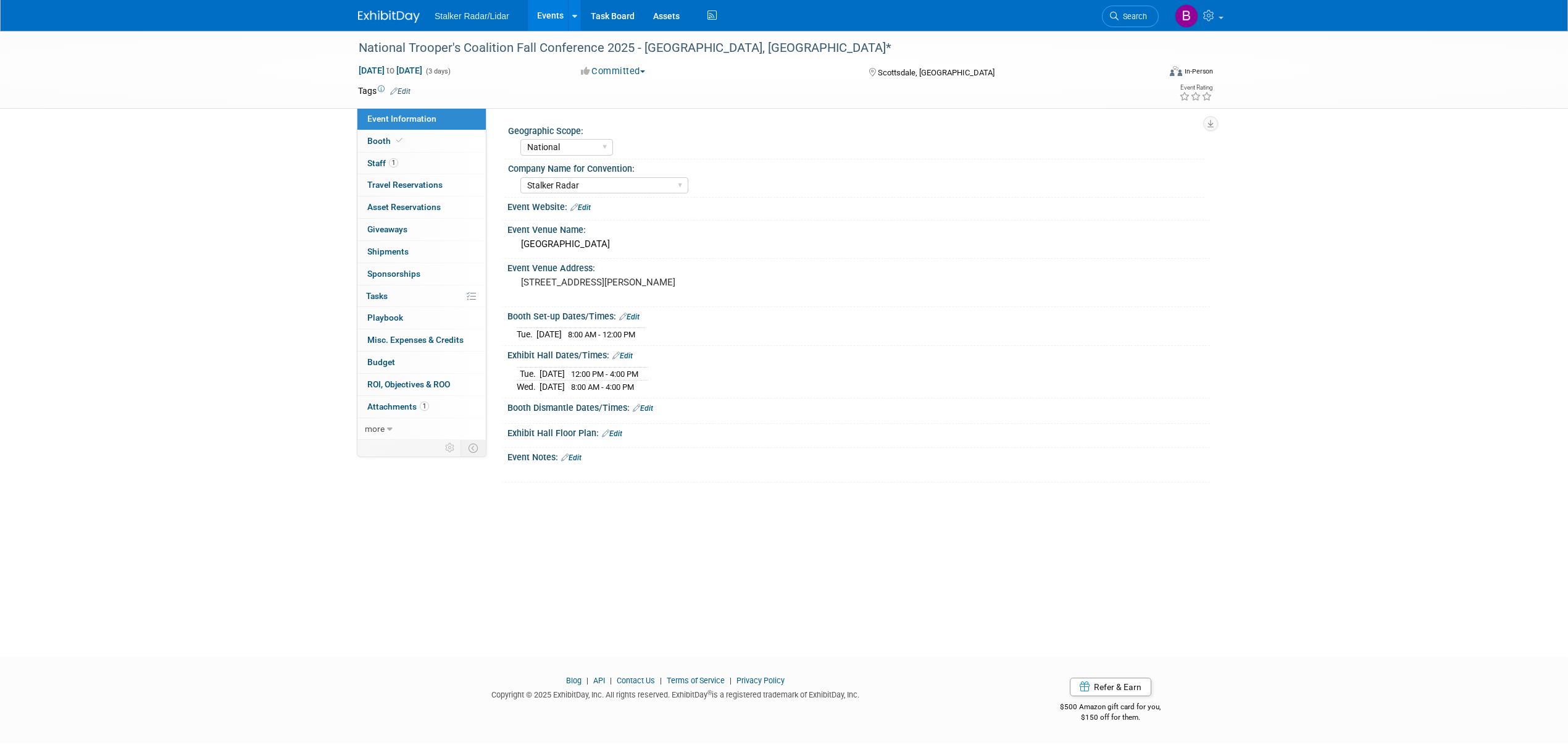
click at [580, 461] on link "Edit" at bounding box center [571, 457] width 20 height 9
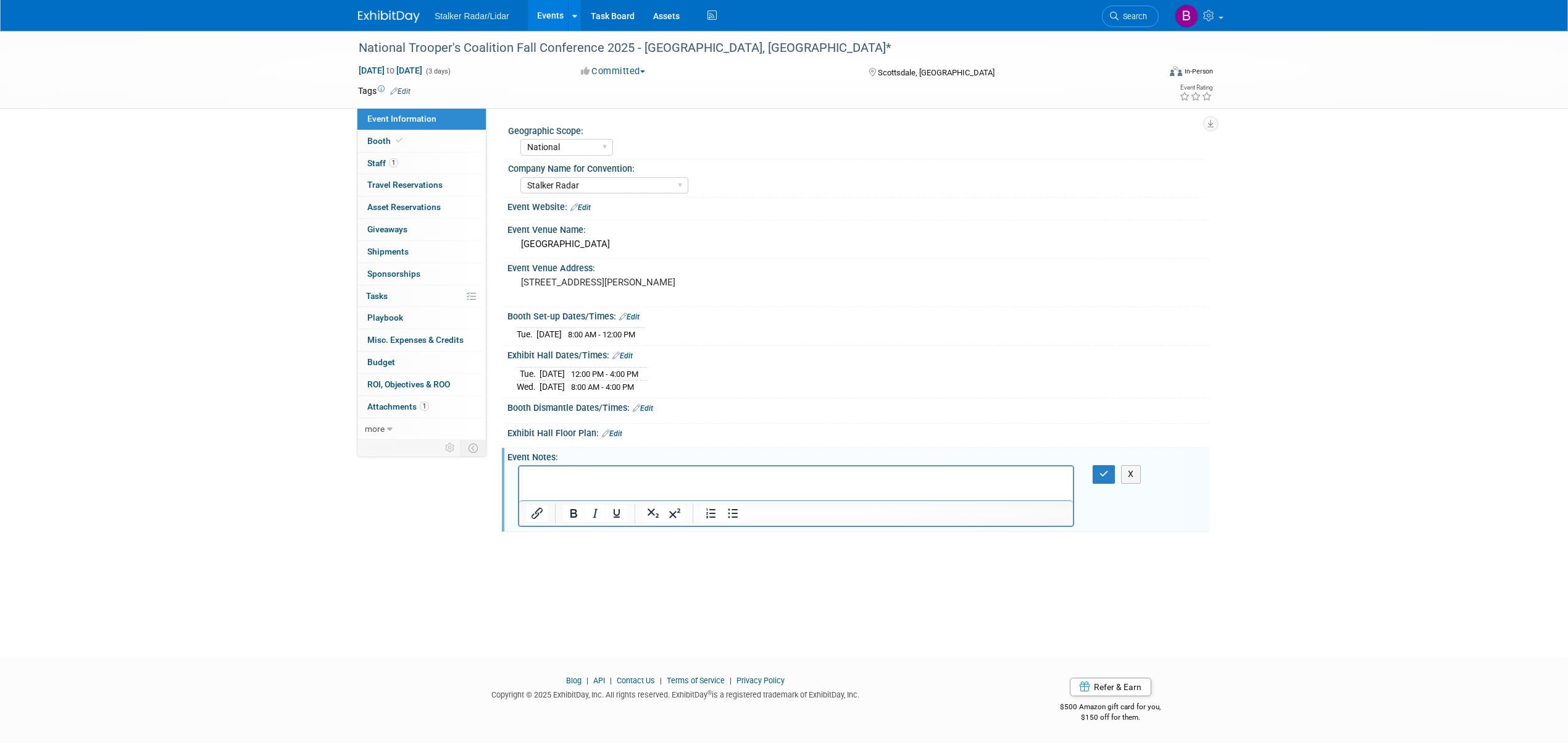
drag, startPoint x: 525, startPoint y: 480, endPoint x: 532, endPoint y: 478, distance: 7.3
click at [1097, 480] on button "button" at bounding box center [1104, 474] width 23 height 18
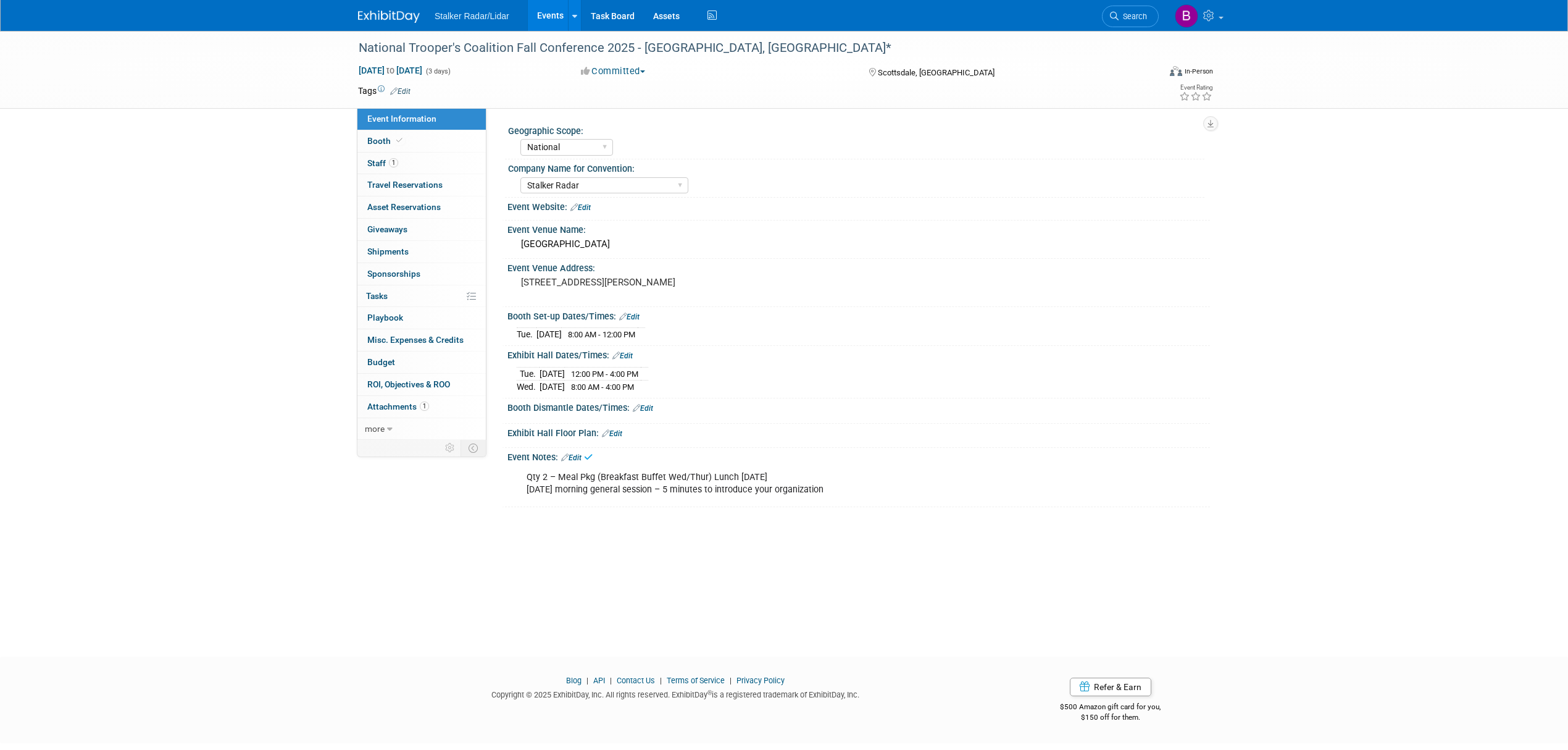
click at [540, 7] on link "Events" at bounding box center [550, 15] width 45 height 31
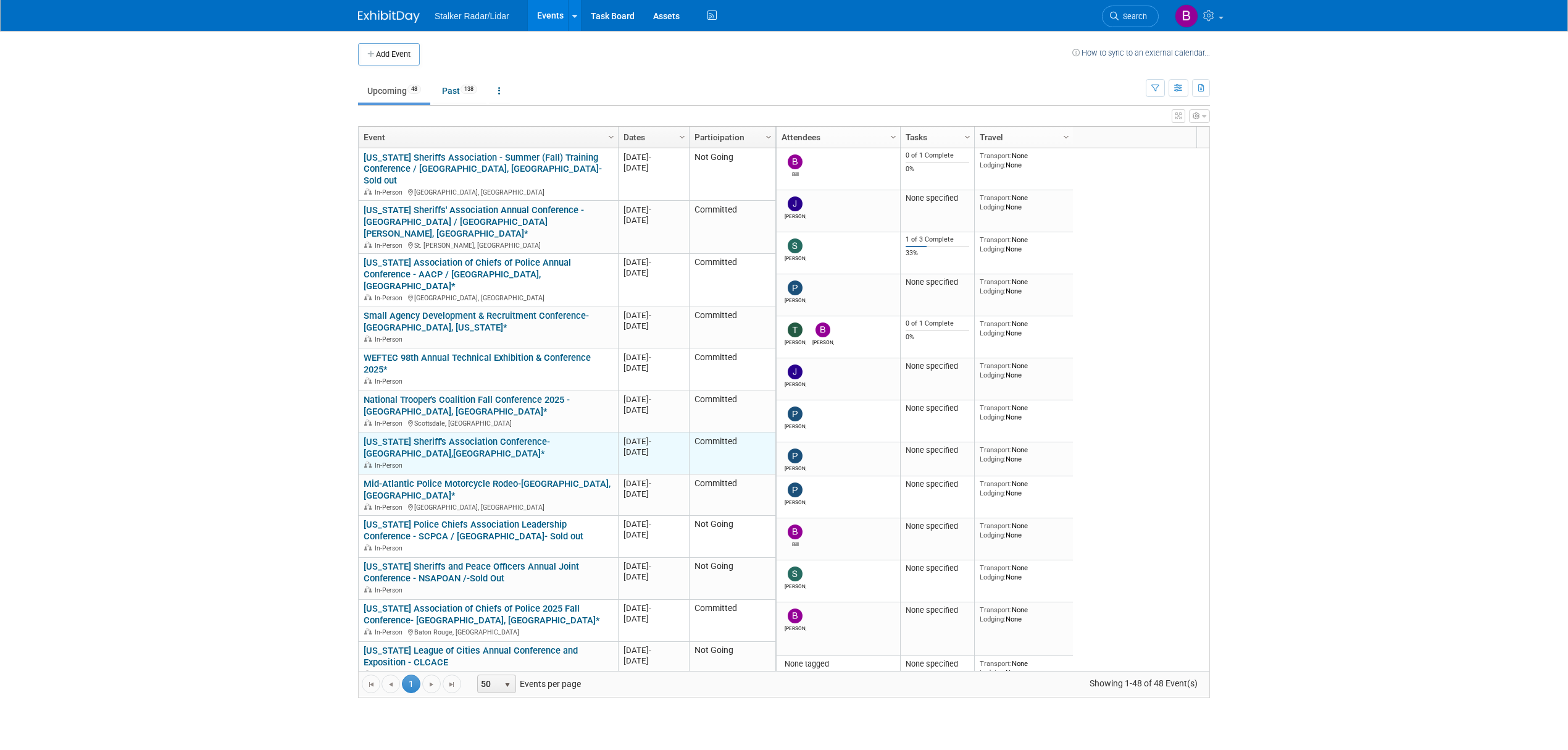
click at [400, 436] on link "South Dakota Sheriff's Association Conference- Watertown,SD*" at bounding box center [456, 447] width 186 height 23
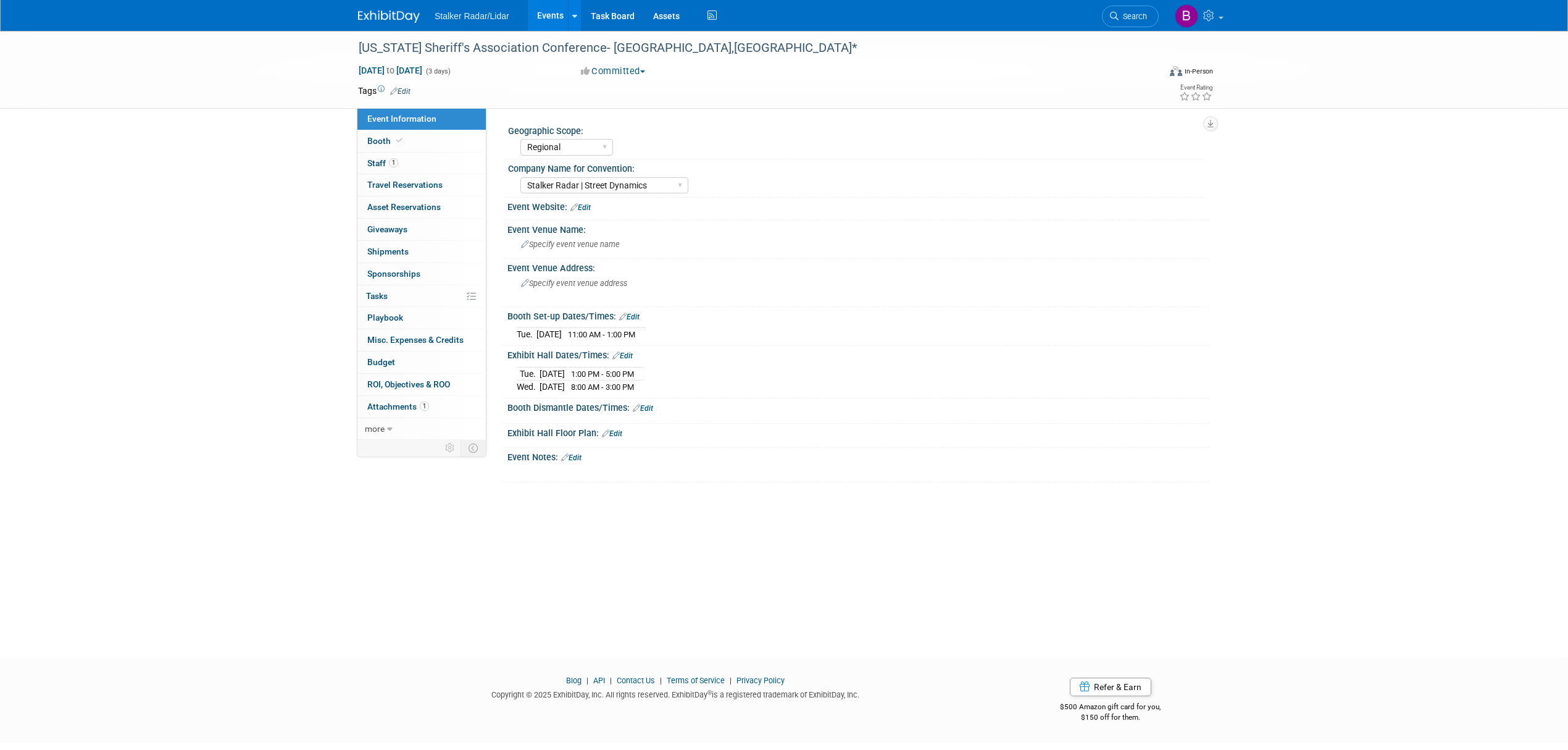
select select "Regional"
select select "Stalker Radar | Street Dynamics"
drag, startPoint x: 700, startPoint y: 46, endPoint x: 343, endPoint y: 47, distance: 357.0
click at [343, 47] on div "[US_STATE] Sheriff's Association Conference- [GEOGRAPHIC_DATA],[GEOGRAPHIC_DATA…" at bounding box center [784, 70] width 1568 height 78
copy div "[US_STATE] Sheriff's Association Conference- [GEOGRAPHIC_DATA],[GEOGRAPHIC_DATA]"
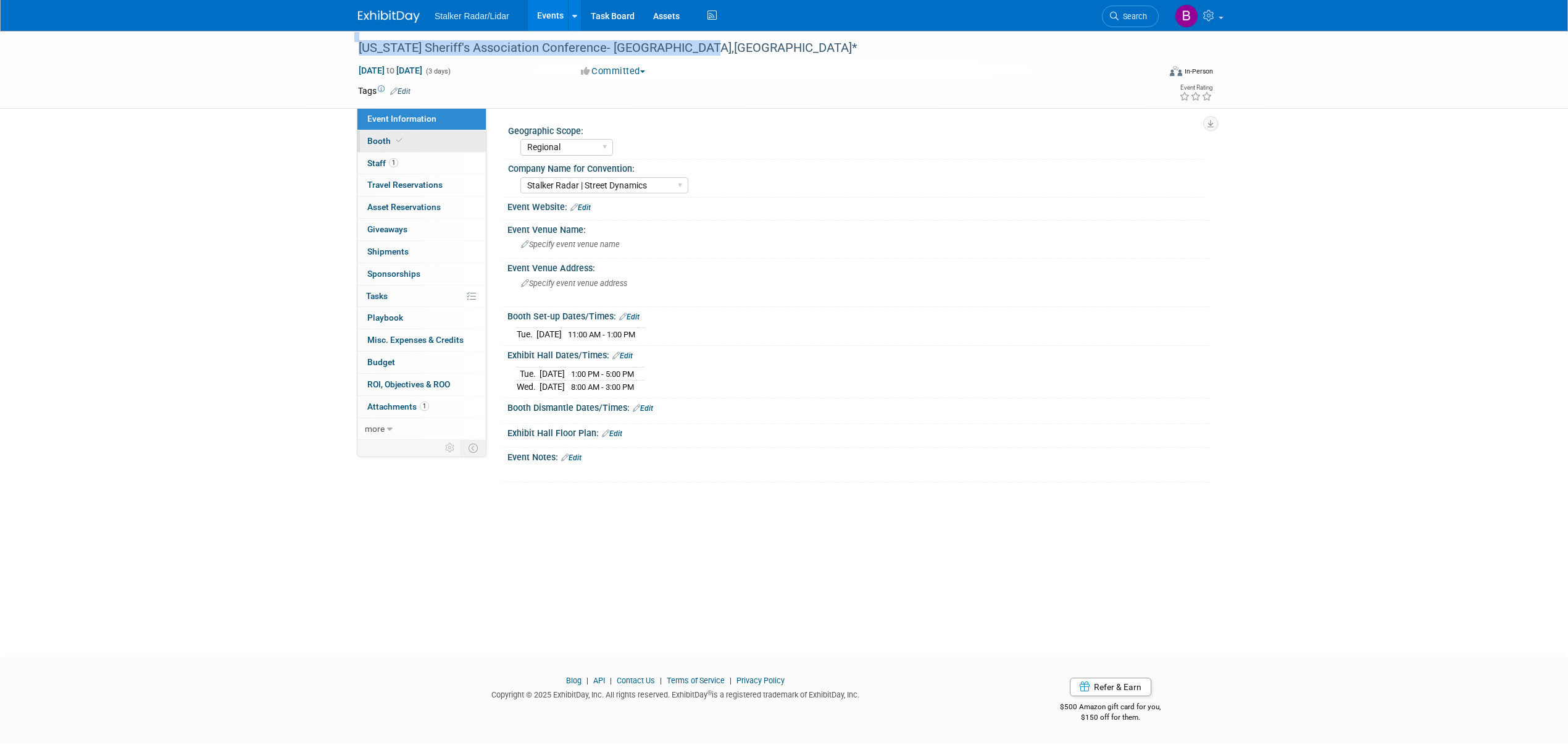
click at [396, 145] on span at bounding box center [399, 140] width 11 height 9
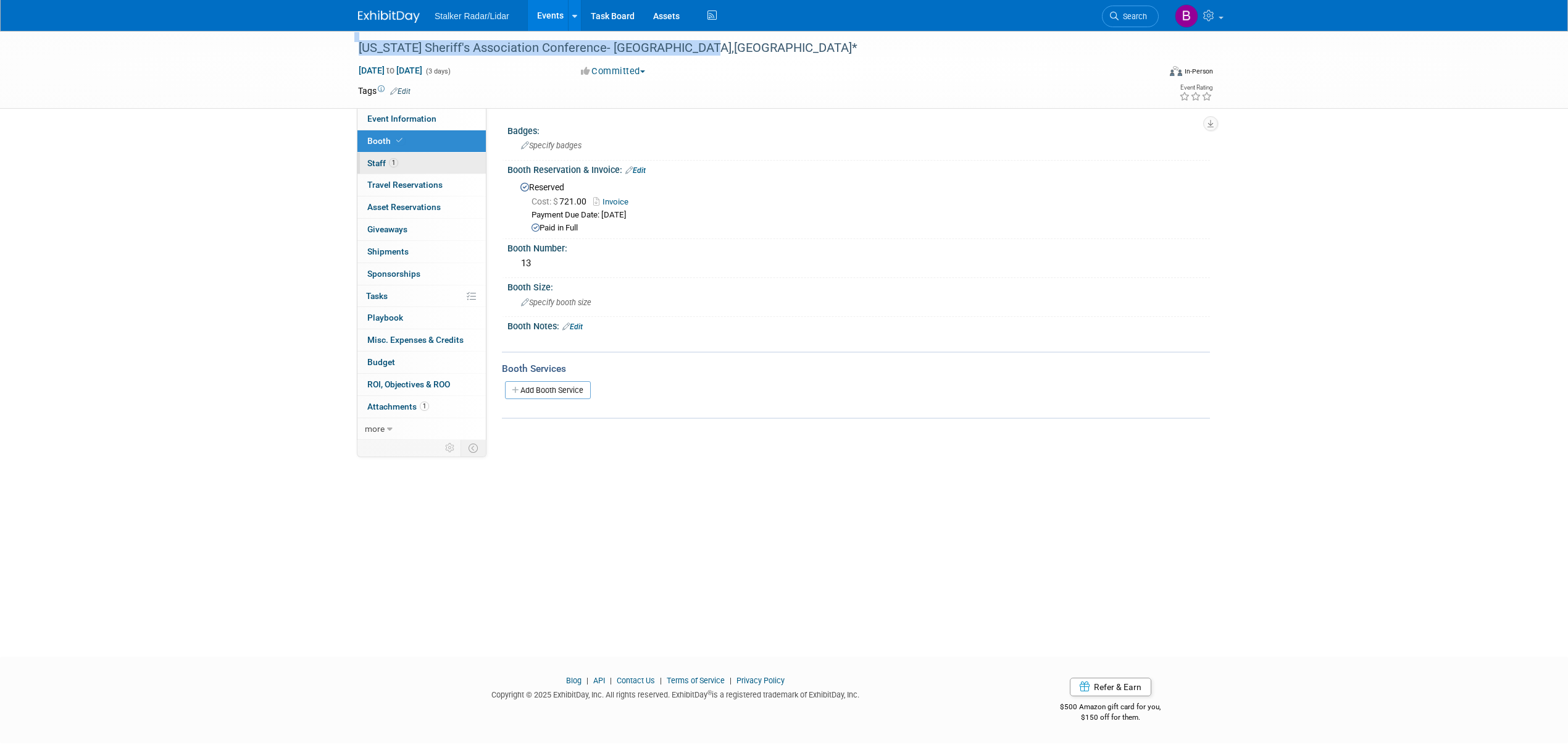
click at [389, 169] on link "1 Staff 1" at bounding box center [421, 163] width 129 height 22
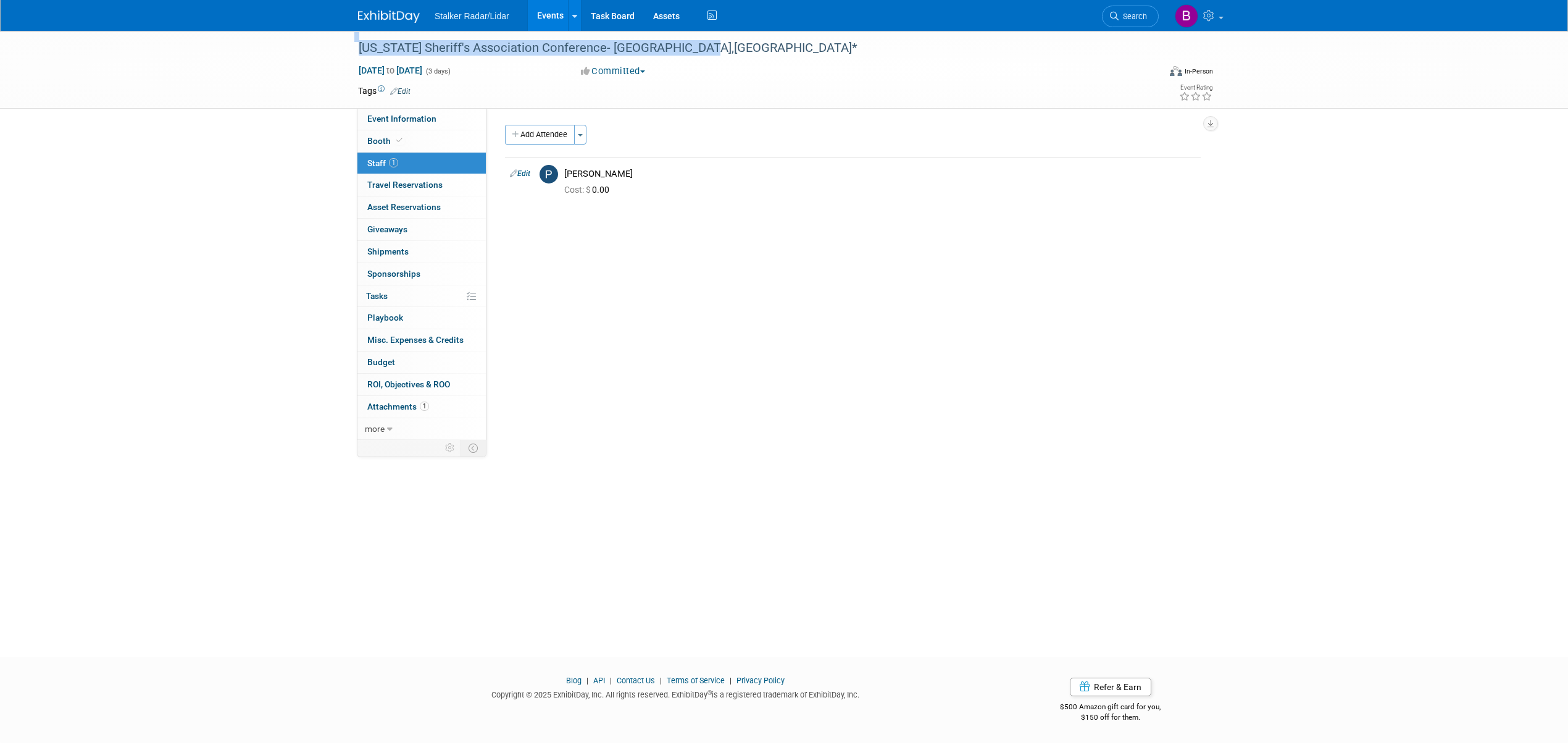
click at [549, 20] on link "Events" at bounding box center [550, 15] width 45 height 31
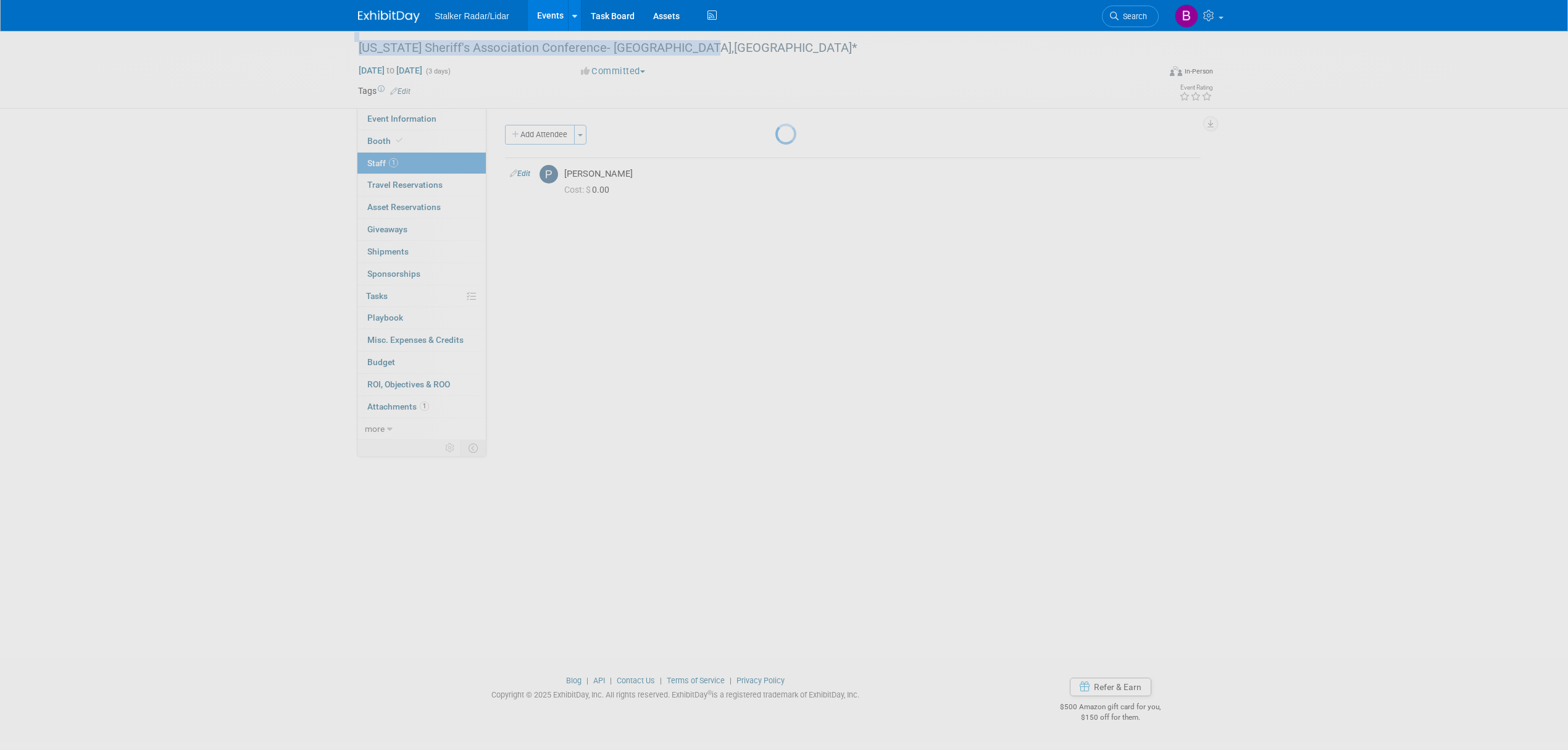
click at [549, 11] on link "Events" at bounding box center [550, 15] width 45 height 31
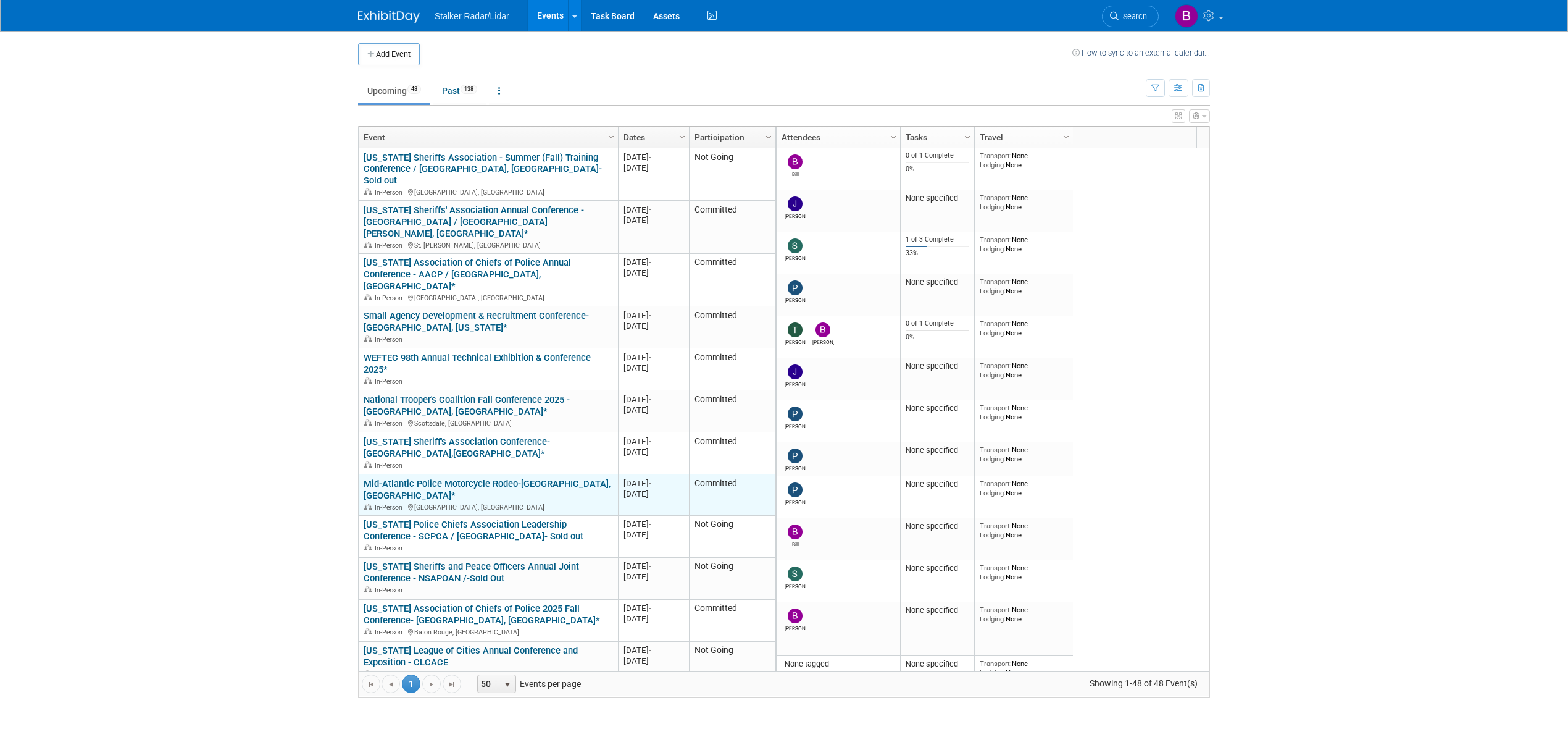
click at [475, 478] on link "Mid-Atlantic Police Motorcycle Rodeo-[GEOGRAPHIC_DATA], [GEOGRAPHIC_DATA]*" at bounding box center [487, 490] width 247 height 23
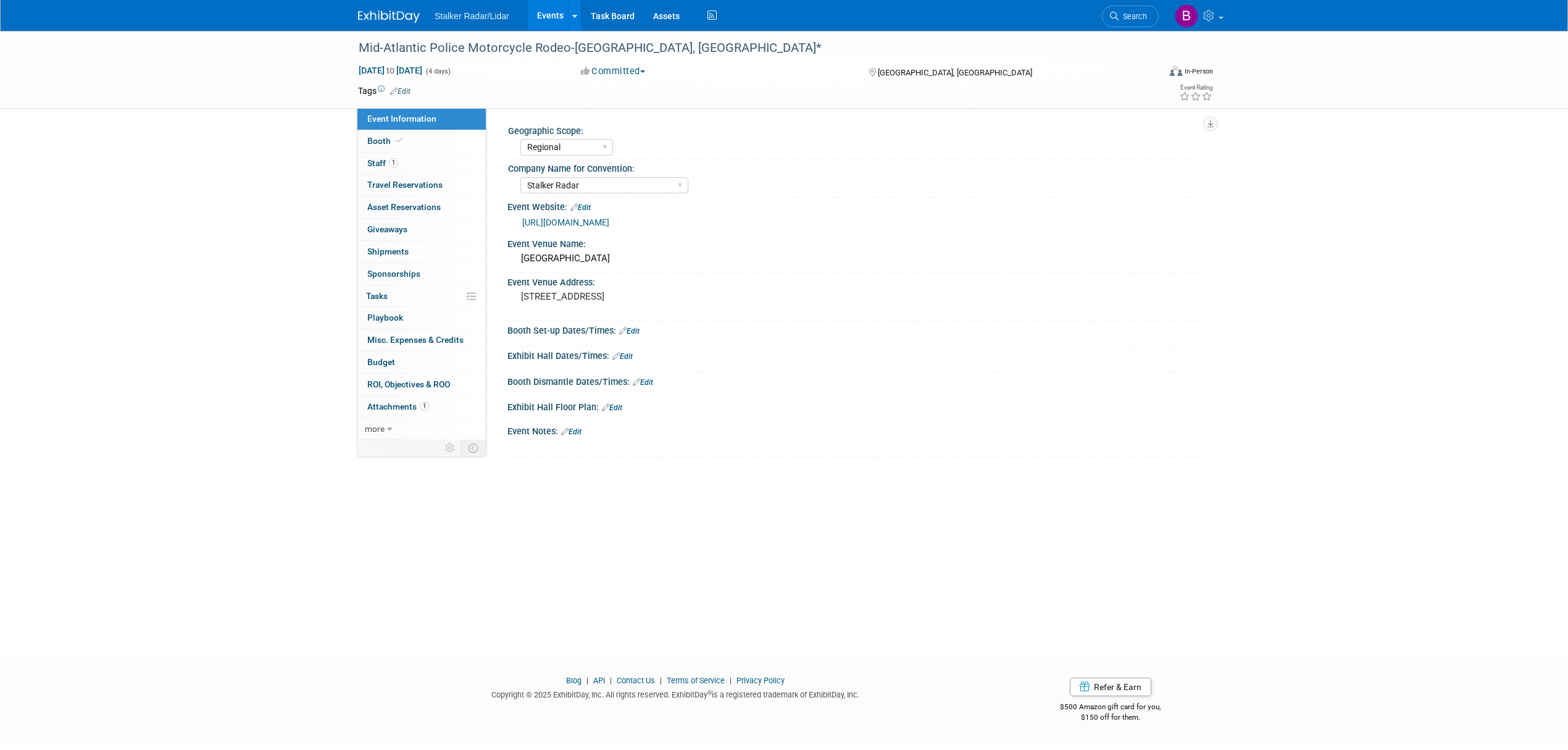
select select "Regional"
select select "Stalker Radar"
click at [383, 130] on link "Booth" at bounding box center [421, 141] width 129 height 22
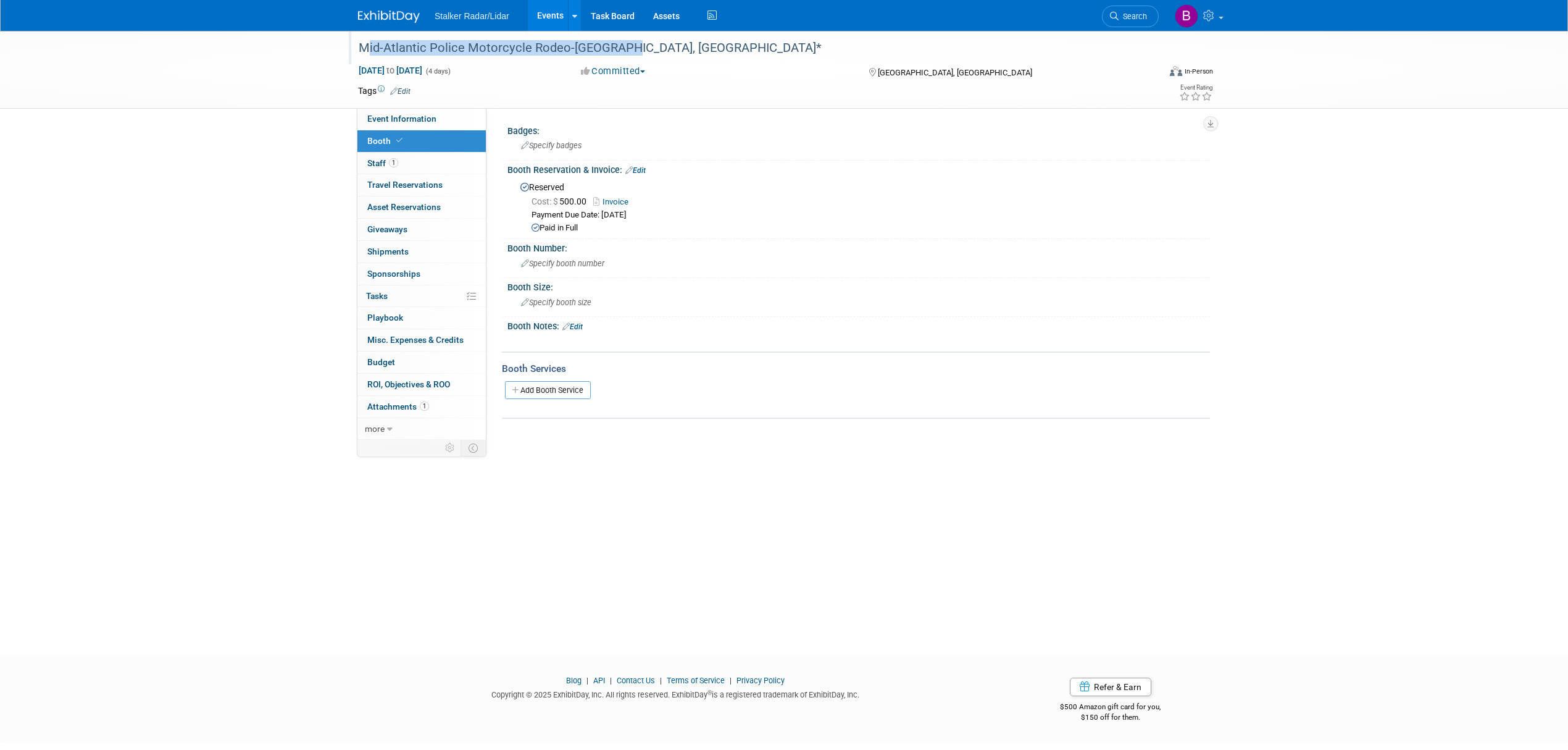
drag, startPoint x: 608, startPoint y: 46, endPoint x: 359, endPoint y: 45, distance: 249.0
click at [359, 45] on div "Mid-Atlantic Police Motorcycle Rodeo-[GEOGRAPHIC_DATA], [GEOGRAPHIC_DATA]*" at bounding box center [747, 48] width 785 height 22
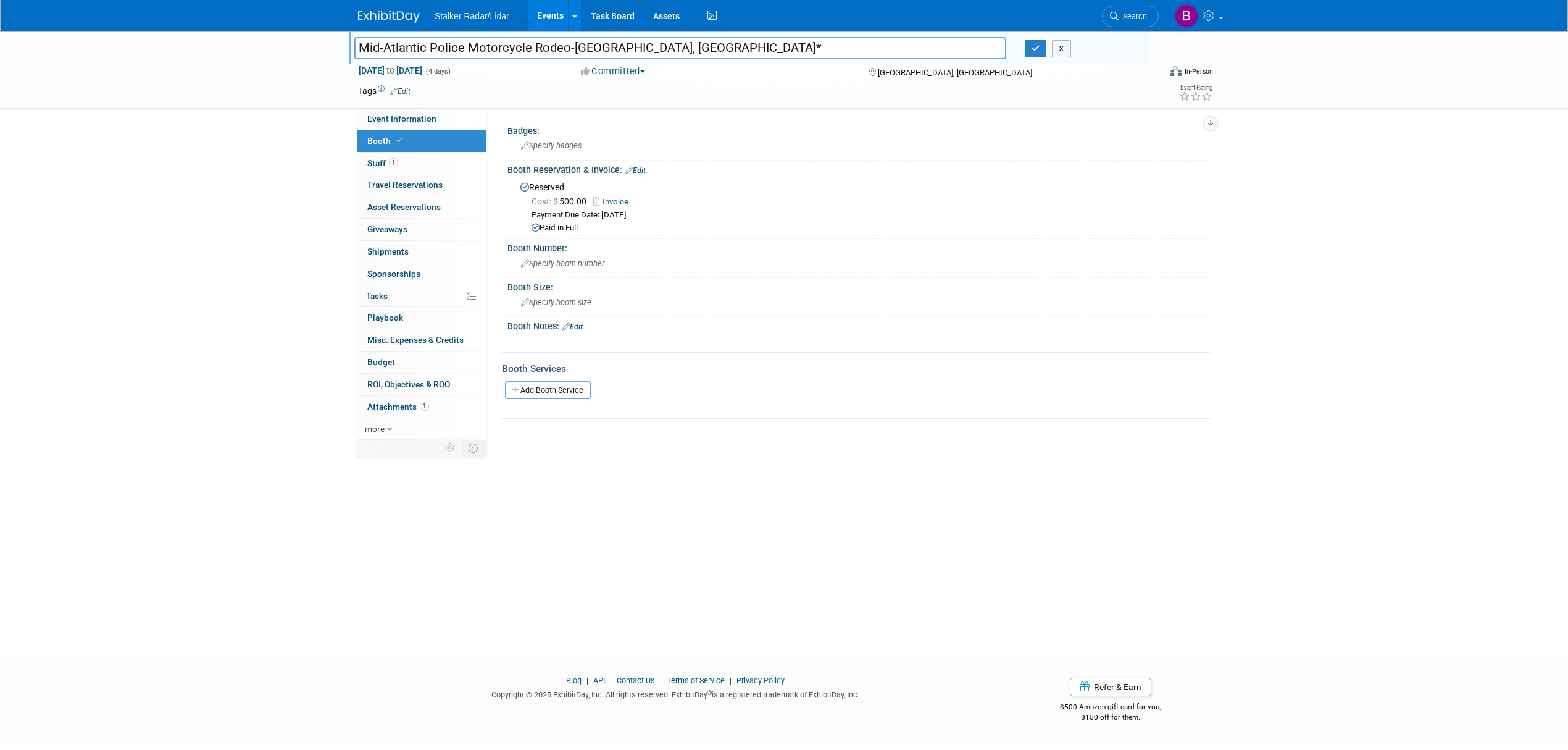
drag, startPoint x: 372, startPoint y: 46, endPoint x: 607, endPoint y: 47, distance: 235.0
click at [607, 47] on input "Mid-Atlantic Police Motorcycle Rodeo-[GEOGRAPHIC_DATA], [GEOGRAPHIC_DATA]*" at bounding box center [680, 48] width 652 height 22
drag, startPoint x: 610, startPoint y: 47, endPoint x: 353, endPoint y: 43, distance: 257.0
click at [353, 43] on div "Mid-Atlantic Police Motorcycle Rodeo-[GEOGRAPHIC_DATA], [GEOGRAPHIC_DATA]*" at bounding box center [680, 50] width 670 height 19
click at [410, 115] on span "Event Information" at bounding box center [402, 119] width 69 height 10
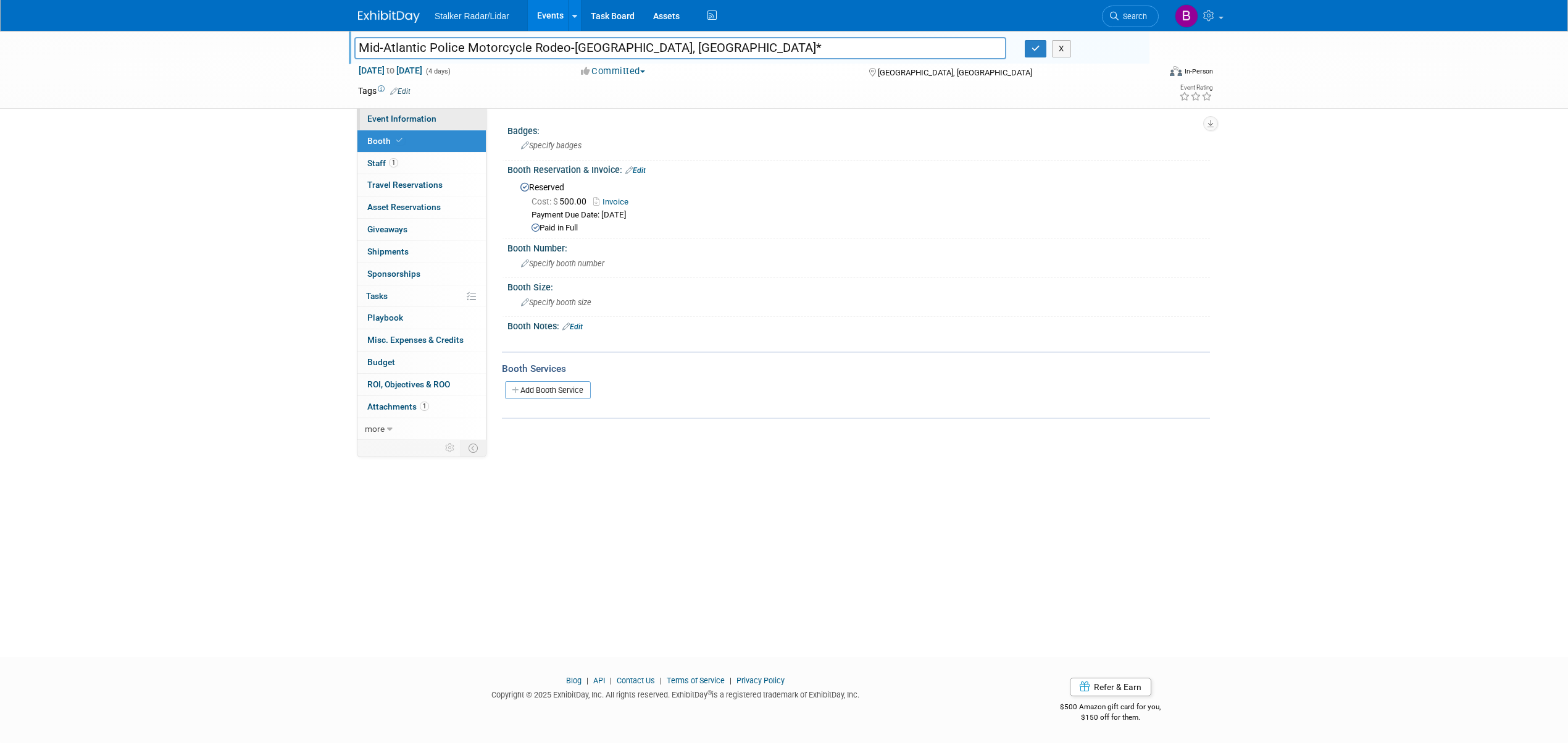
select select "Regional"
select select "Stalker Radar"
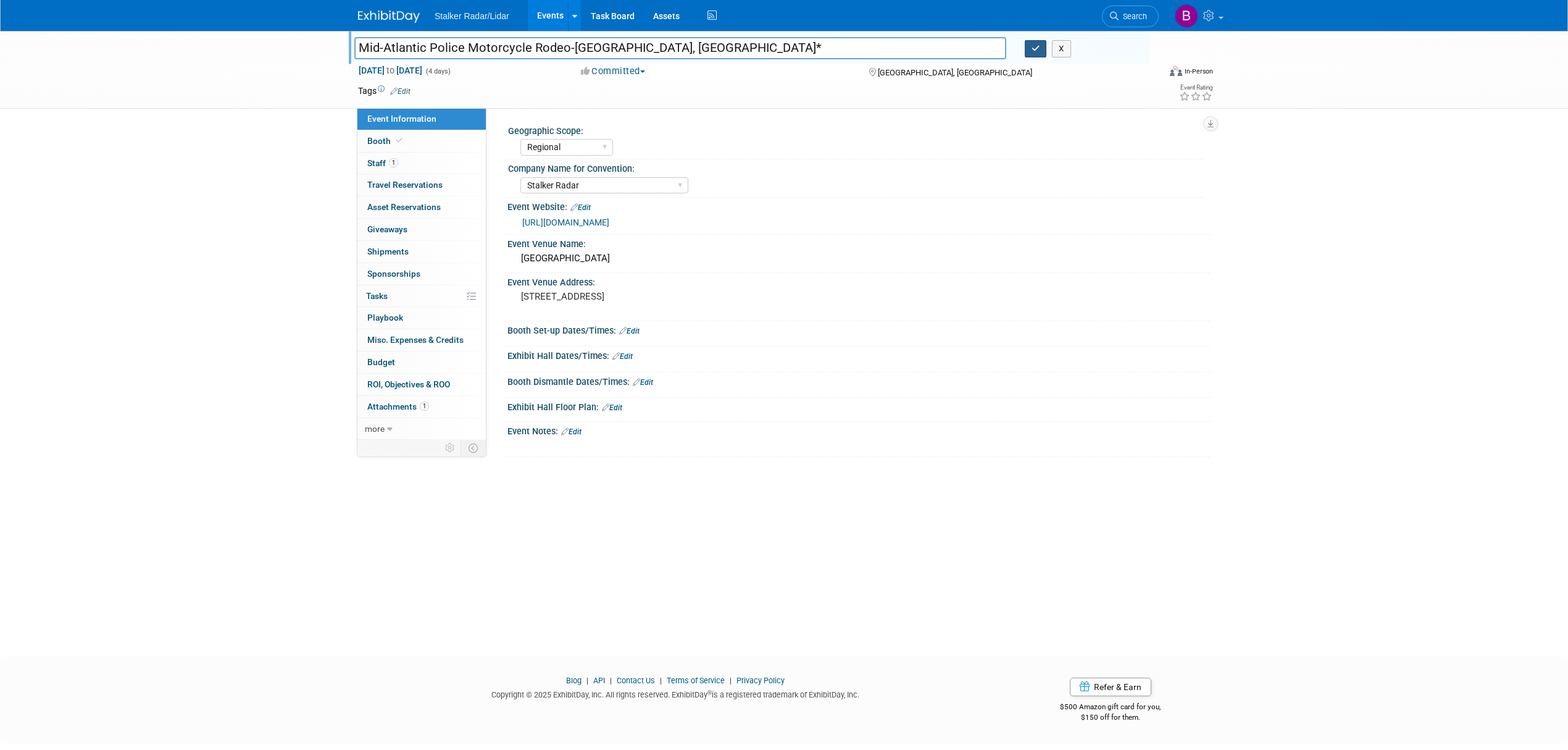
click at [1033, 50] on icon "button" at bounding box center [1036, 48] width 9 height 8
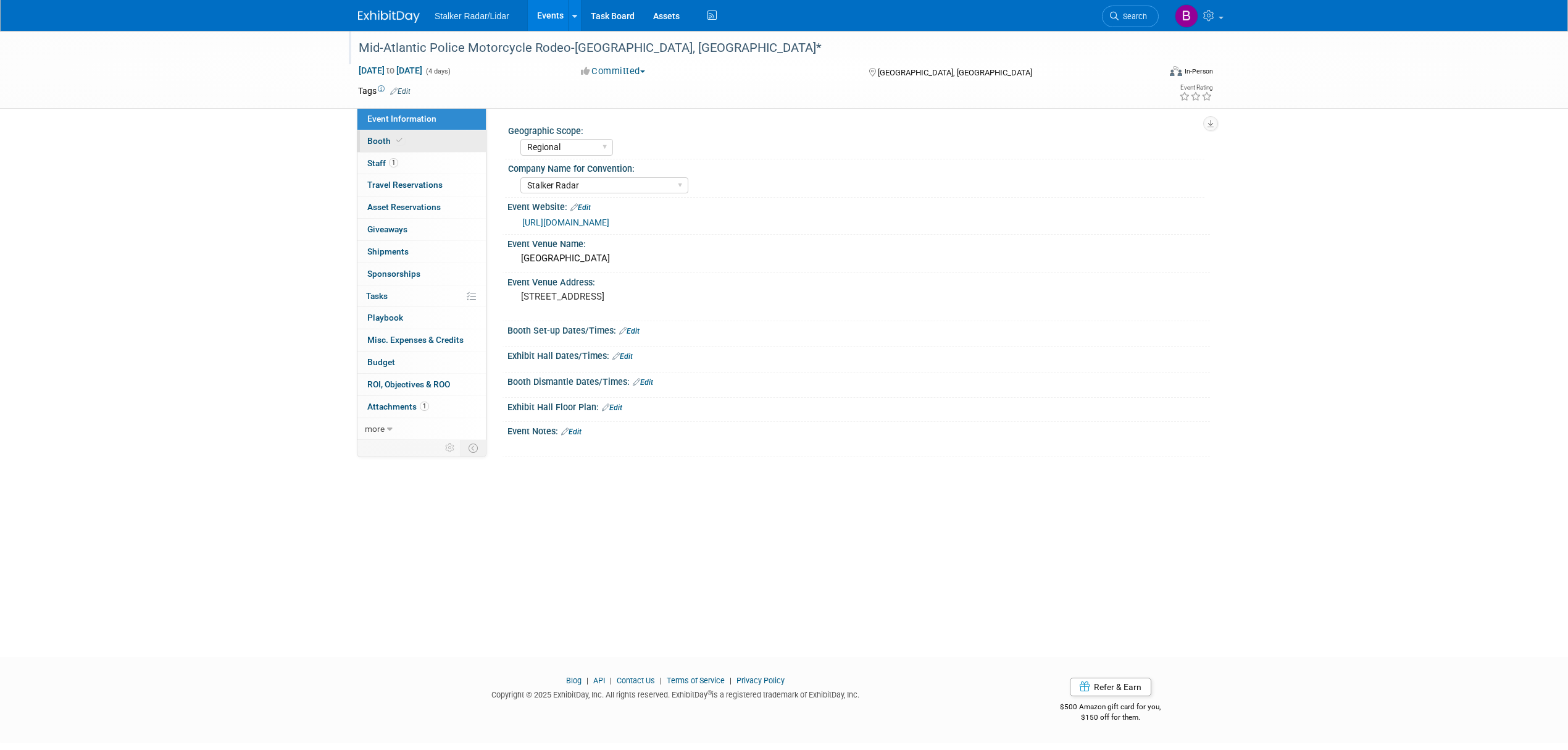
click at [398, 144] on icon at bounding box center [399, 140] width 6 height 6
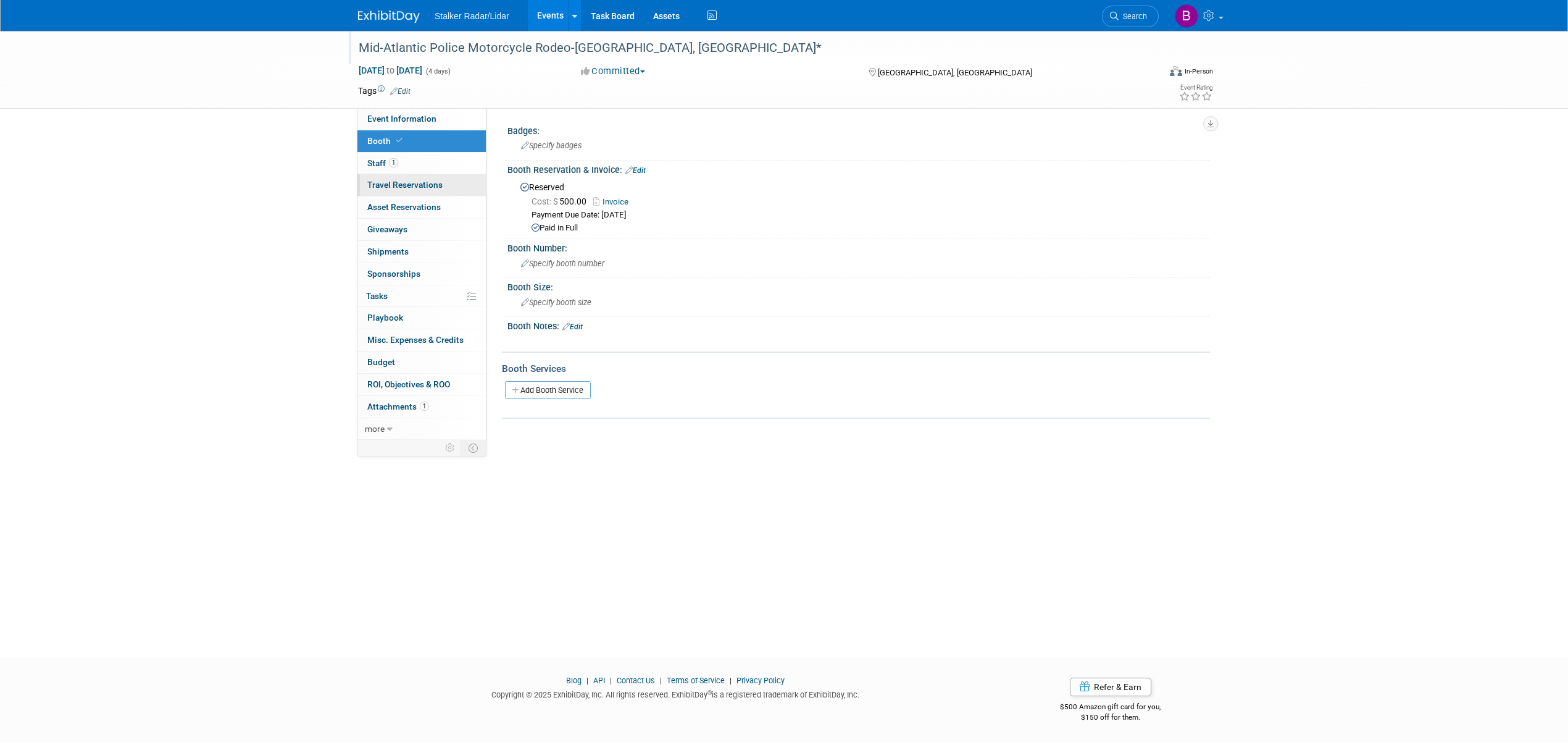
click at [418, 180] on span "Travel Reservations 0" at bounding box center [405, 185] width 75 height 10
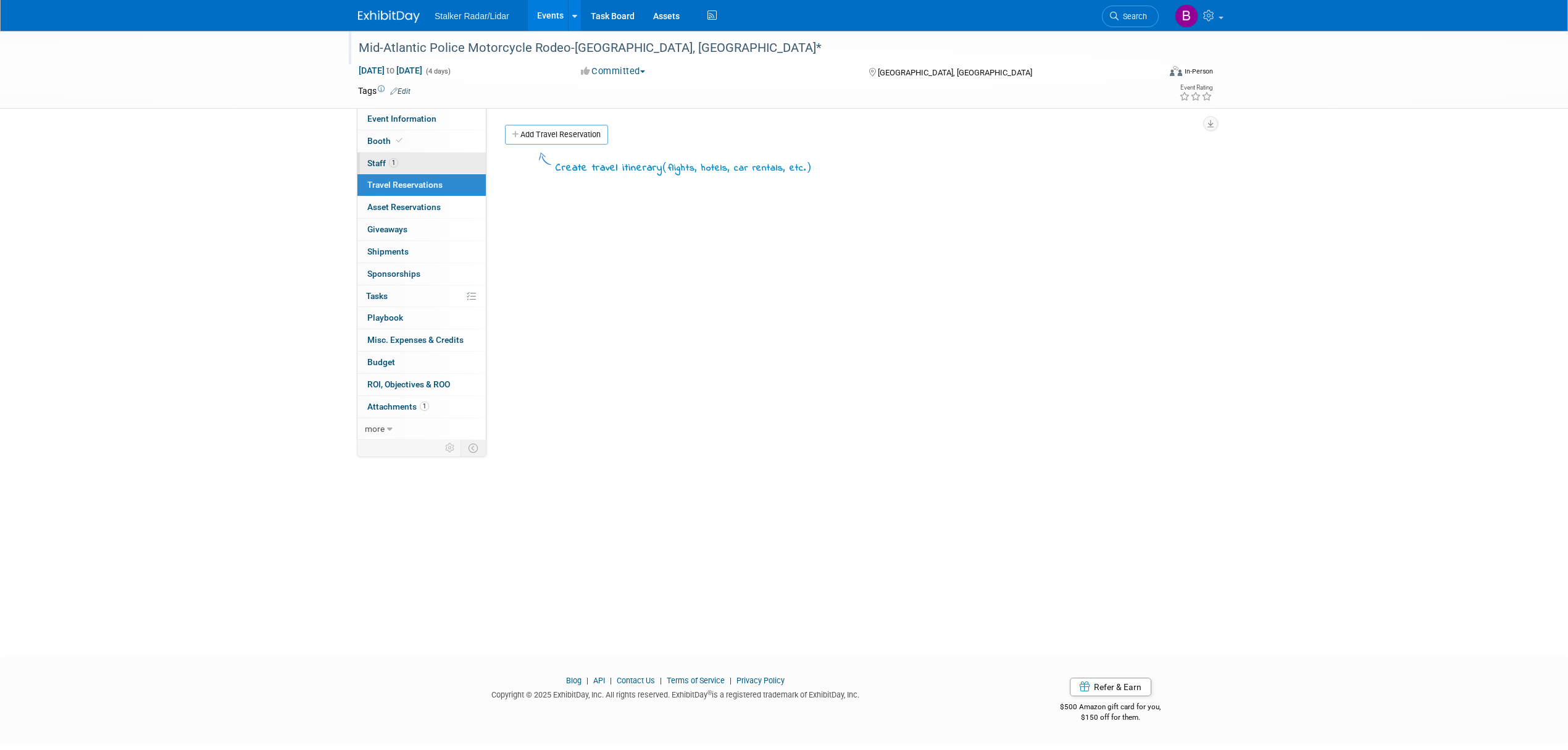
click at [416, 170] on link "1 Staff 1" at bounding box center [421, 163] width 129 height 22
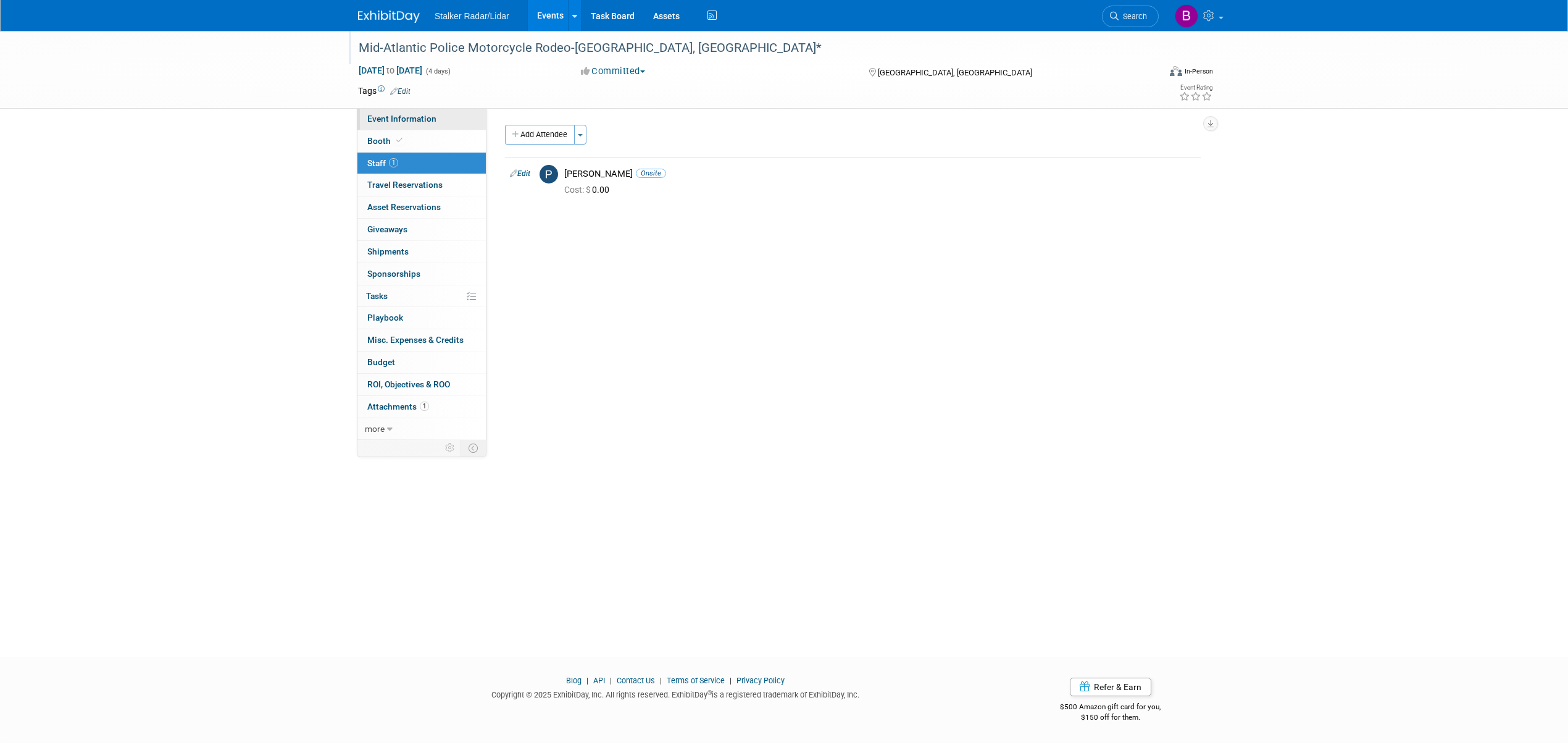
click at [418, 122] on span "Event Information" at bounding box center [402, 119] width 69 height 10
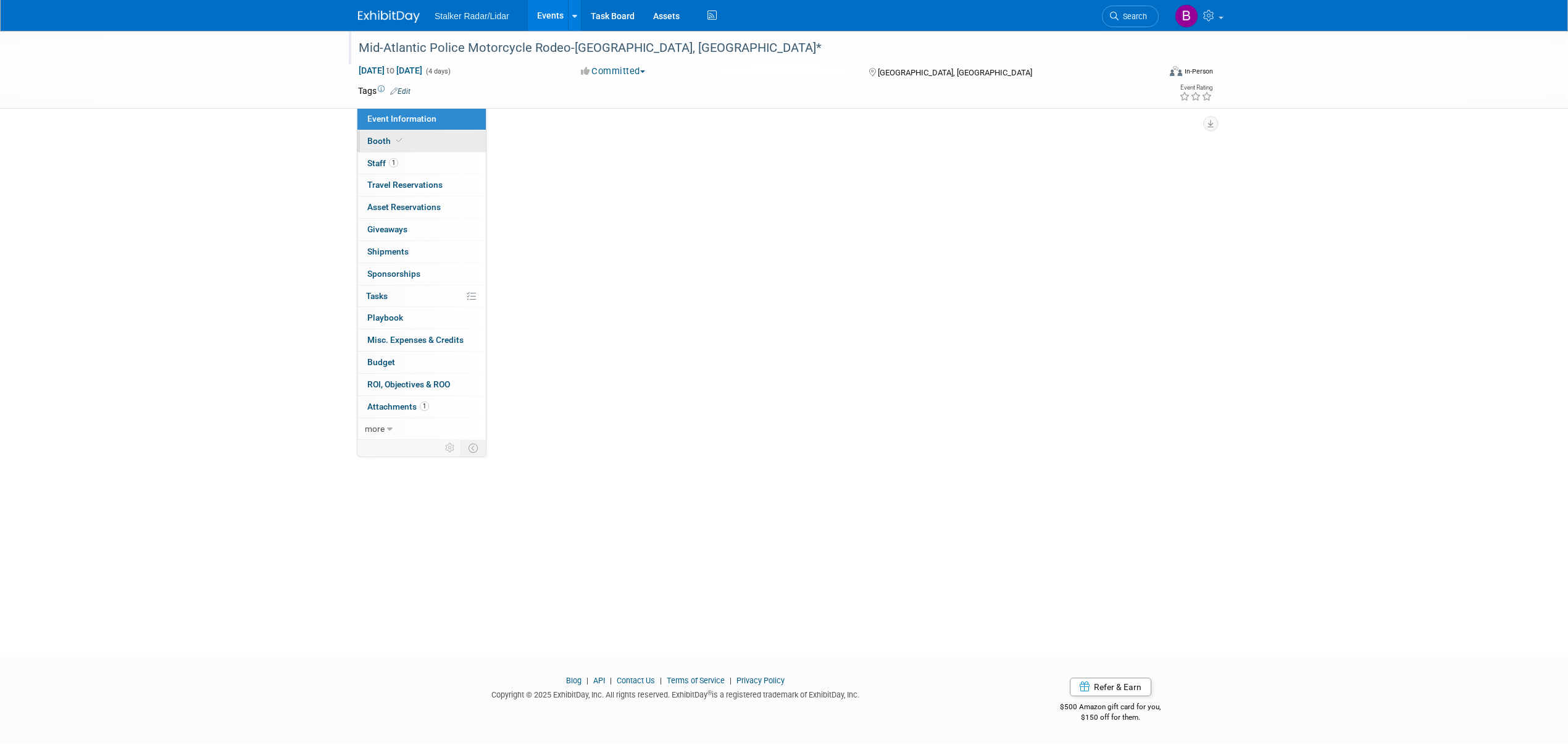
select select "Regional"
select select "Stalker Radar"
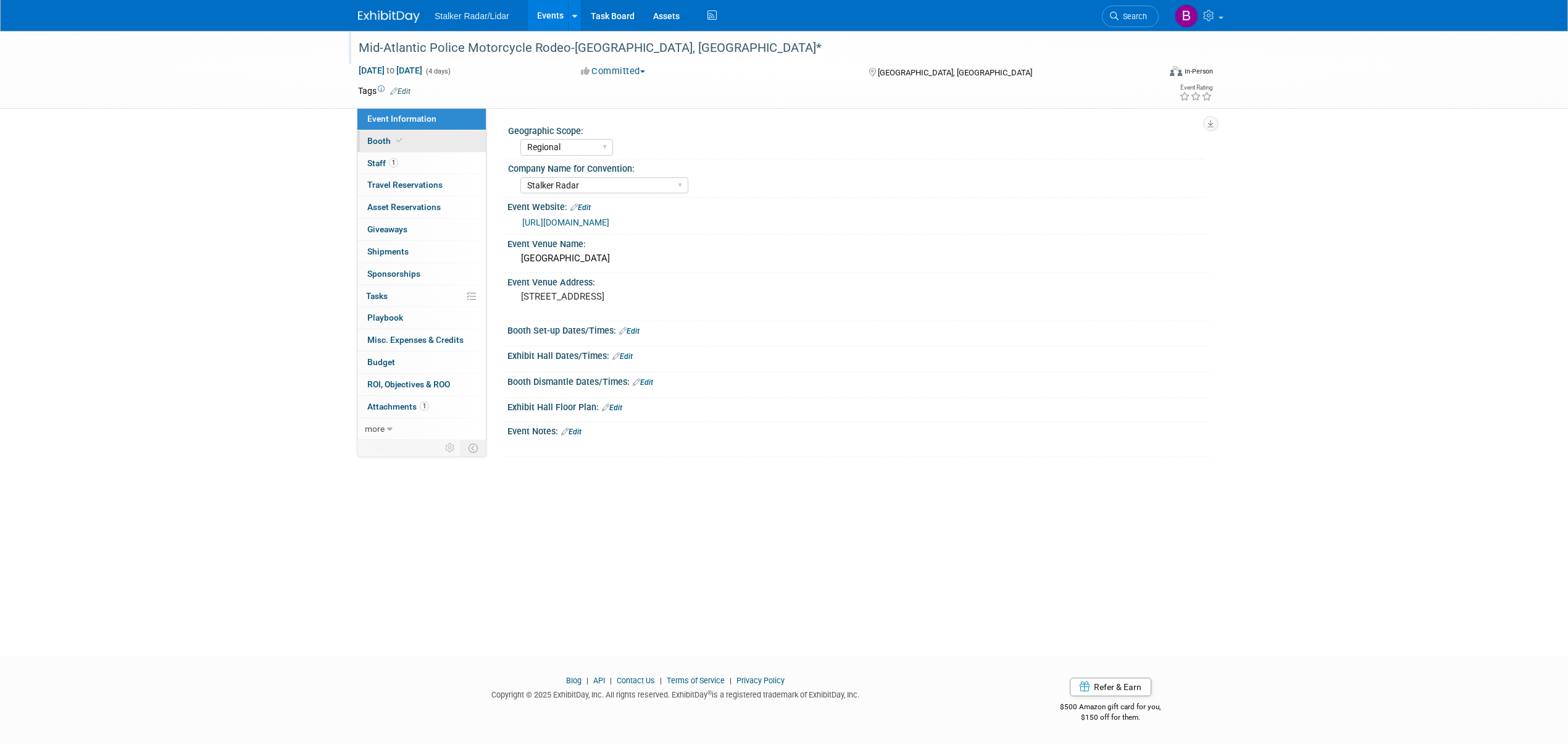
click at [398, 134] on link "Booth" at bounding box center [421, 141] width 129 height 22
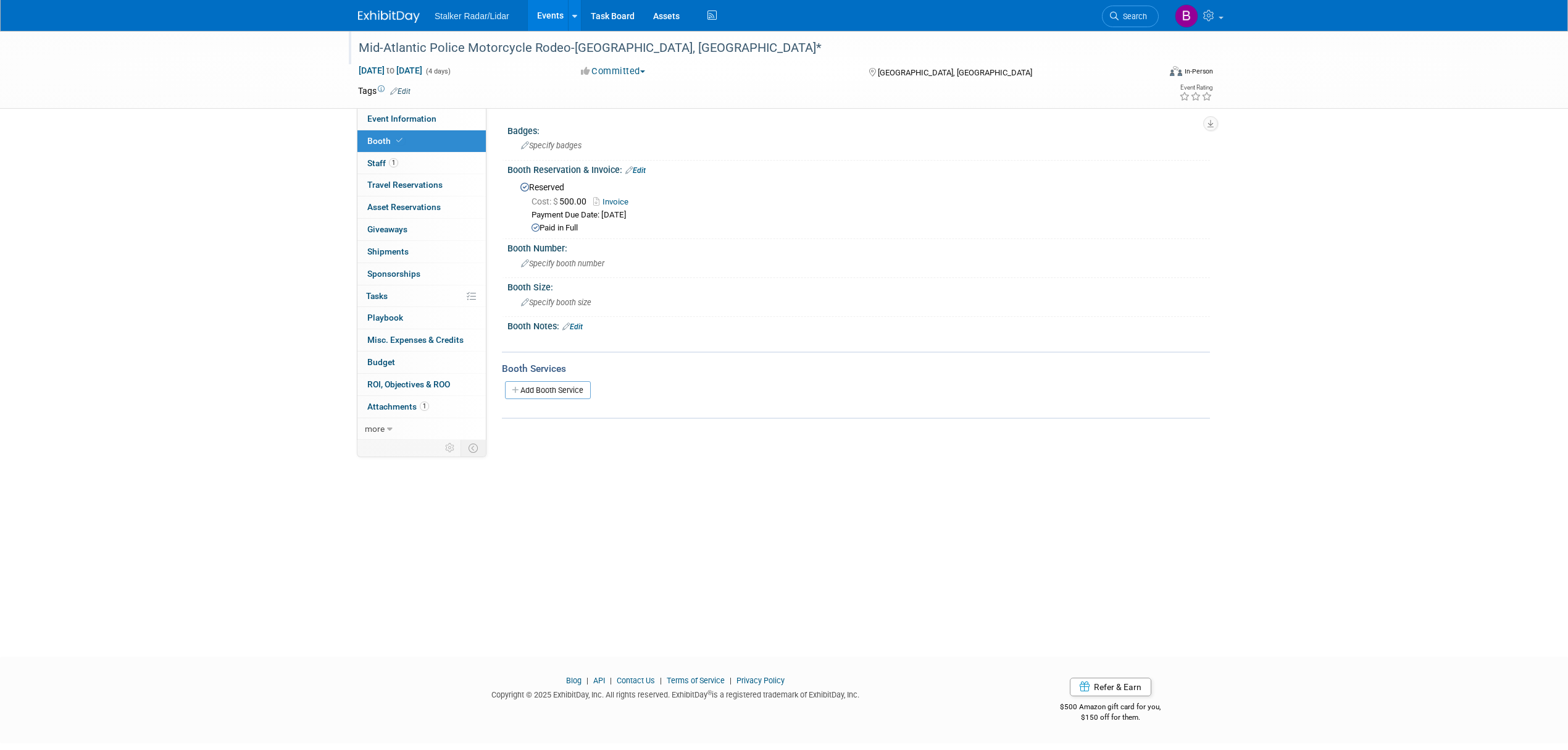
click at [613, 201] on link "Invoice" at bounding box center [614, 201] width 42 height 9
click at [549, 10] on link "Events" at bounding box center [550, 15] width 45 height 31
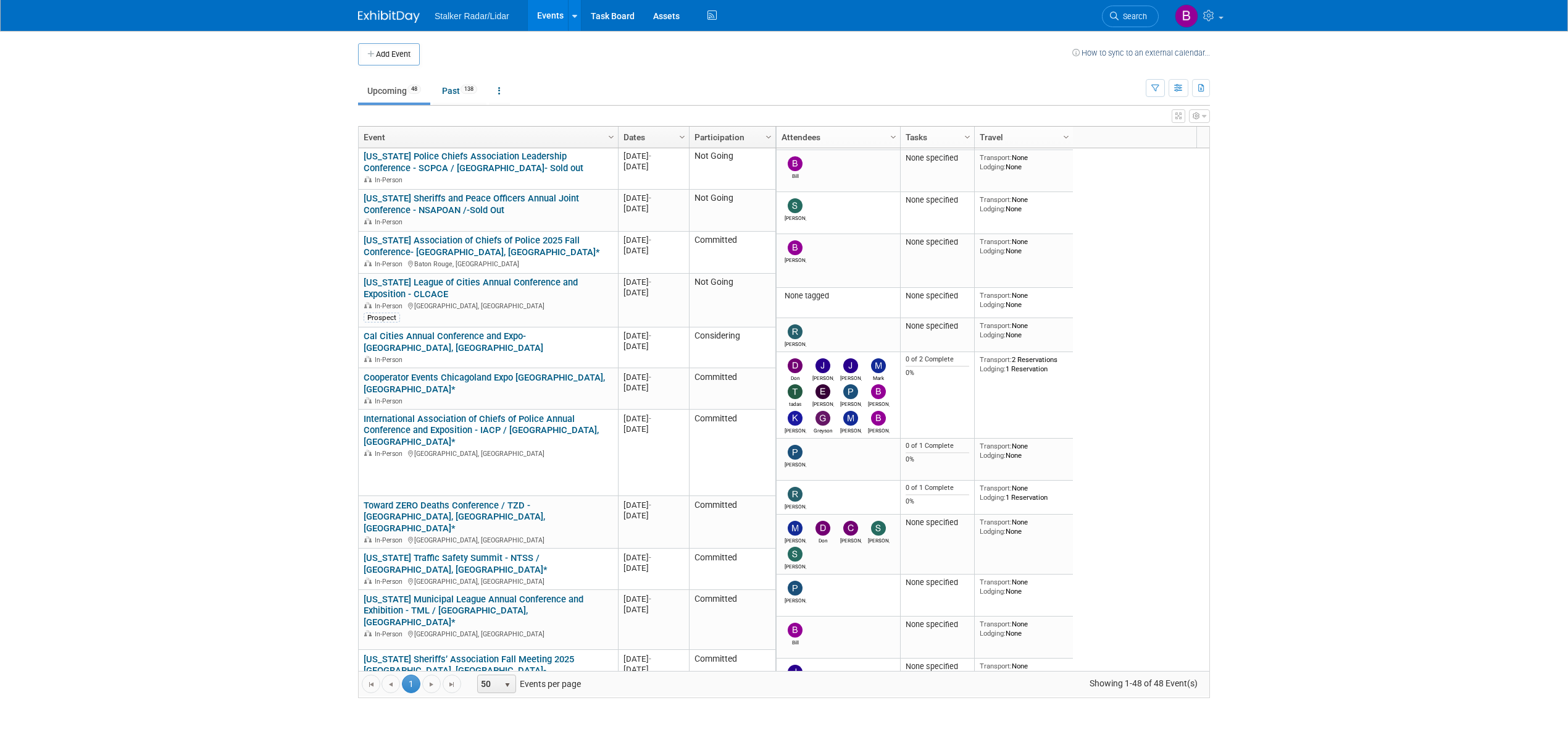
scroll to position [378, 0]
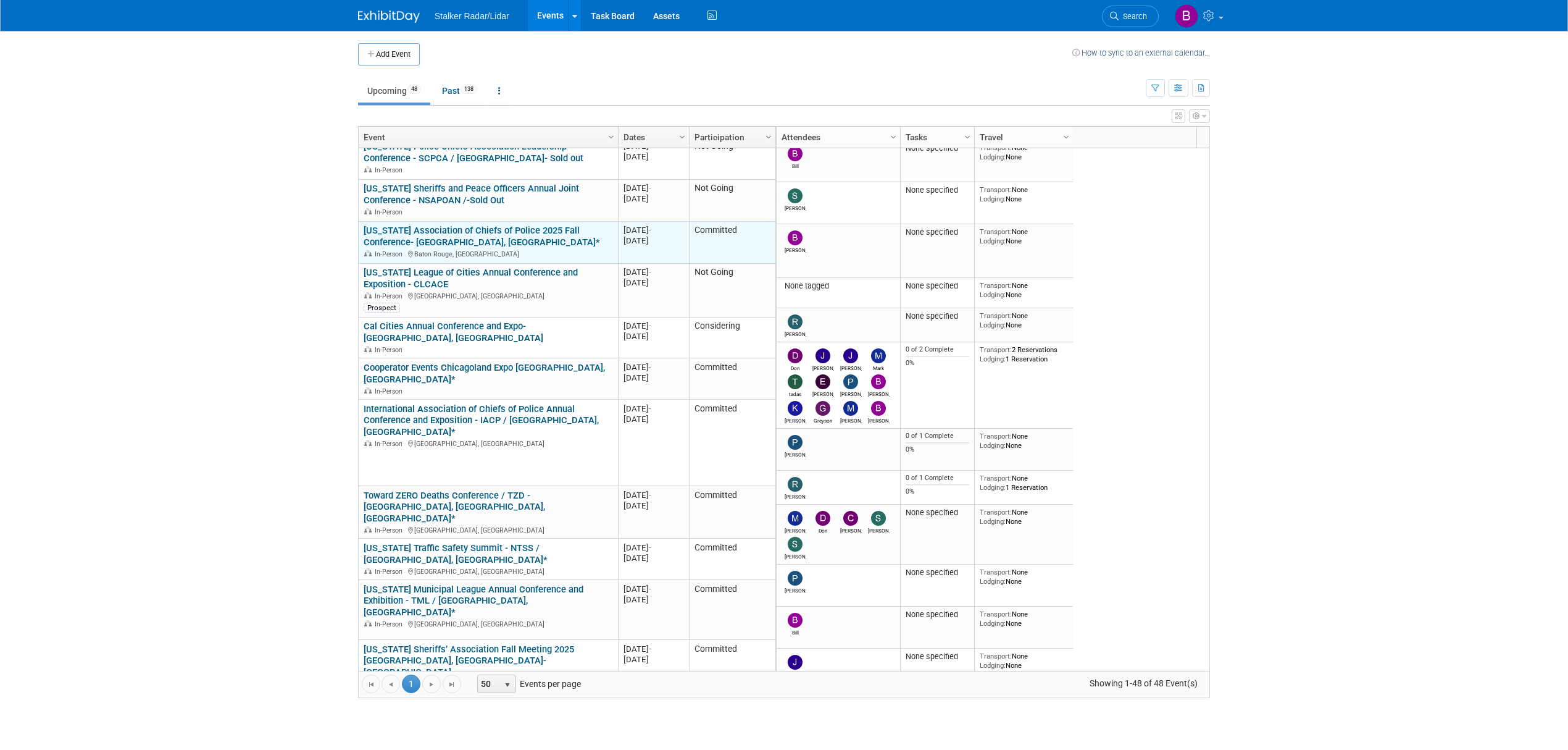
click at [469, 225] on link "[US_STATE] Association of Chiefs of Police 2025 Fall Conference- [GEOGRAPHIC_DA…" at bounding box center [481, 237] width 236 height 23
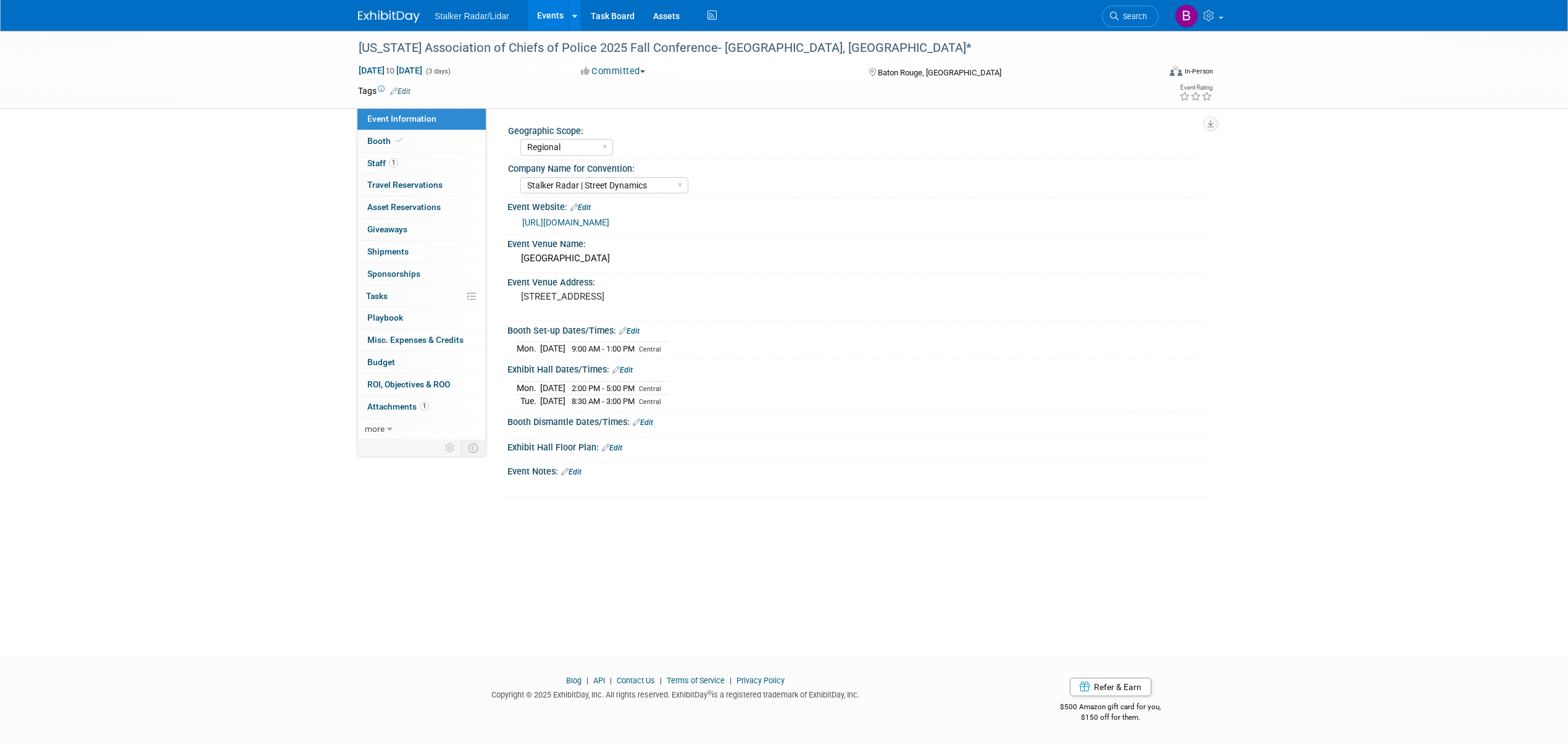
select select "Regional"
select select "Stalker Radar | Street Dynamics"
click at [390, 139] on span "Booth" at bounding box center [386, 141] width 37 height 10
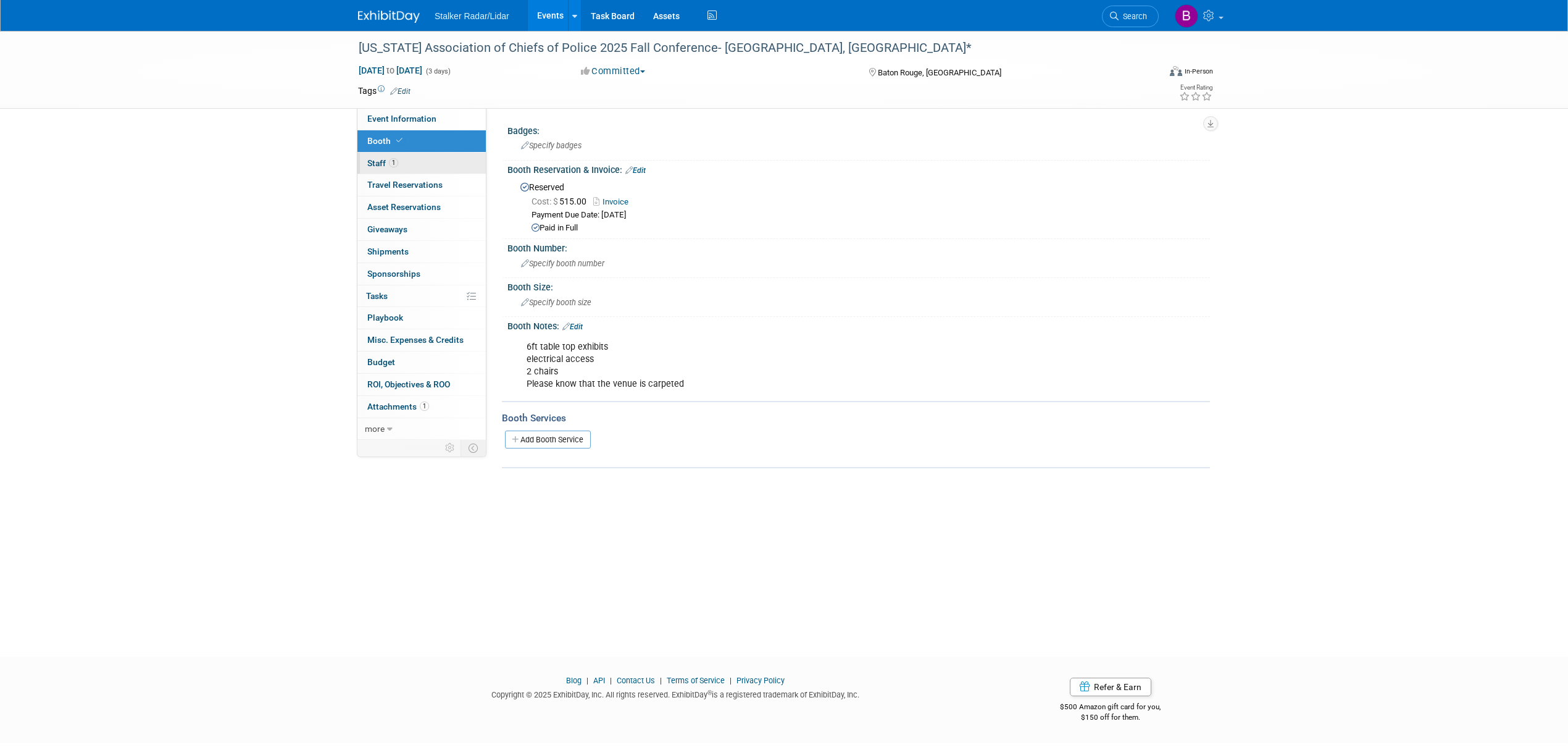
click at [364, 167] on link "1 Staff 1" at bounding box center [421, 163] width 129 height 22
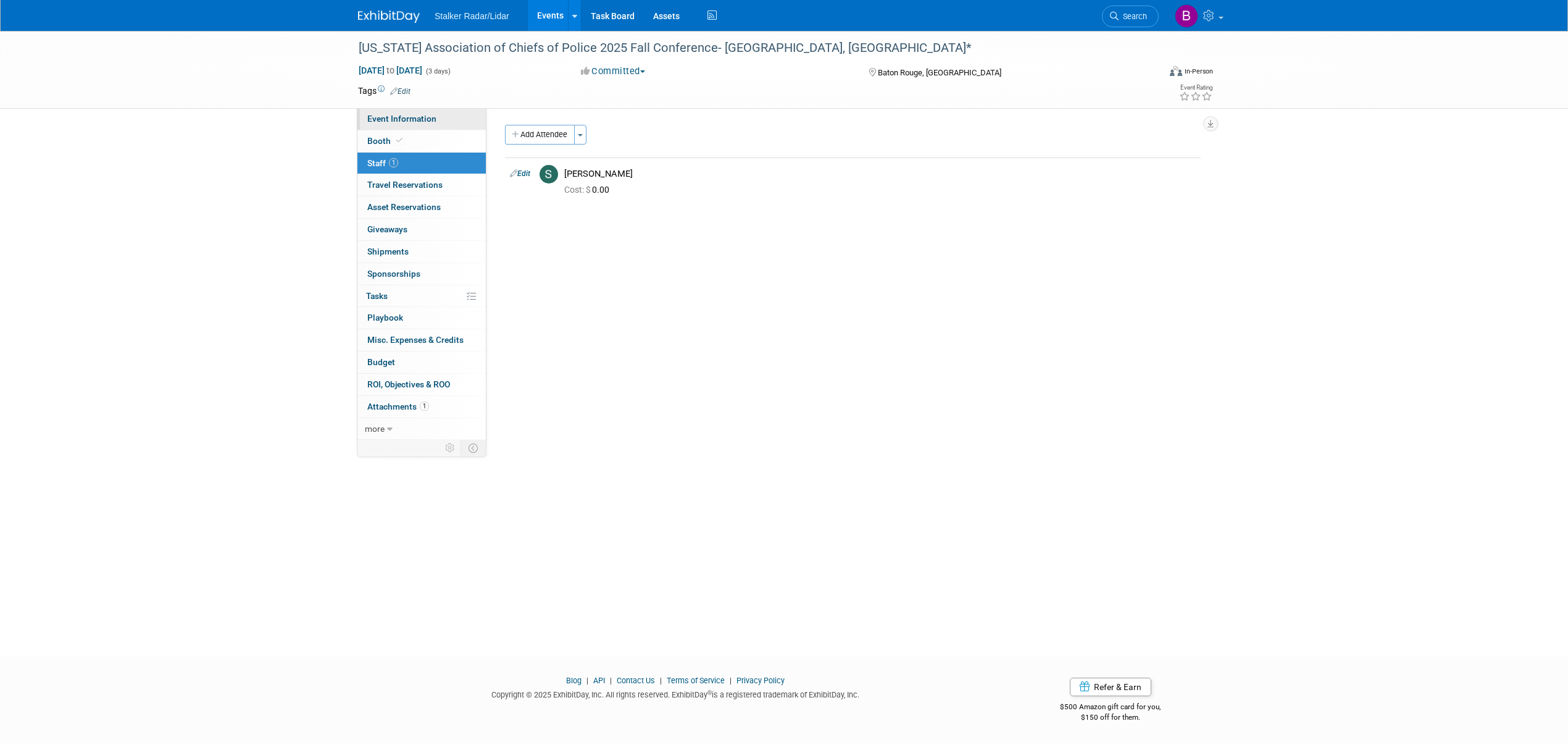
click at [415, 122] on span "Event Information" at bounding box center [402, 119] width 69 height 10
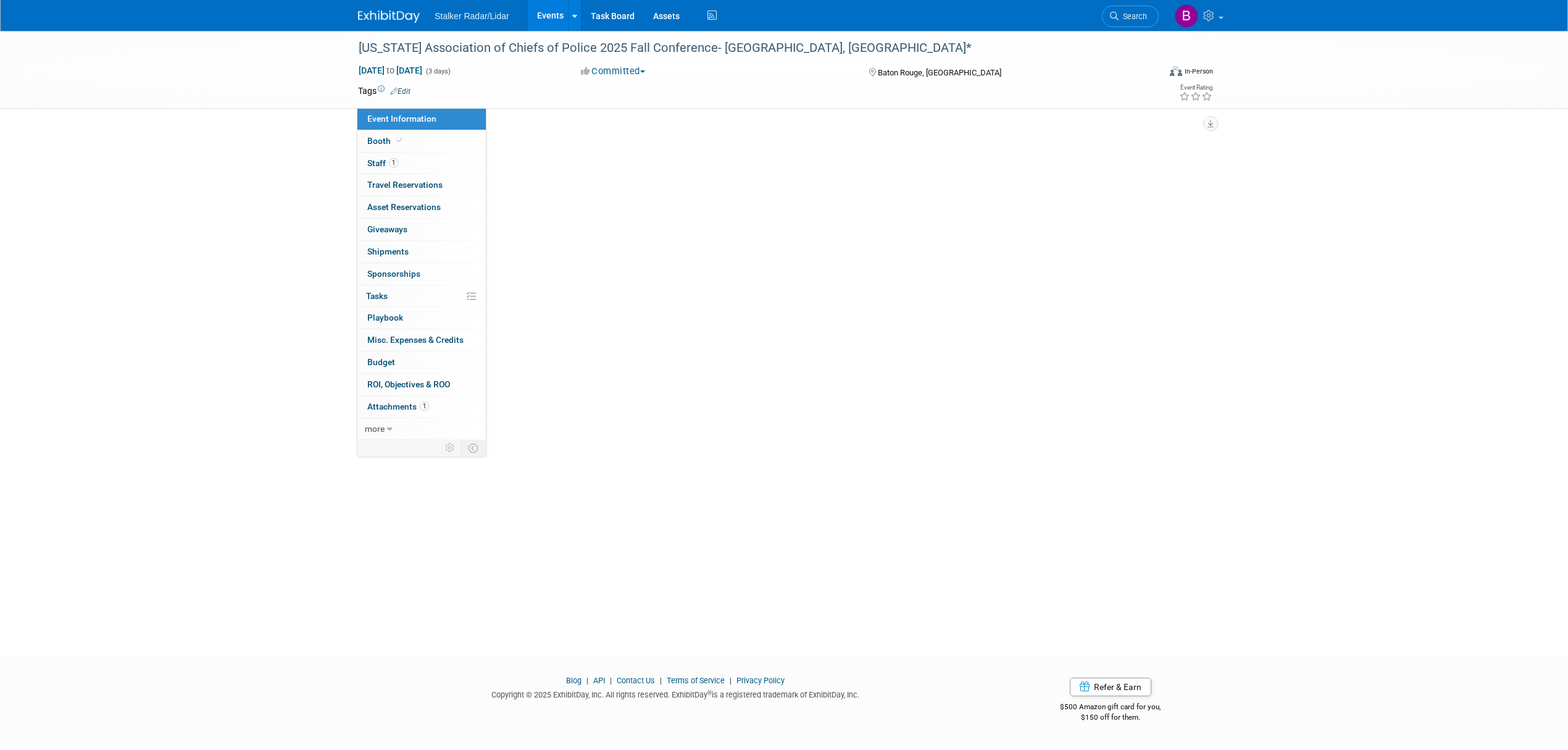
select select "Regional"
select select "Stalker Radar | Street Dynamics"
